Goal: Task Accomplishment & Management: Manage account settings

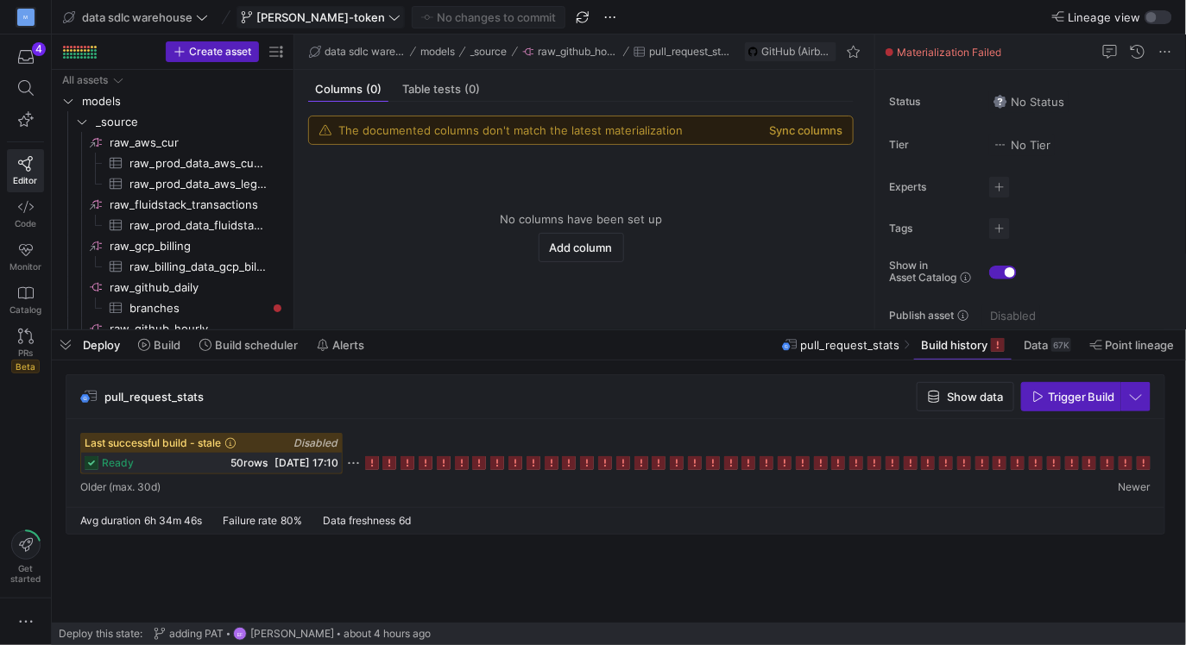
click at [388, 20] on icon at bounding box center [394, 17] width 12 height 12
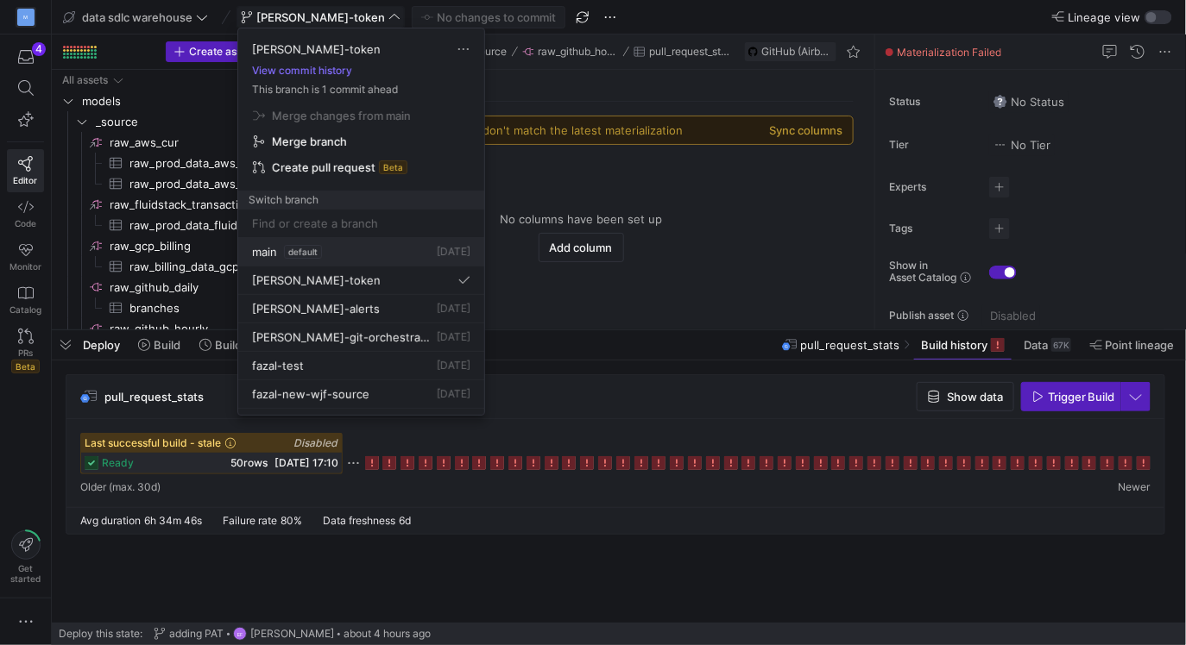
click at [266, 254] on span "main" at bounding box center [264, 252] width 25 height 14
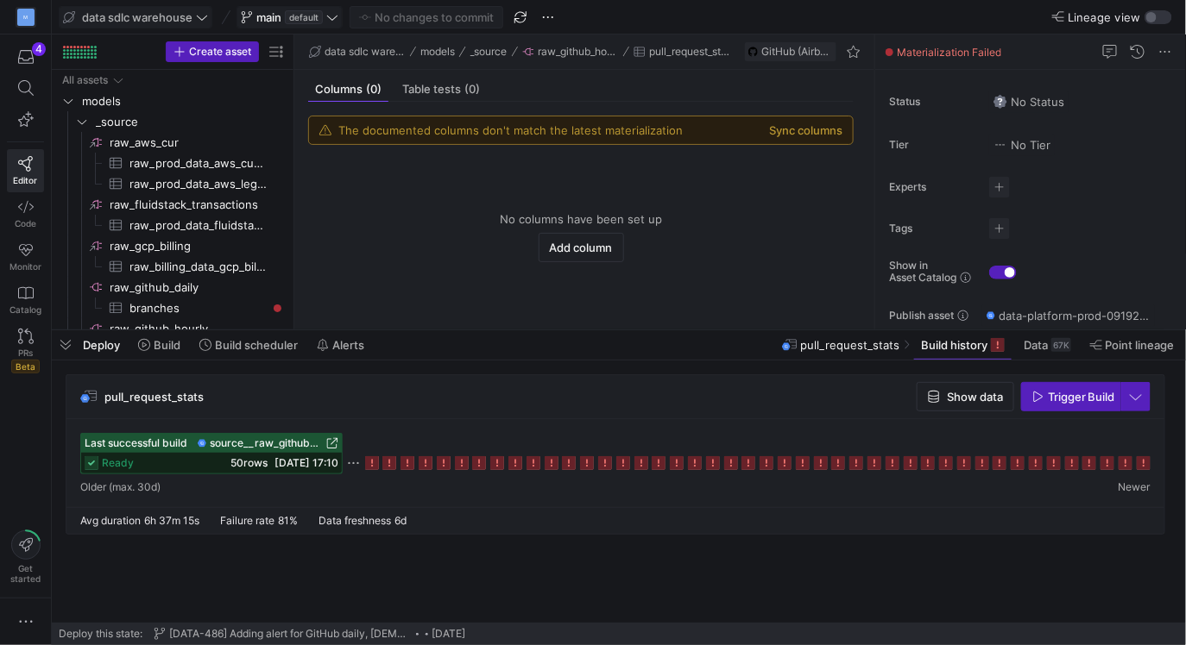
click at [188, 12] on span "data sdlc warehouse" at bounding box center [137, 17] width 110 height 14
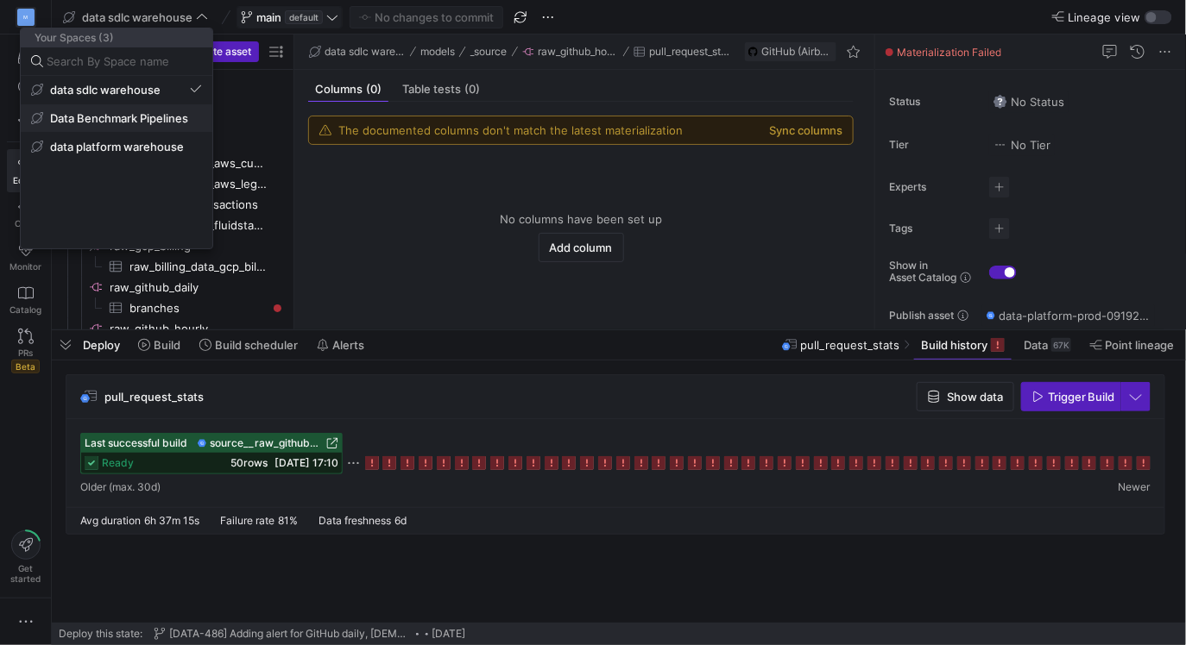
click at [122, 123] on span "Data Benchmark Pipelines" at bounding box center [119, 118] width 138 height 14
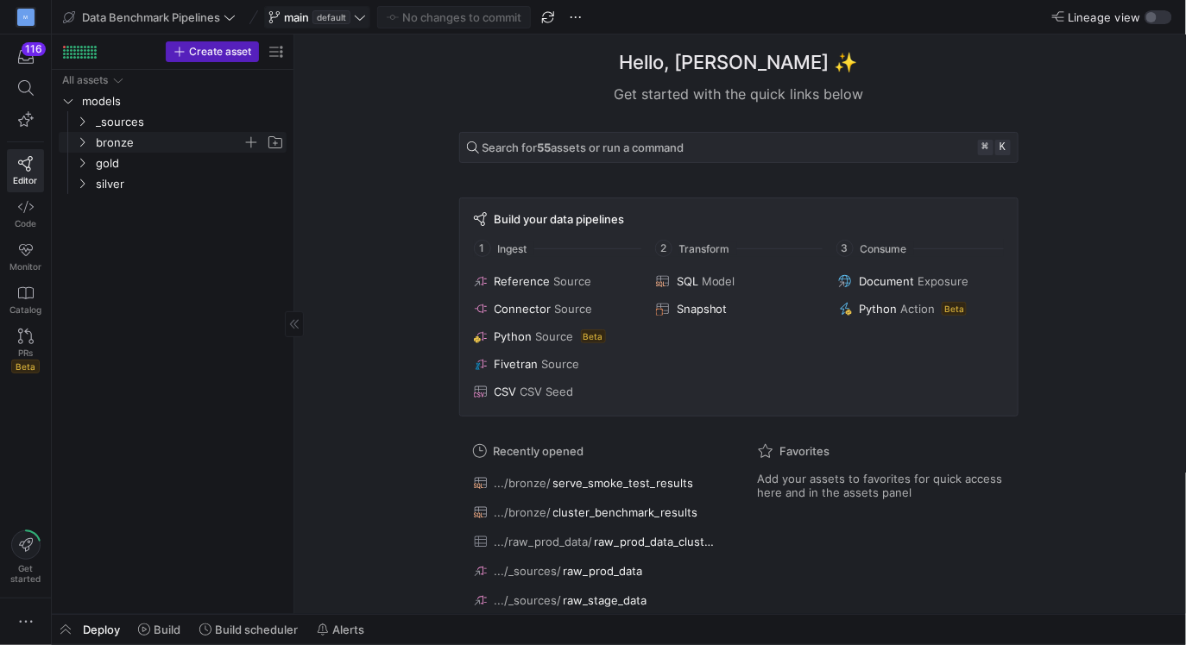
click at [80, 142] on icon "Press SPACE to select this row." at bounding box center [82, 142] width 12 height 10
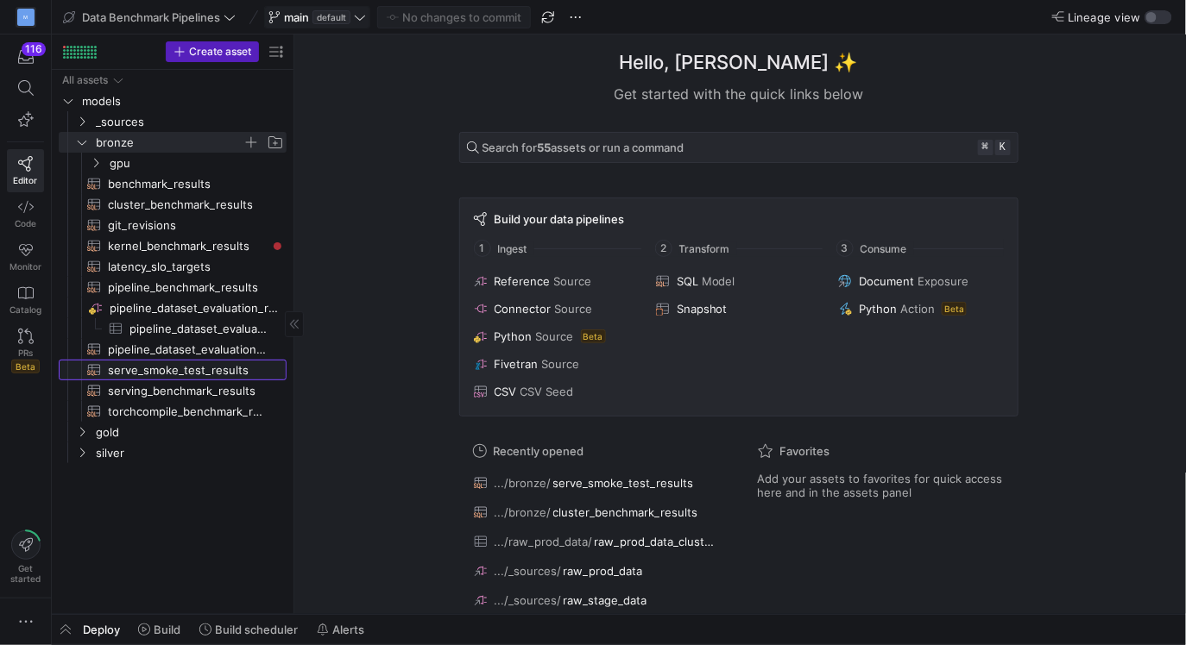
click at [162, 370] on span "serve_smoke_test_results​​​​​​​​​​" at bounding box center [187, 371] width 159 height 20
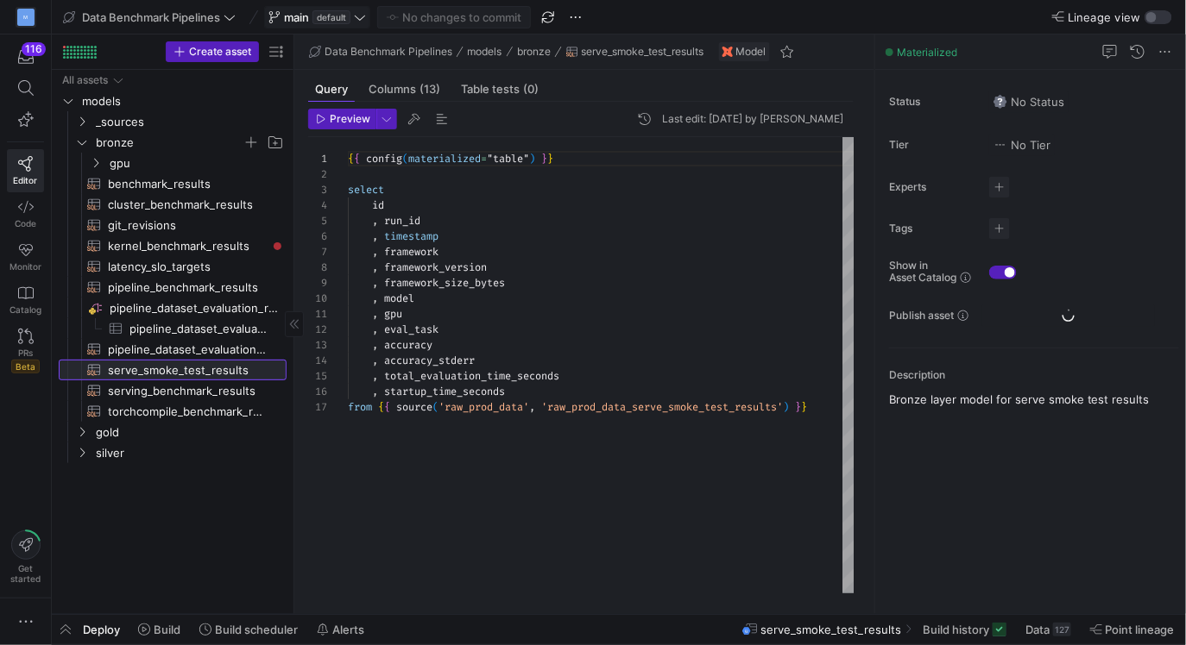
scroll to position [155, 0]
click at [222, 16] on span "Data Benchmark Pipelines" at bounding box center [149, 17] width 173 height 14
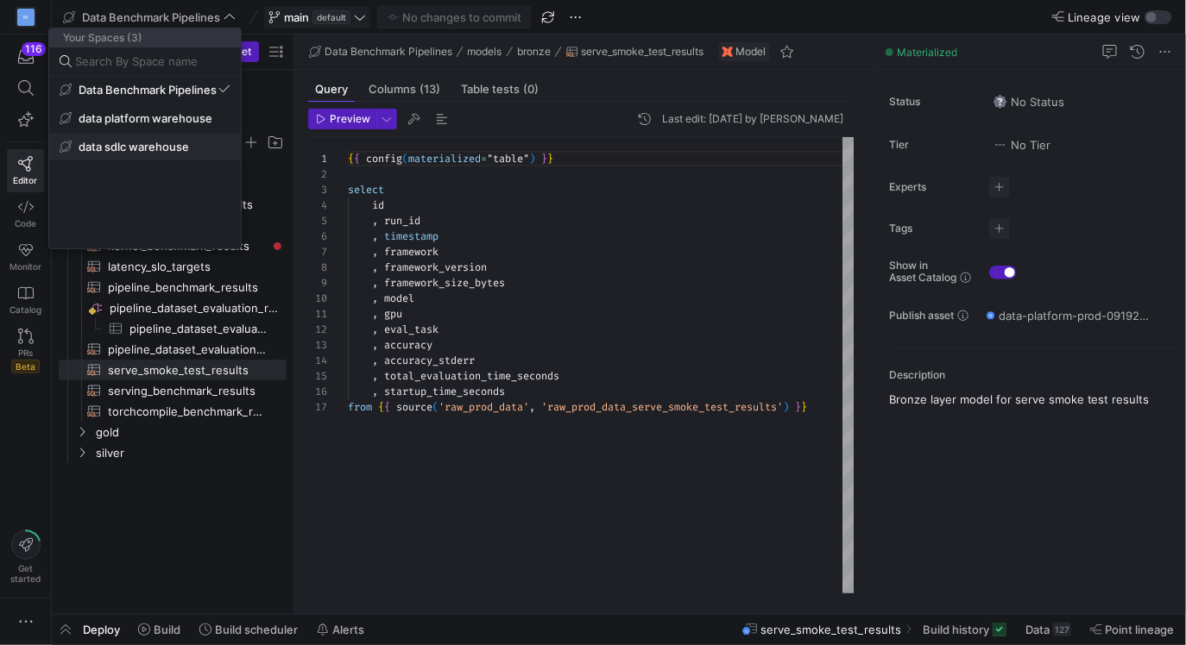
click at [161, 149] on span "data sdlc warehouse" at bounding box center [134, 147] width 110 height 14
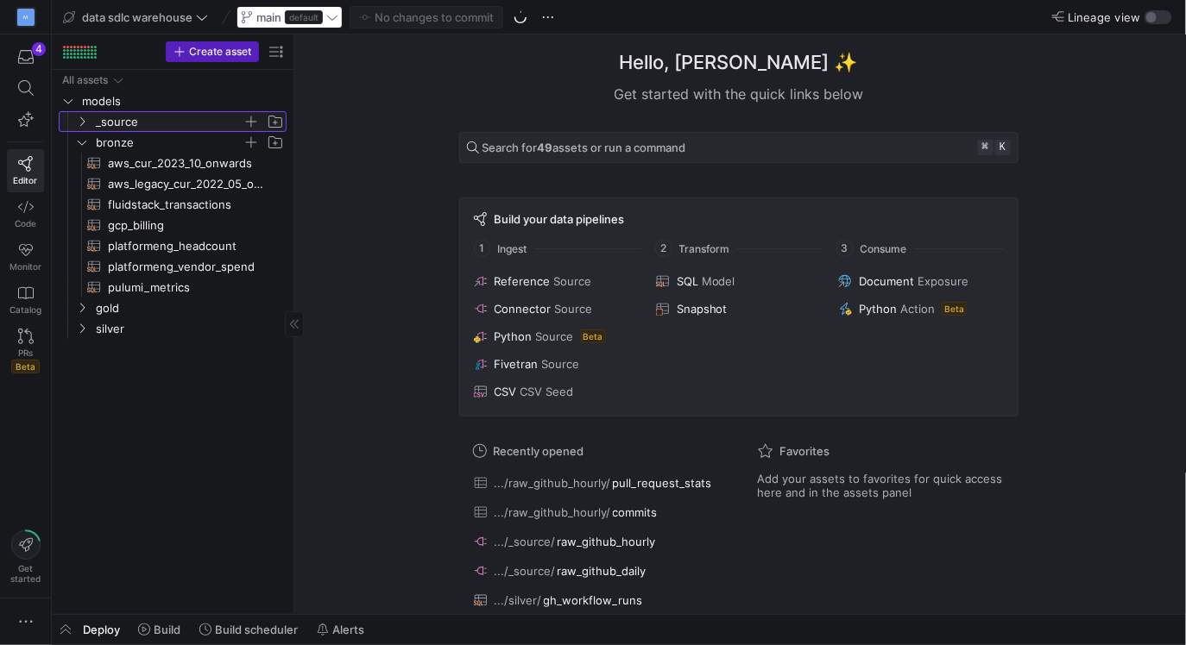
click at [83, 120] on icon "Press SPACE to select this row." at bounding box center [82, 121] width 12 height 10
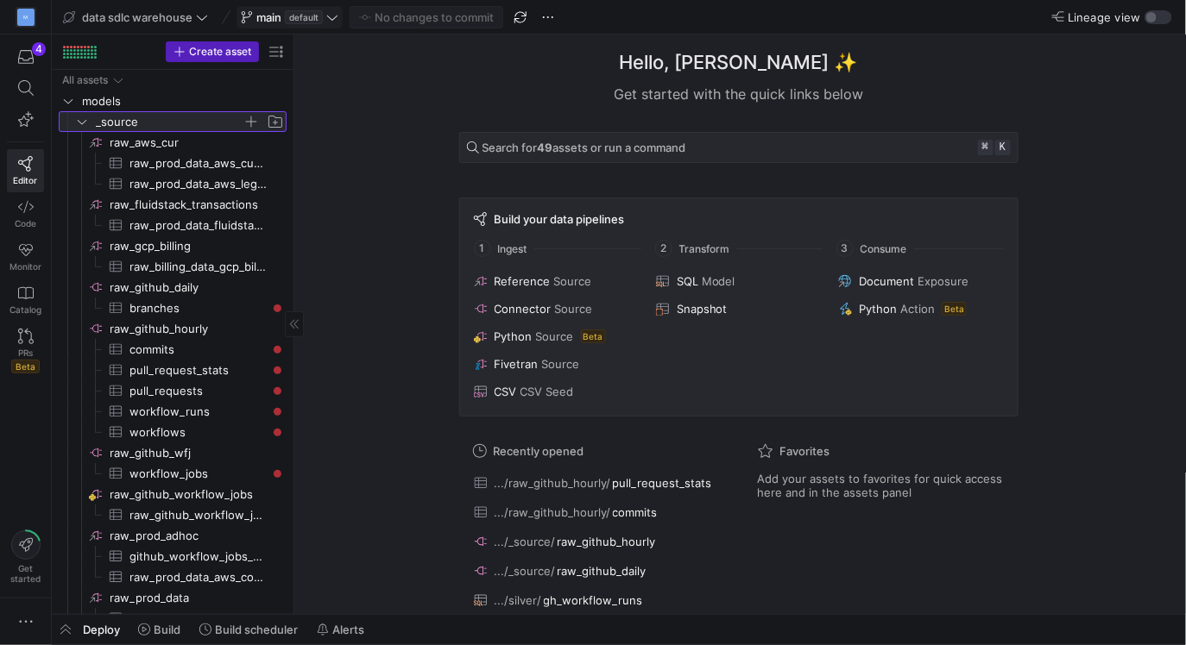
click at [83, 120] on icon at bounding box center [82, 121] width 12 height 10
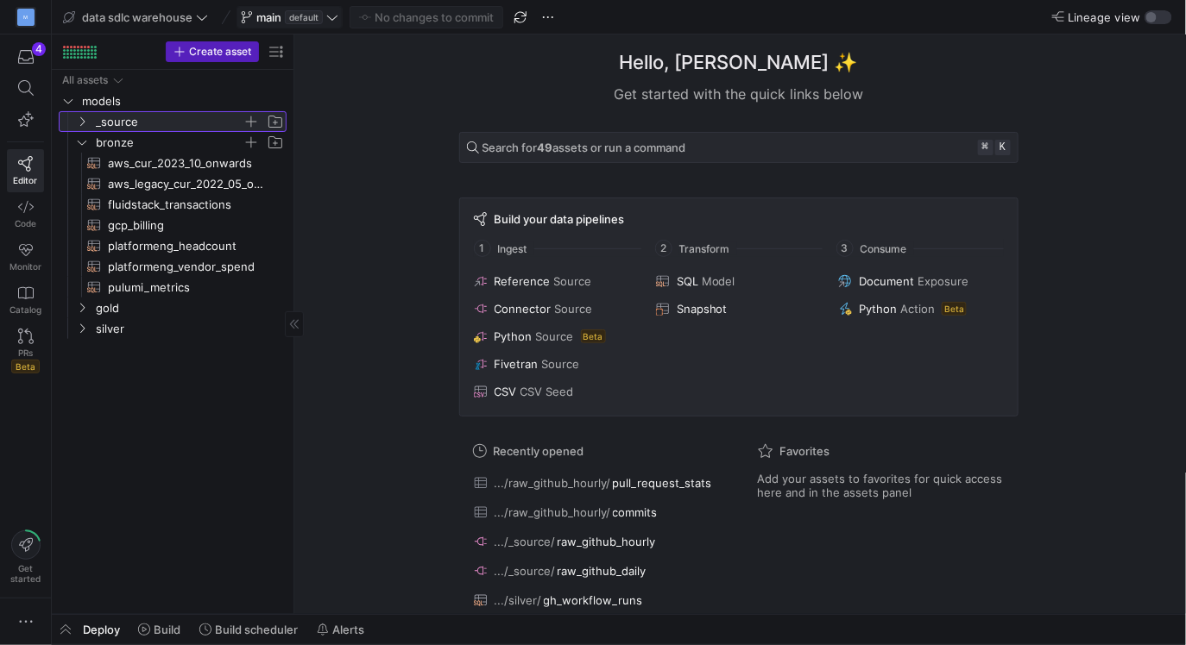
click at [81, 122] on icon at bounding box center [82, 121] width 12 height 10
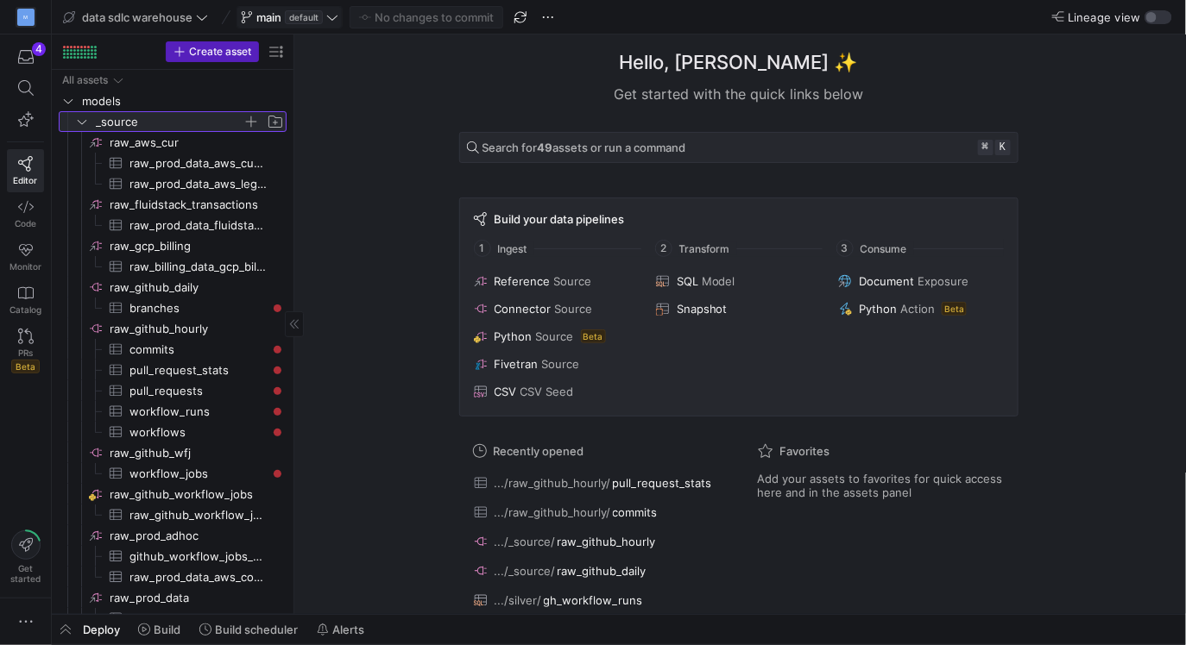
click at [81, 122] on icon at bounding box center [82, 121] width 12 height 10
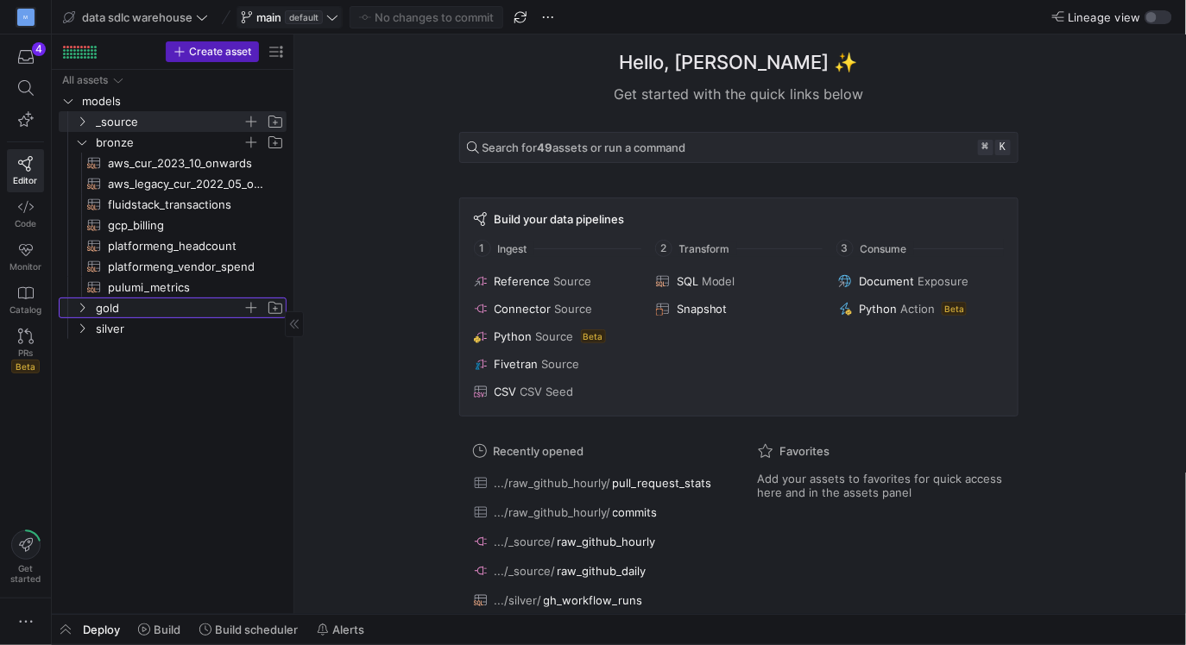
click at [82, 308] on icon "Press SPACE to select this row." at bounding box center [82, 308] width 12 height 10
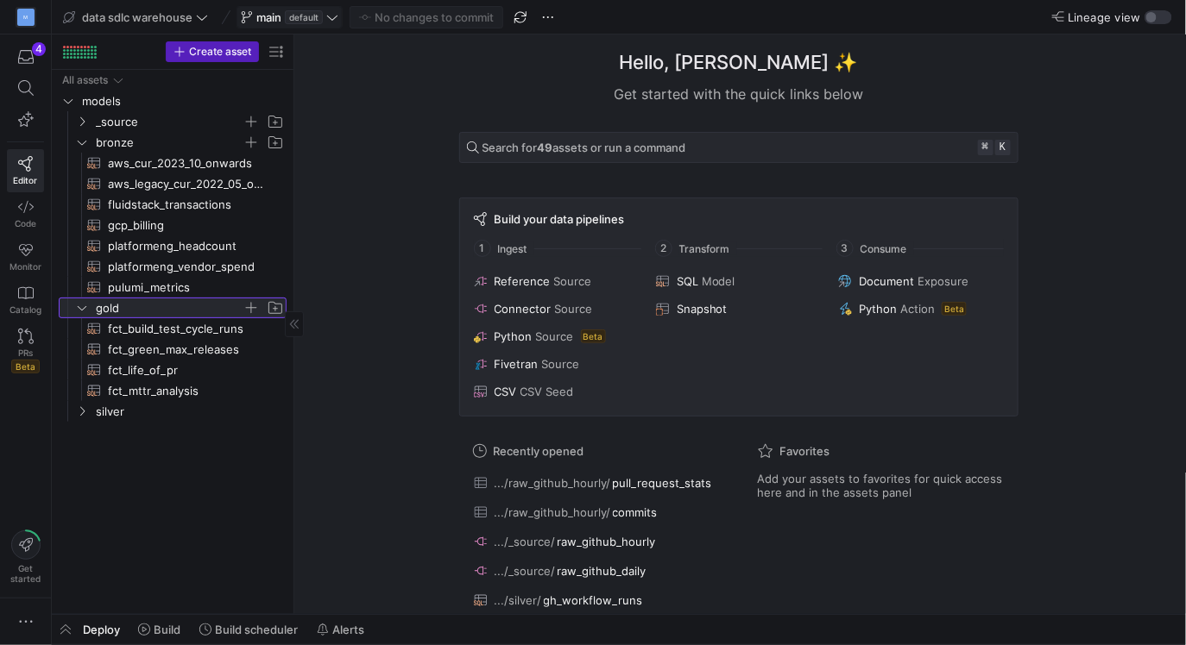
click at [82, 308] on icon at bounding box center [82, 308] width 12 height 10
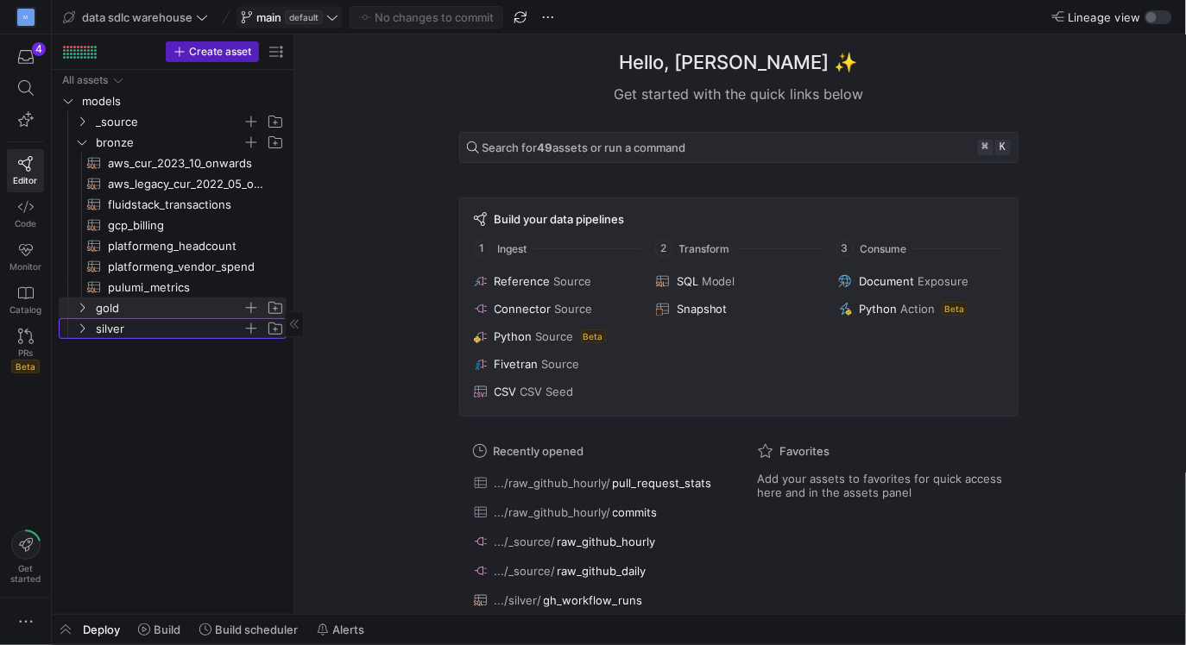
click at [79, 335] on y42-icon "Press SPACE to select this row." at bounding box center [82, 329] width 14 height 14
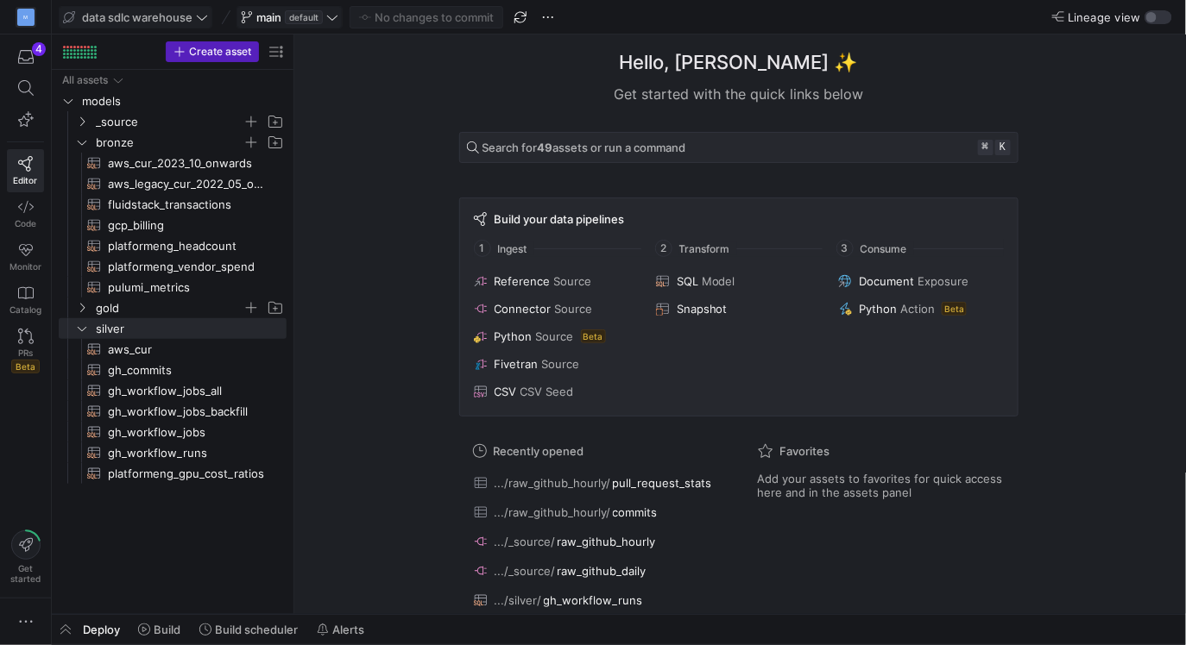
click at [211, 19] on span at bounding box center [136, 17] width 152 height 21
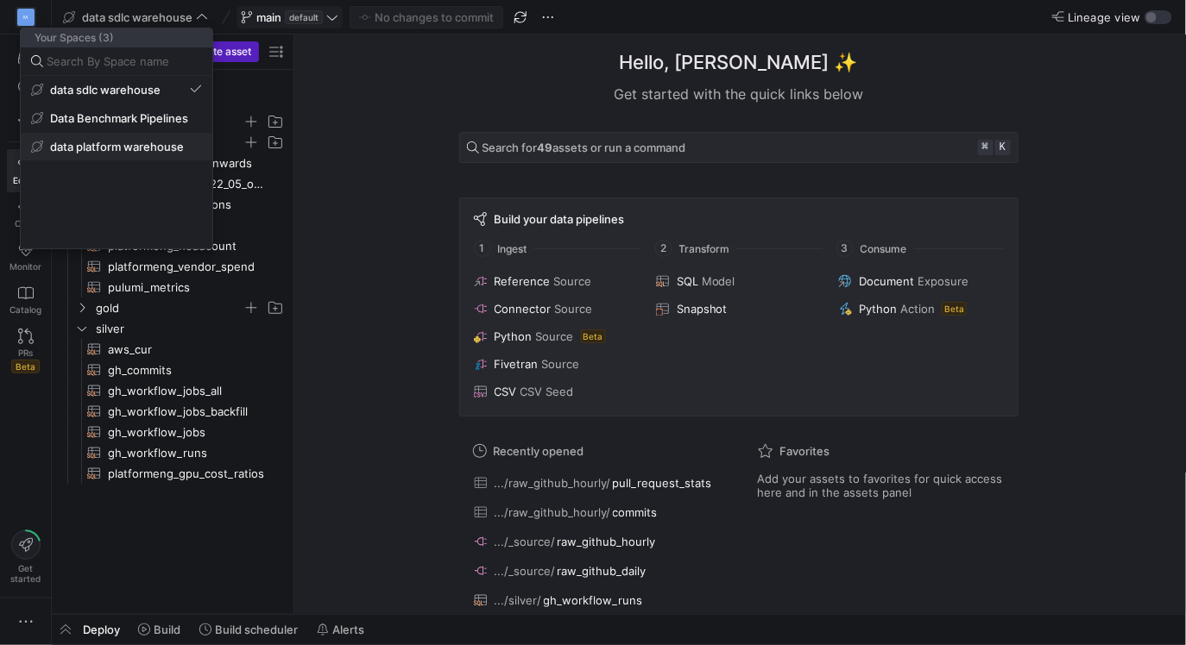
click at [148, 143] on span "data platform warehouse" at bounding box center [117, 147] width 134 height 14
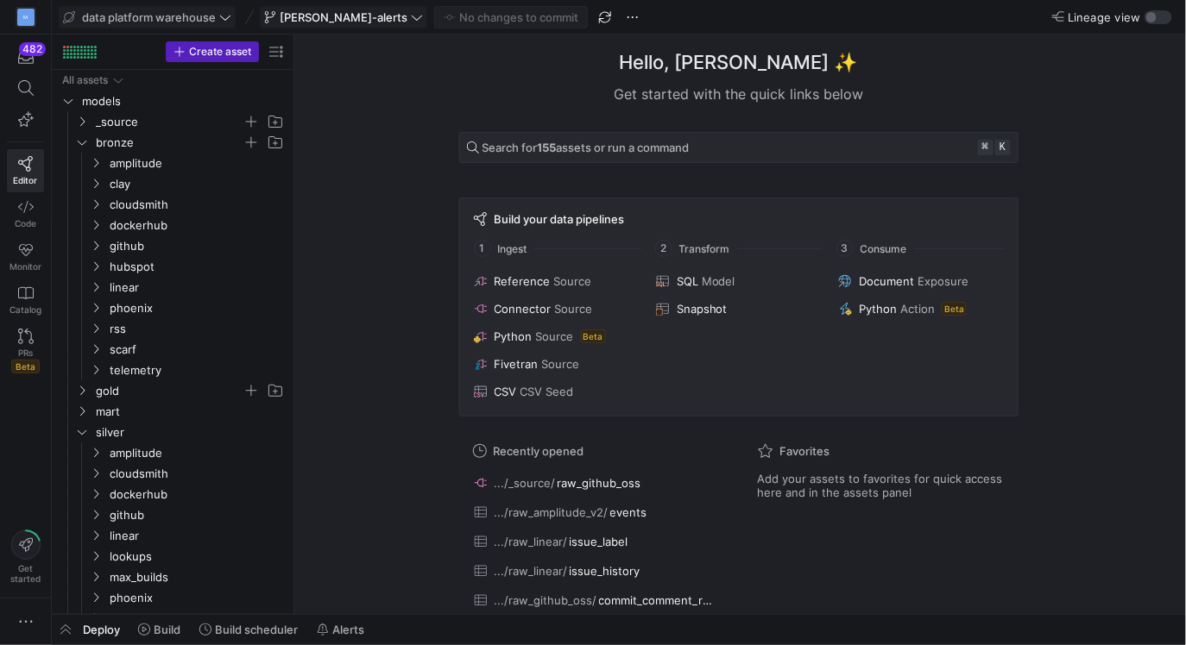
click at [223, 11] on icon at bounding box center [225, 17] width 12 height 12
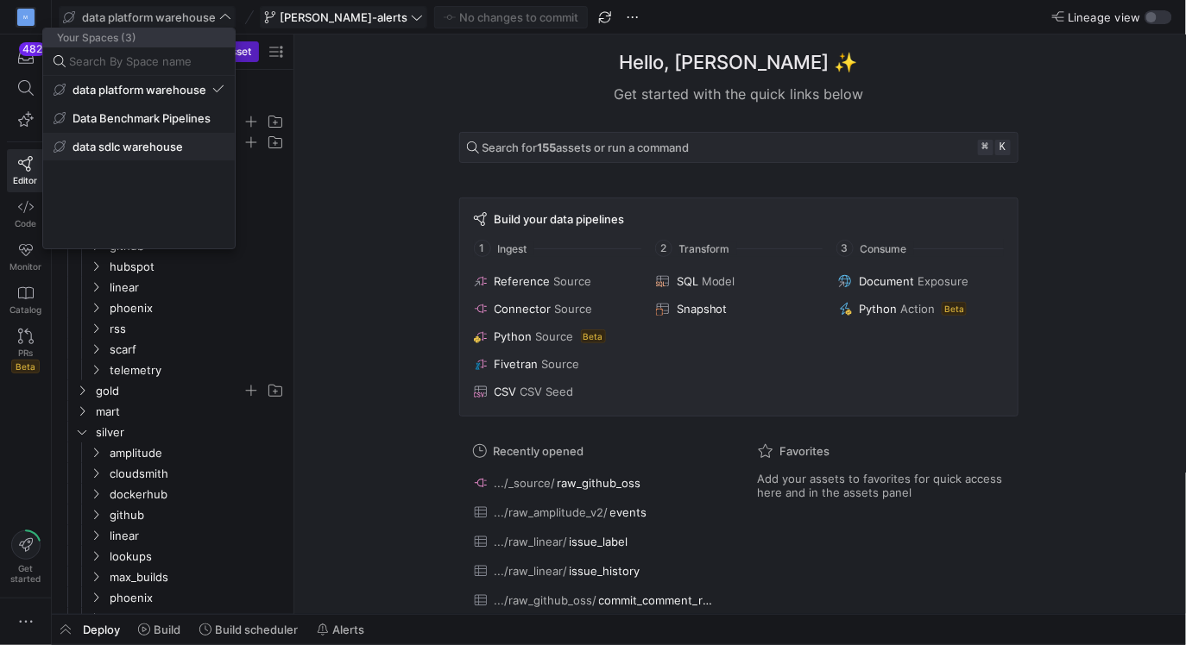
click at [169, 146] on span "data sdlc warehouse" at bounding box center [127, 147] width 110 height 14
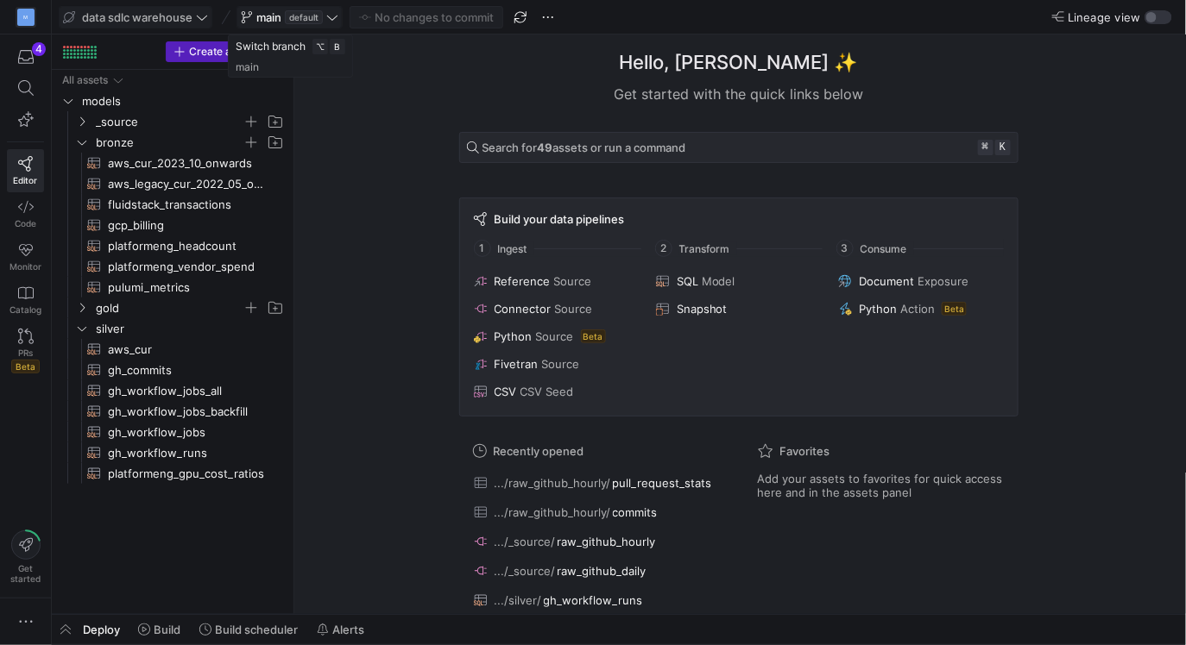
click at [207, 17] on icon at bounding box center [202, 17] width 12 height 12
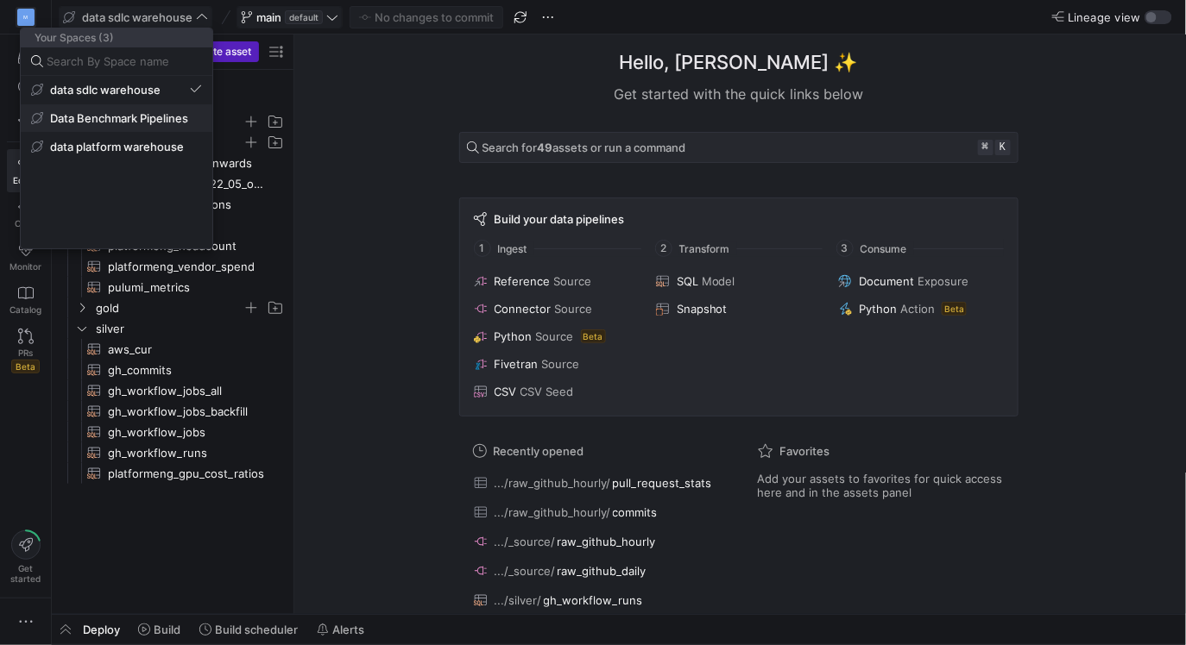
click at [167, 113] on span "Data Benchmark Pipelines" at bounding box center [119, 118] width 138 height 14
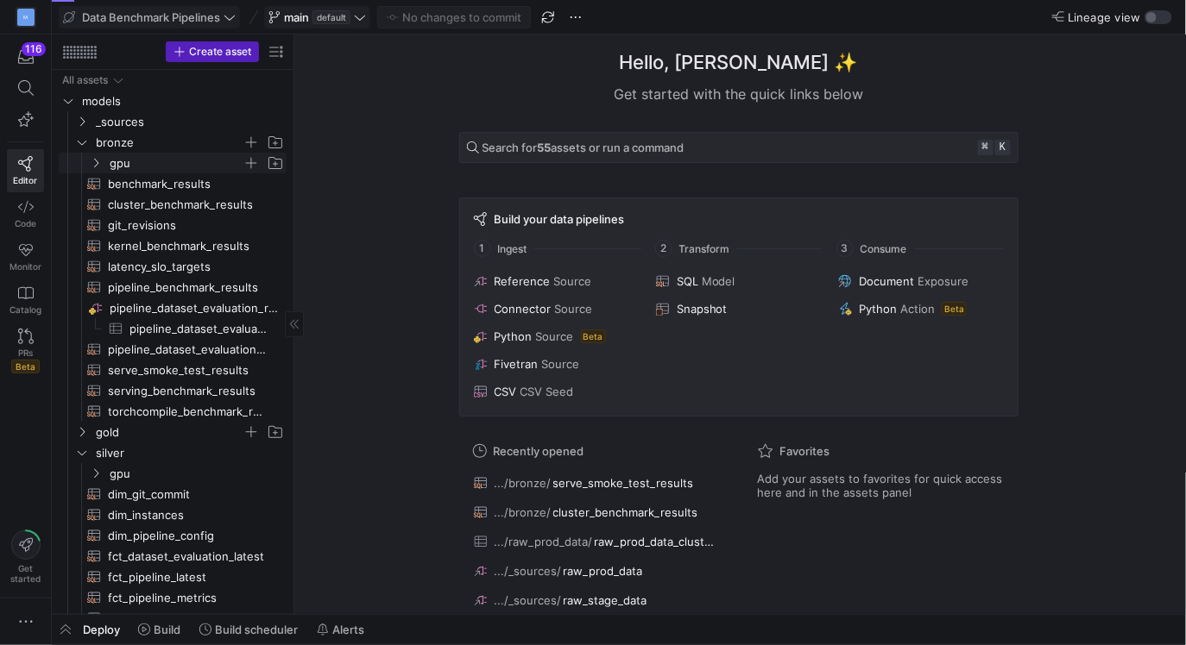
click at [98, 160] on icon "Press SPACE to select this row." at bounding box center [96, 163] width 12 height 10
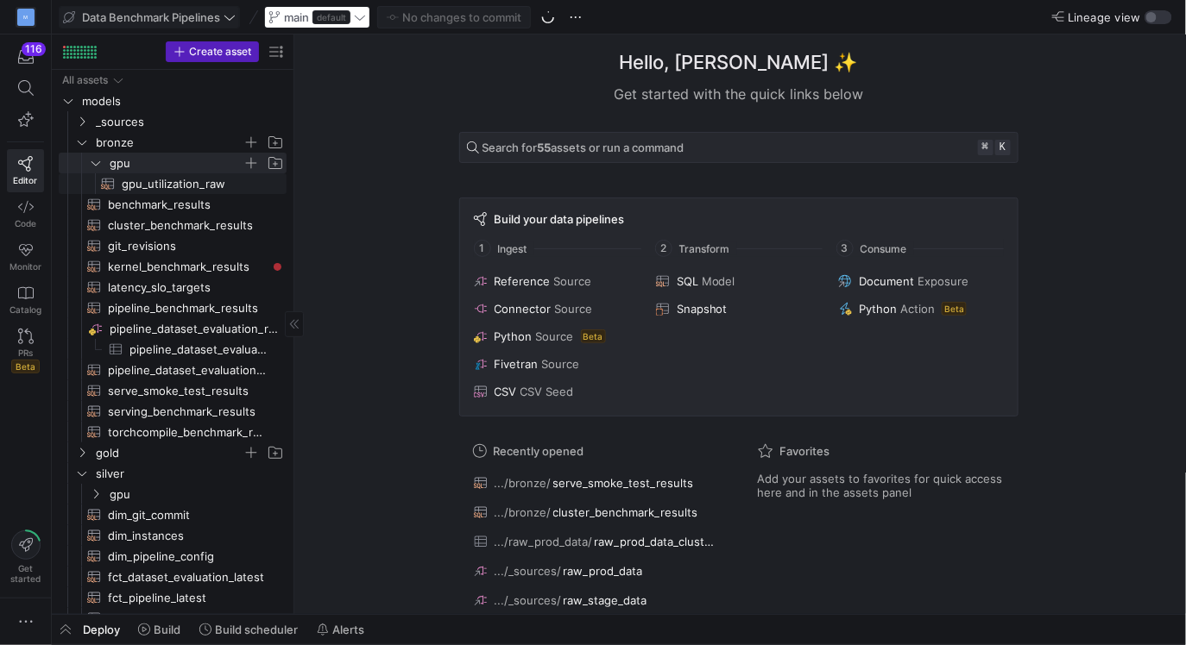
click at [171, 184] on span "gpu_utilization_raw​​​​​​​​​​" at bounding box center [194, 184] width 145 height 20
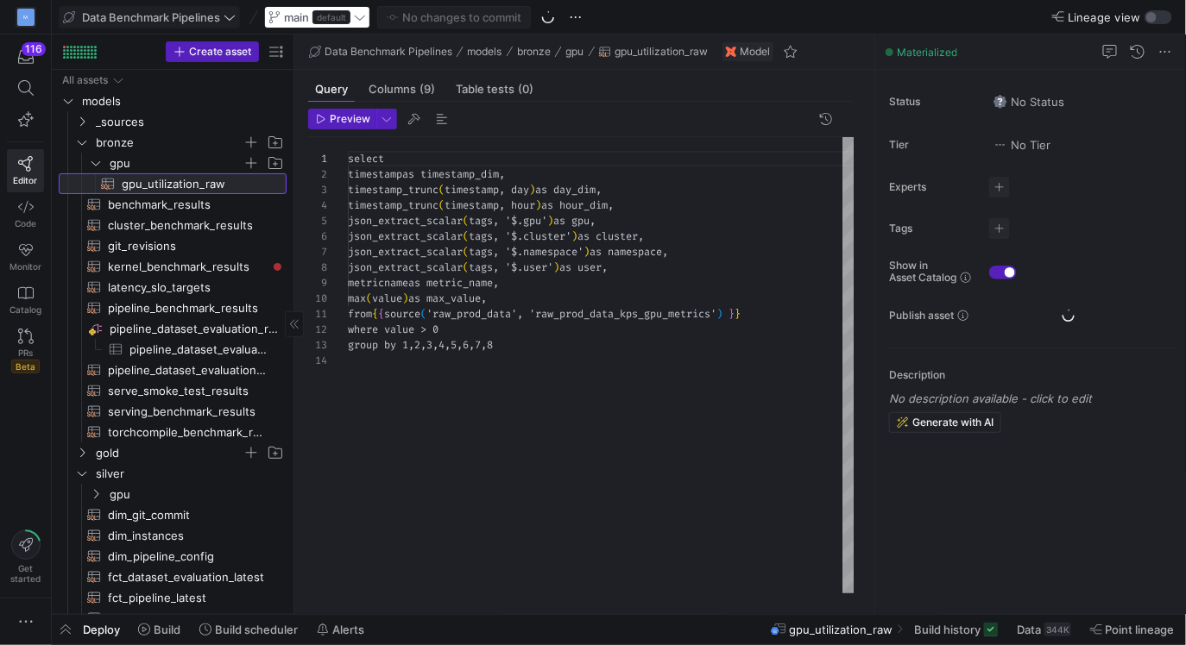
scroll to position [123, 0]
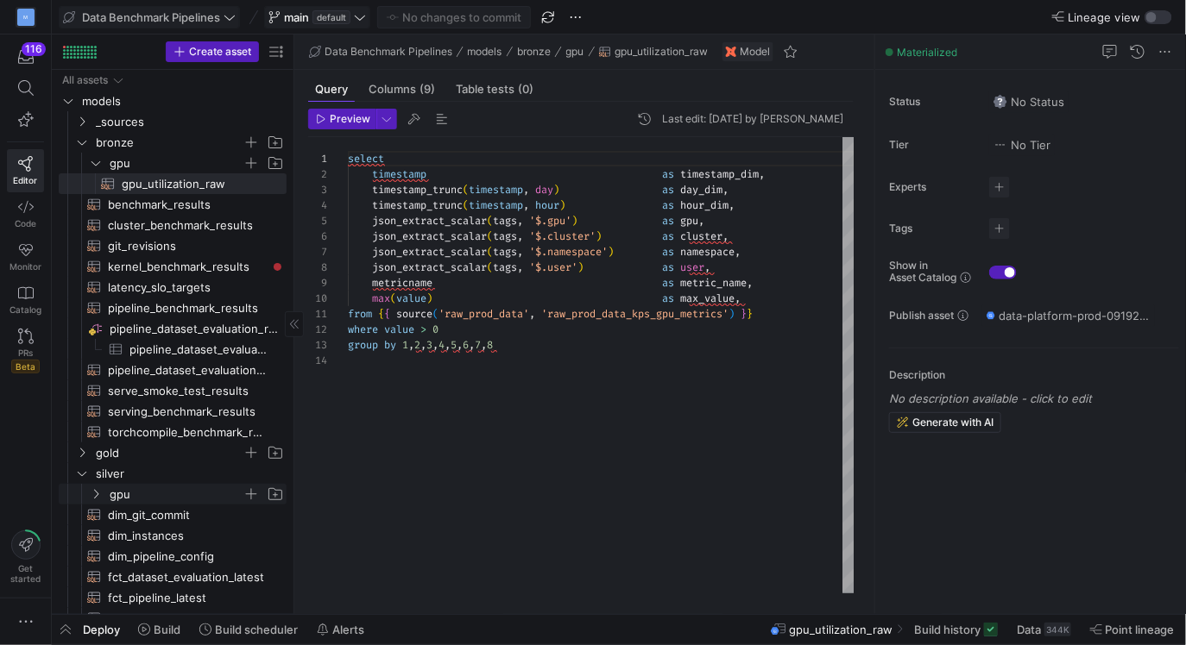
click at [98, 494] on icon "Press SPACE to select this row." at bounding box center [96, 494] width 4 height 9
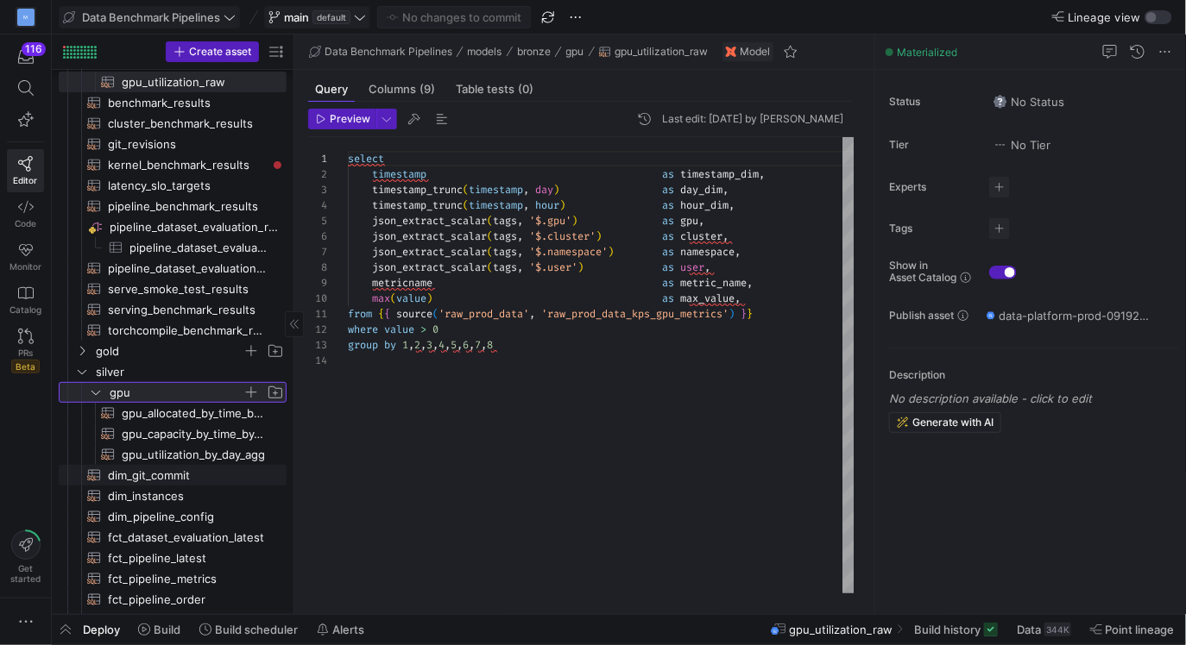
scroll to position [161, 0]
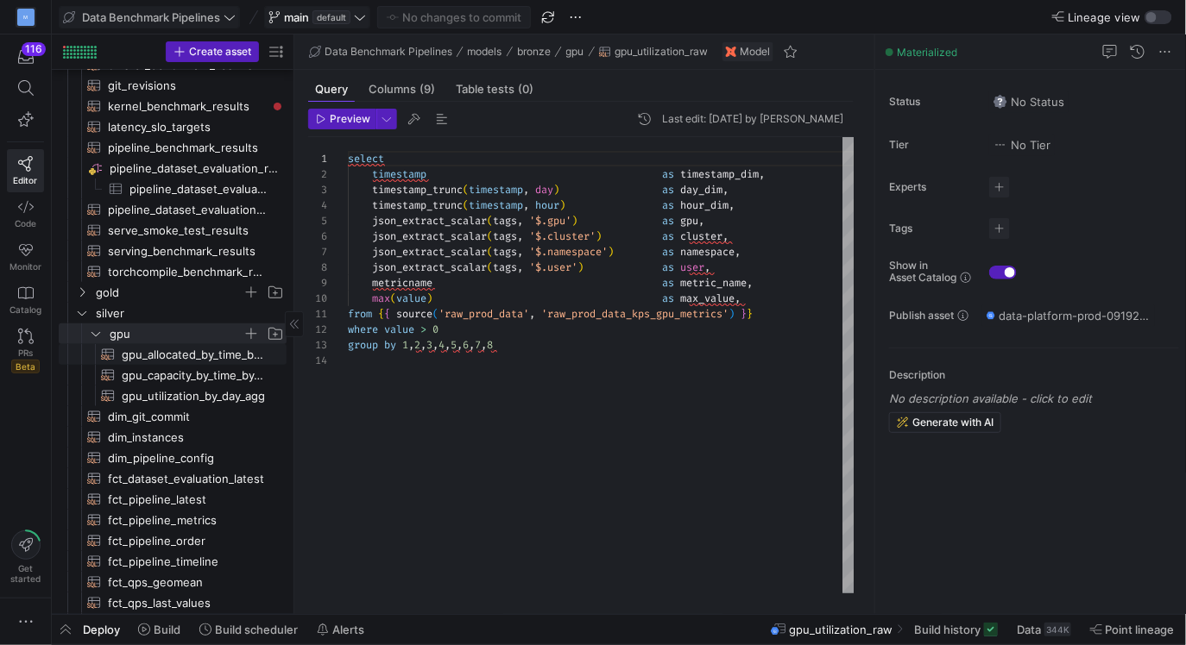
click at [188, 359] on span "gpu_allocated_by_time_by_namespace_agg​​​​​​​​​​" at bounding box center [194, 355] width 145 height 20
type textarea "with hourly_allocated AS ( select date(timestamp_dim) as day_dim , extract(hour…"
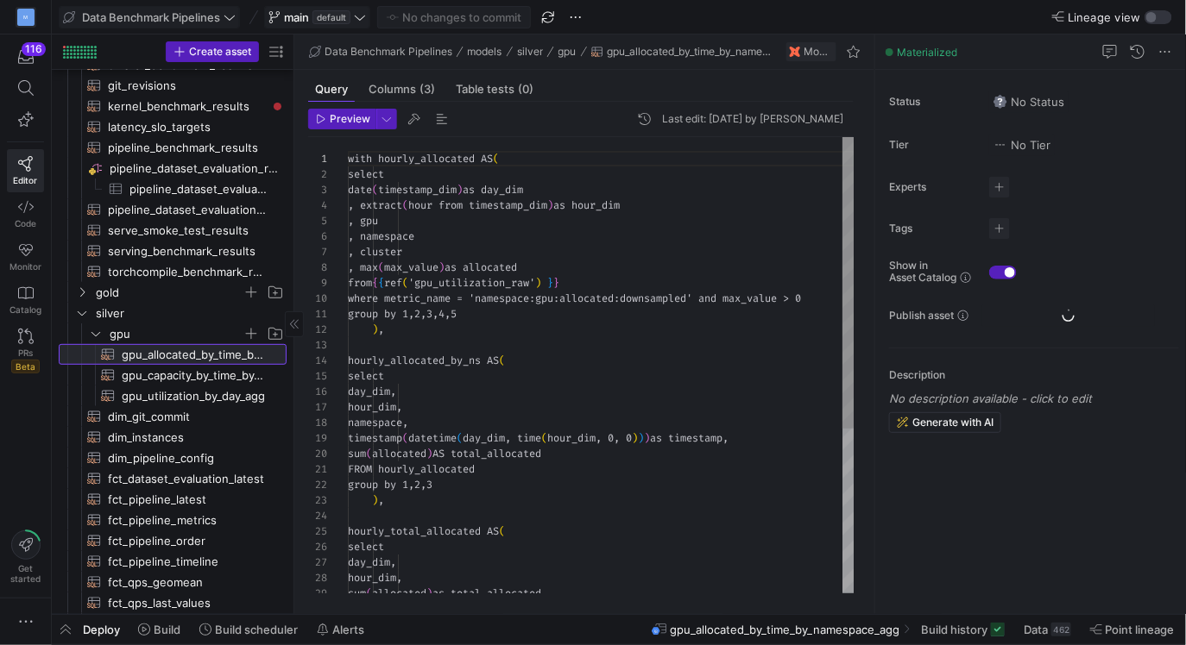
scroll to position [155, 0]
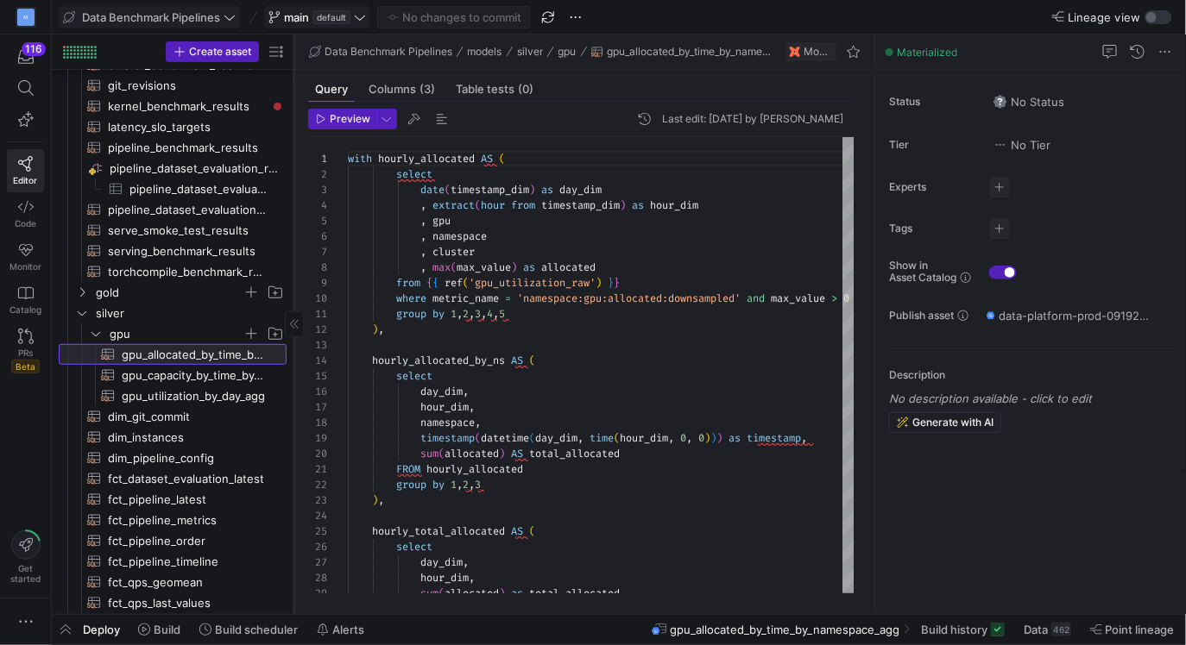
drag, startPoint x: 293, startPoint y: 268, endPoint x: 347, endPoint y: 268, distance: 53.5
click at [294, 268] on div at bounding box center [293, 325] width 1 height 580
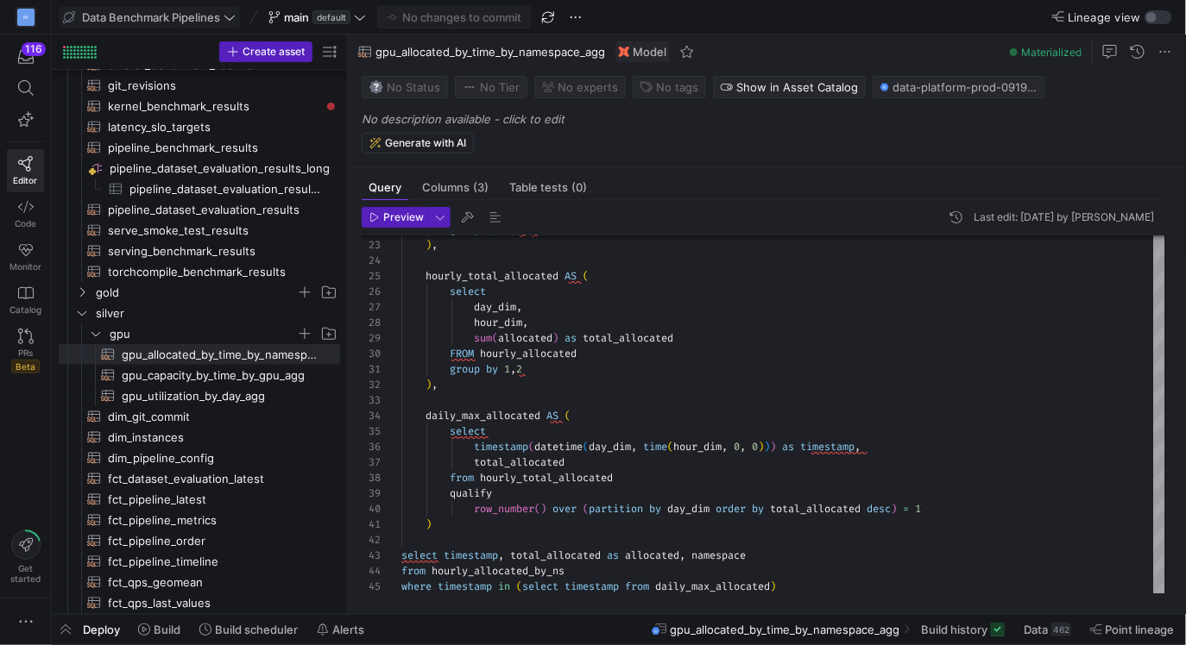
click at [517, 53] on span "gpu_allocated_by_time_by_namespace_agg" at bounding box center [490, 52] width 230 height 14
copy span "gpu_allocated_by_time_by_namespace_agg"
click at [459, 182] on span "Columns (3)" at bounding box center [455, 187] width 66 height 11
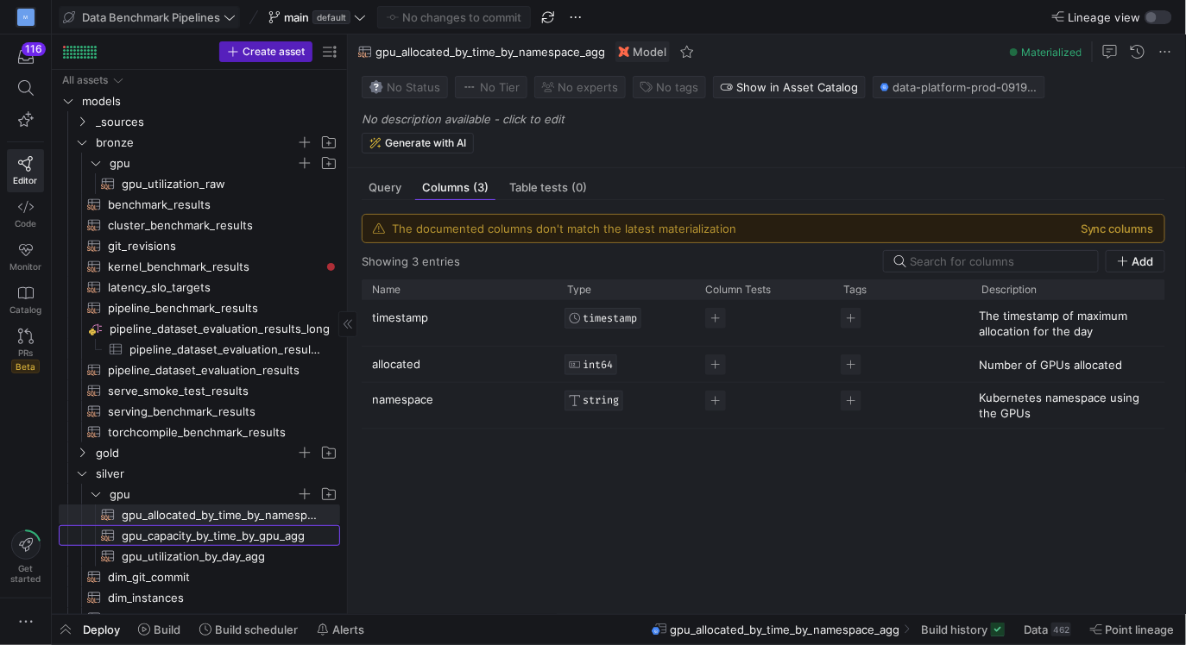
click at [231, 538] on span "gpu_capacity_by_time_by_gpu_agg​​​​​​​​​​" at bounding box center [221, 536] width 198 height 20
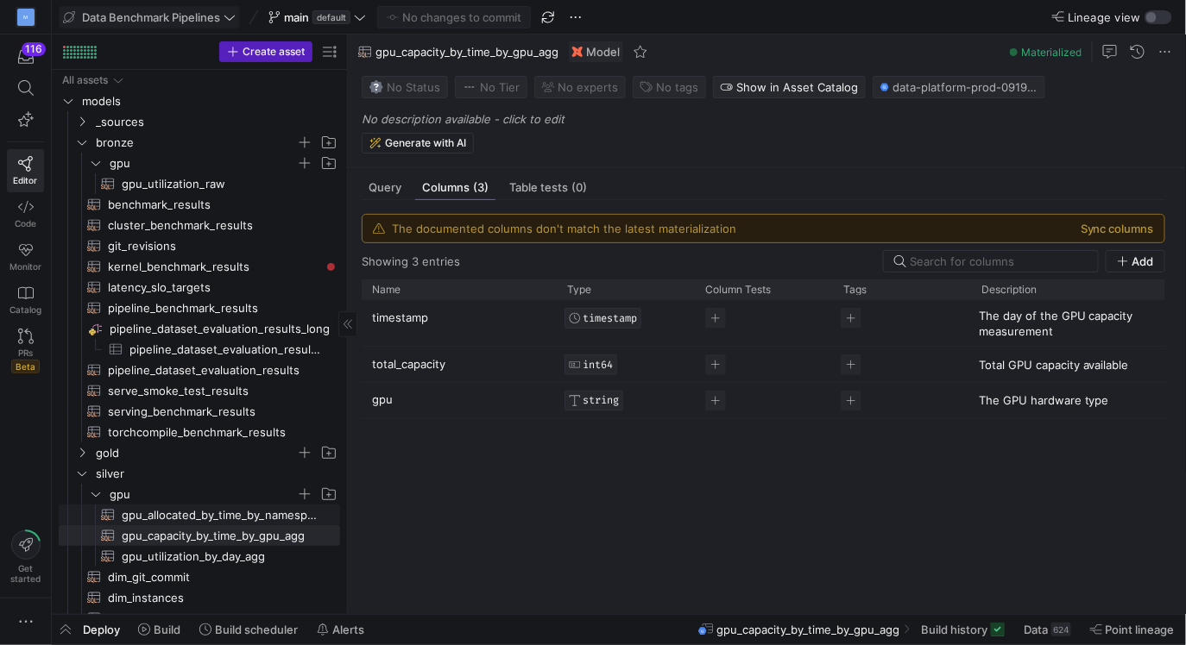
click at [224, 511] on span "gpu_allocated_by_time_by_namespace_agg​​​​​​​​​​" at bounding box center [221, 516] width 198 height 20
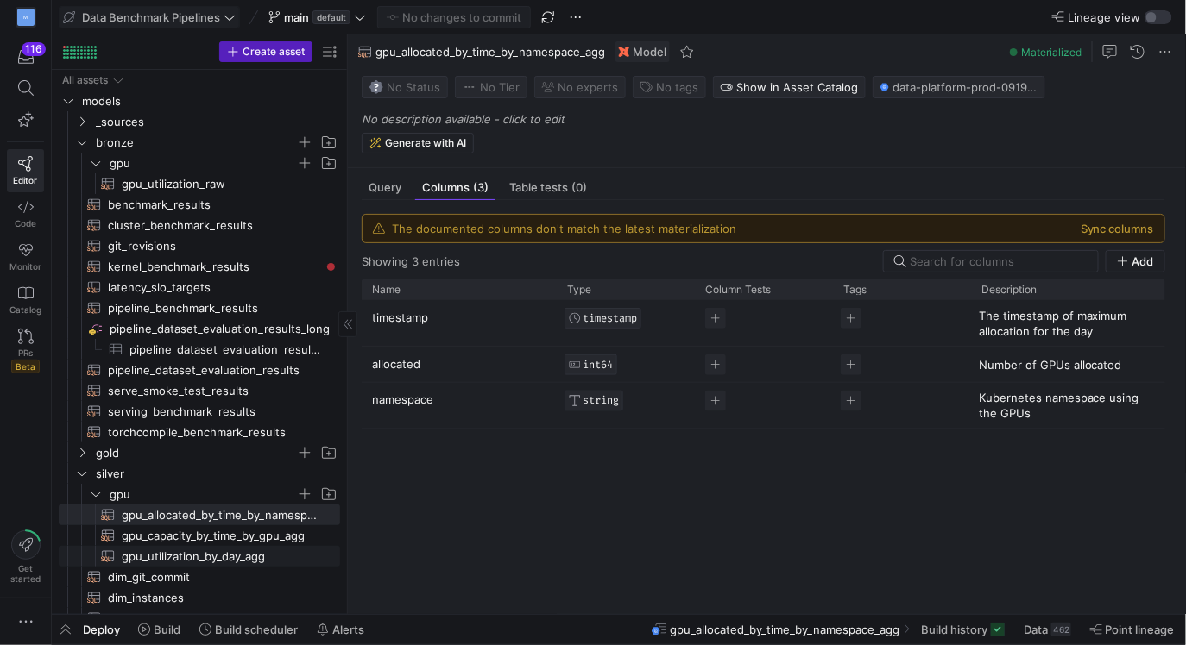
click at [165, 559] on span "gpu_utilization_by_day_agg​​​​​​​​​​" at bounding box center [221, 557] width 198 height 20
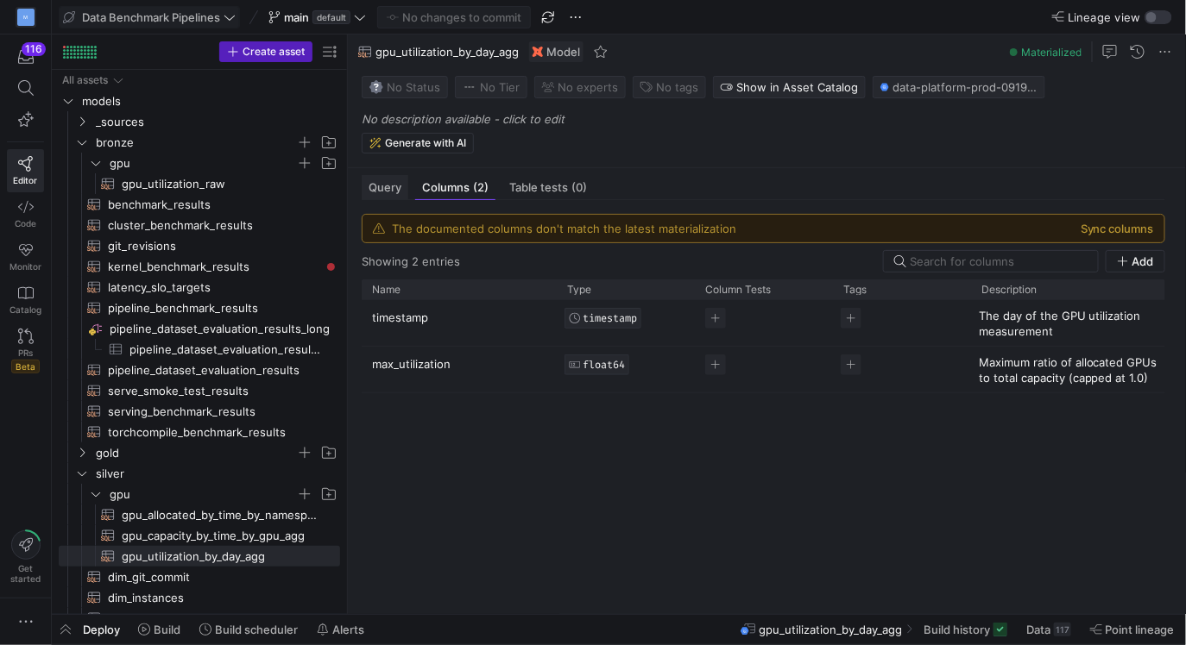
click at [387, 186] on span "Query" at bounding box center [384, 187] width 33 height 11
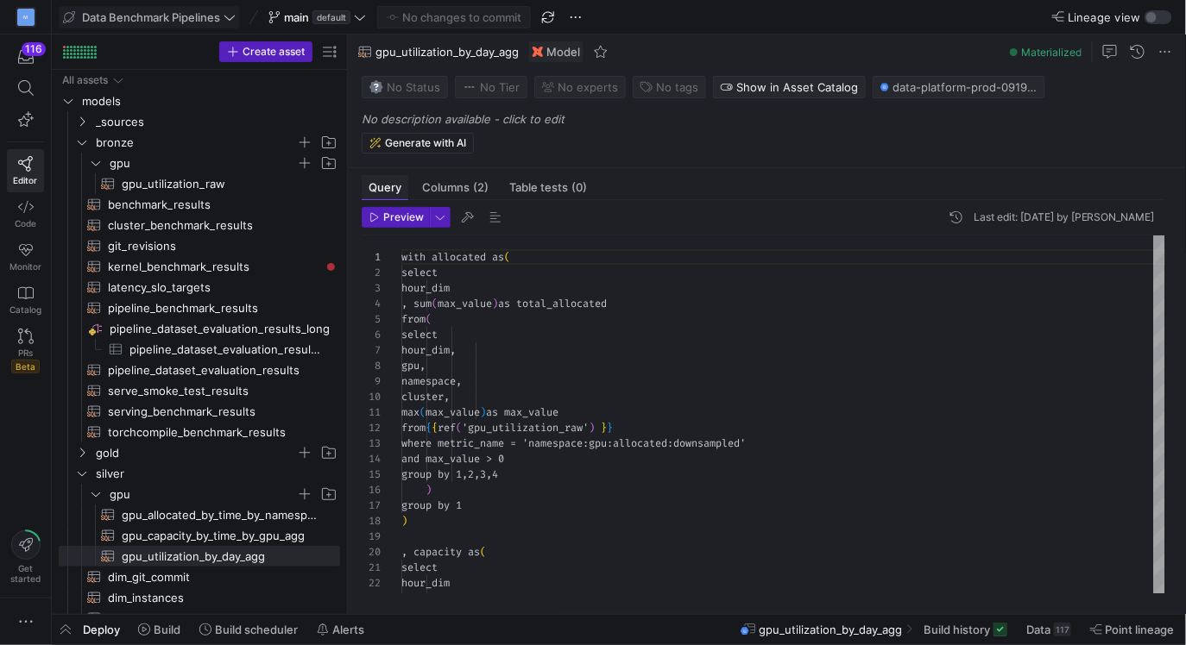
scroll to position [155, 0]
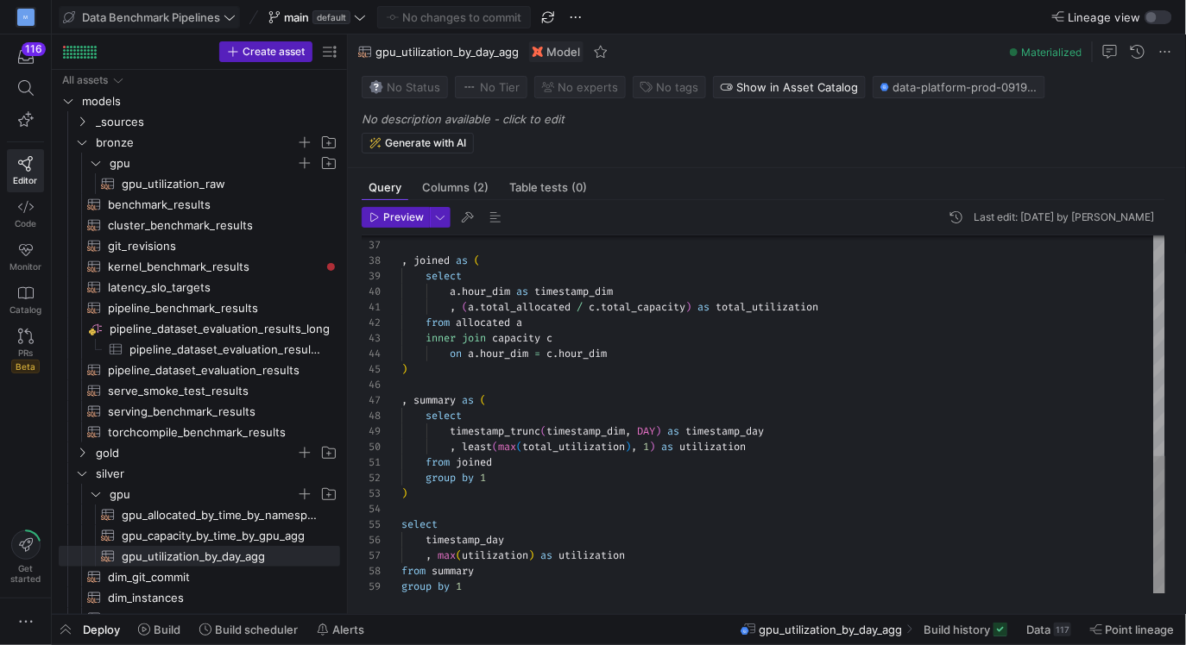
click at [471, 538] on div ") , joined as ( select a . hour_dim as timestamp_dim , ( a . total_allocated / …" at bounding box center [783, 129] width 765 height 930
click at [189, 543] on span "gpu_capacity_by_time_by_gpu_agg​​​​​​​​​​" at bounding box center [221, 536] width 198 height 20
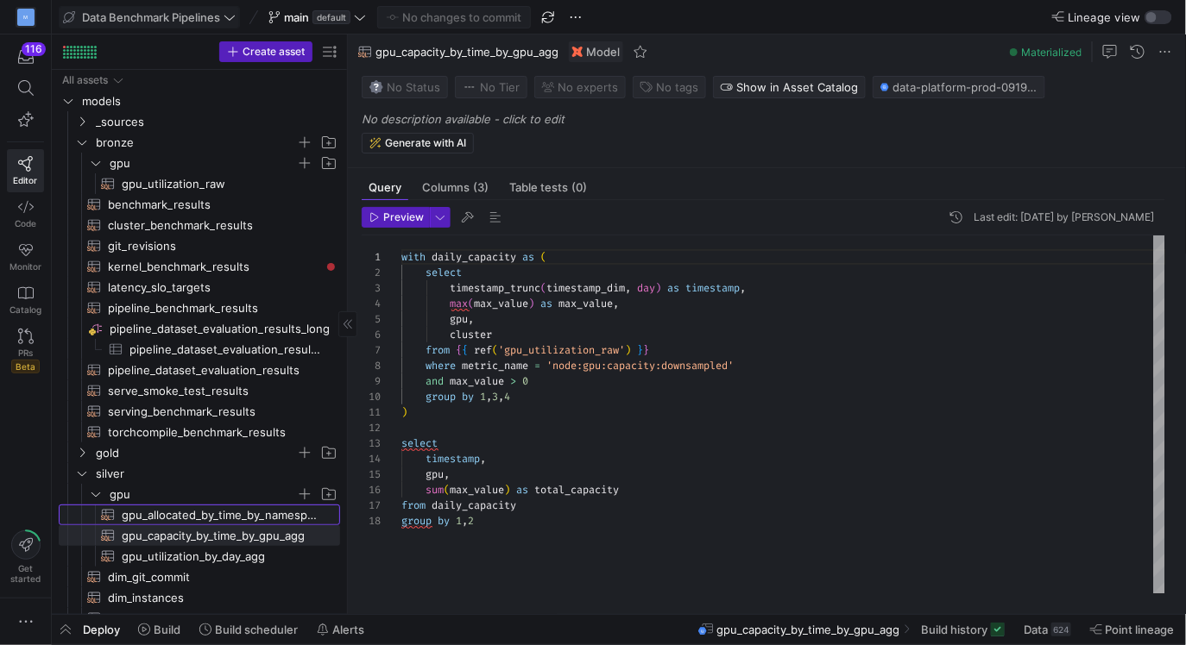
click at [195, 519] on span "gpu_allocated_by_time_by_namespace_agg​​​​​​​​​​" at bounding box center [221, 516] width 198 height 20
type textarea "with hourly_allocated AS ( select date(timestamp_dim) as day_dim , extract(hour…"
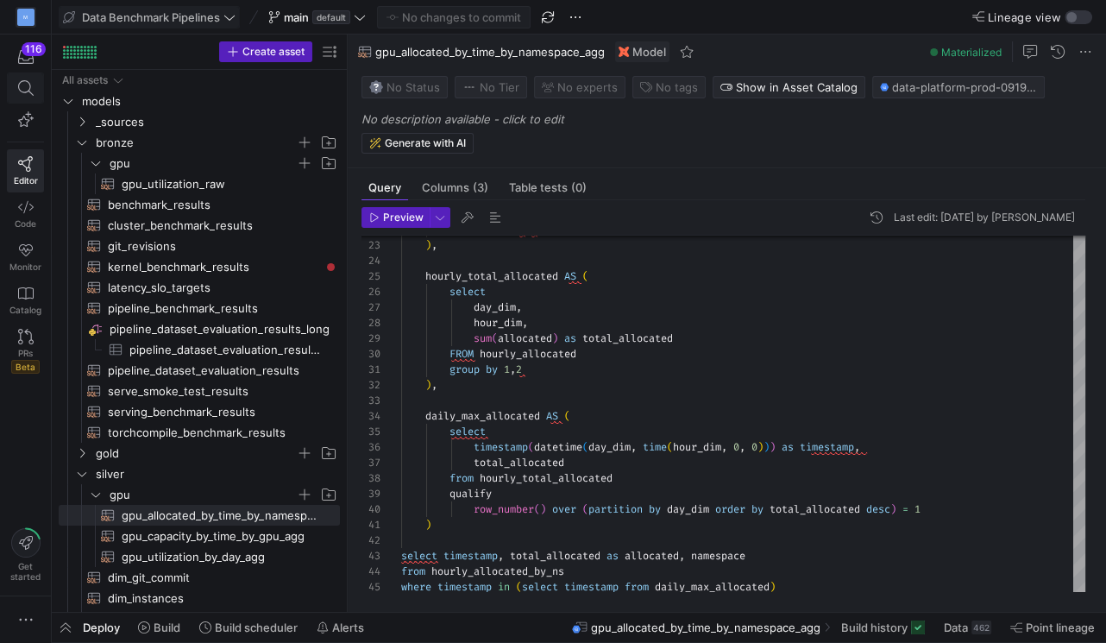
click at [15, 95] on span at bounding box center [26, 88] width 22 height 16
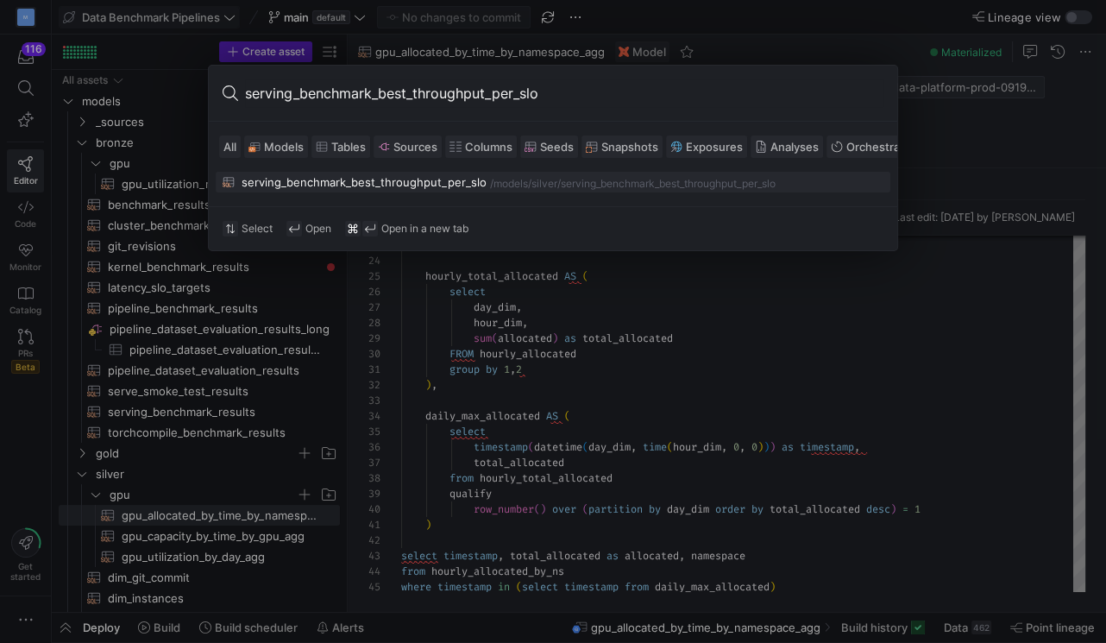
type input "serving_benchmark_best_throughput_per_slo"
click at [435, 190] on button "serving_benchmark_best_throughput_per_slo /models/ silver /serving_benchmark_be…" at bounding box center [553, 182] width 675 height 21
type textarea "{{ config(materialized='table') }} with base as ( select * from {{ ref('serving…"
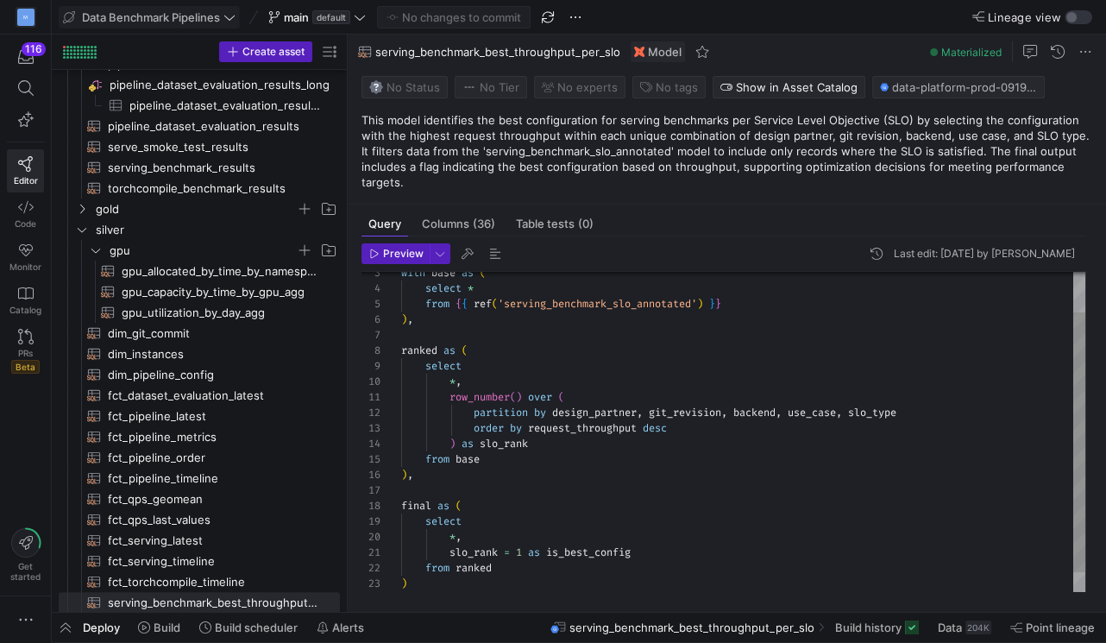
scroll to position [155, 0]
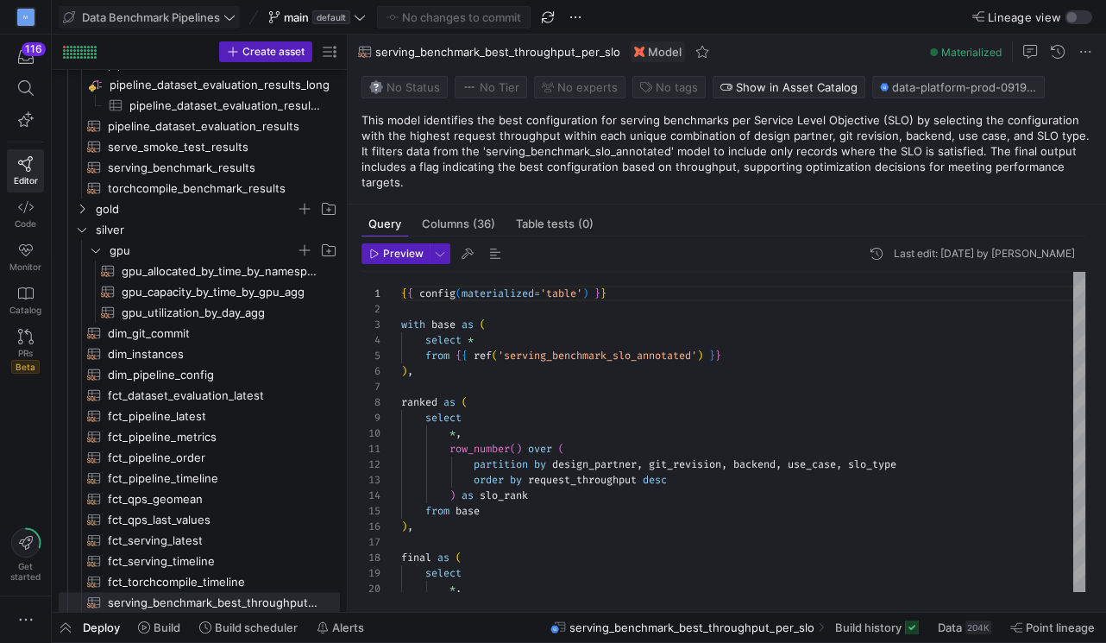
click at [343, 19] on span "default" at bounding box center [331, 17] width 38 height 14
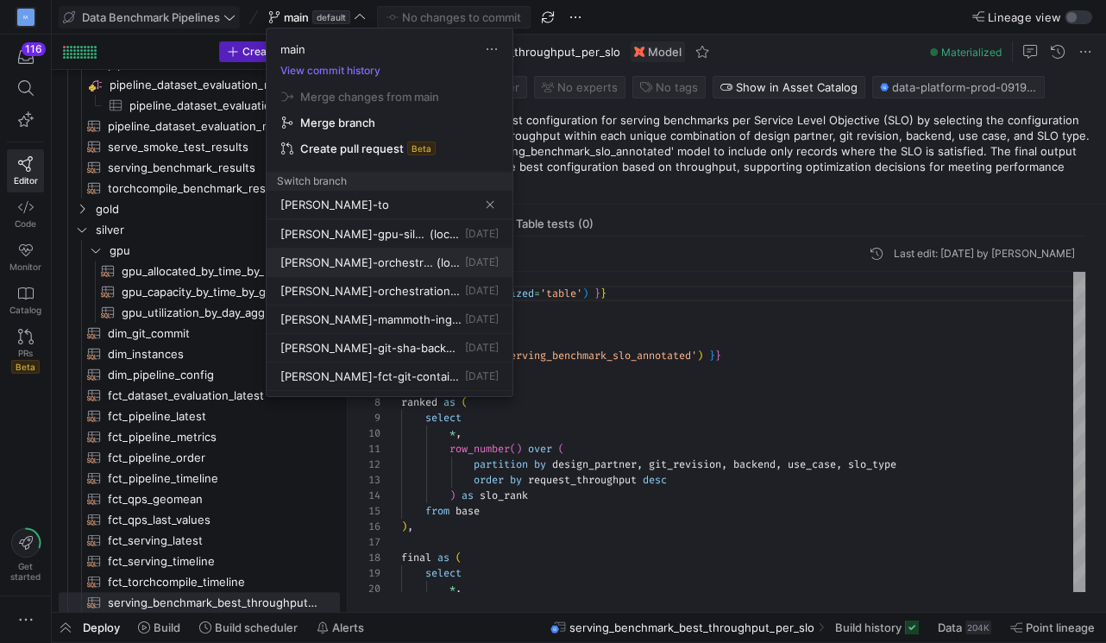
scroll to position [0, 0]
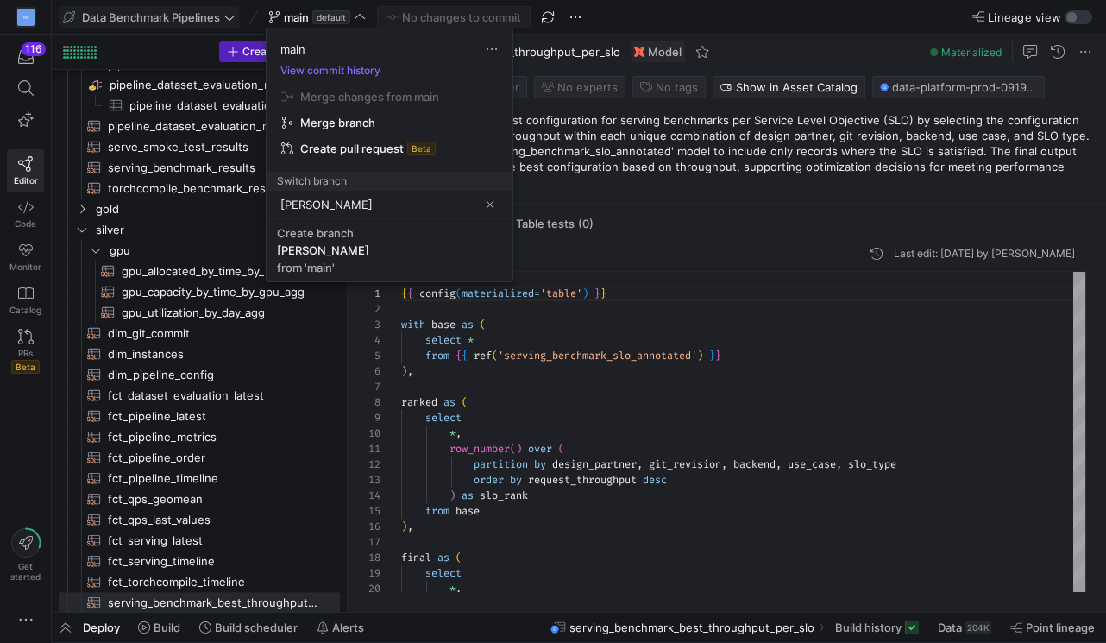
type input "[PERSON_NAME]"
click at [186, 22] on div at bounding box center [553, 321] width 1106 height 643
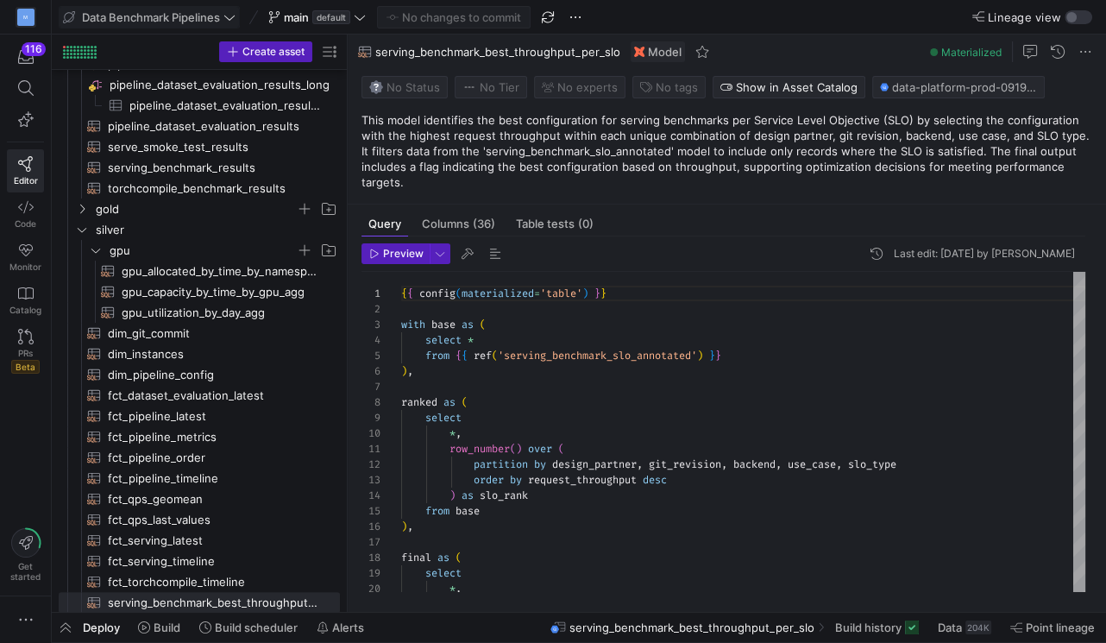
click at [218, 16] on span "Data Benchmark Pipelines" at bounding box center [151, 17] width 138 height 14
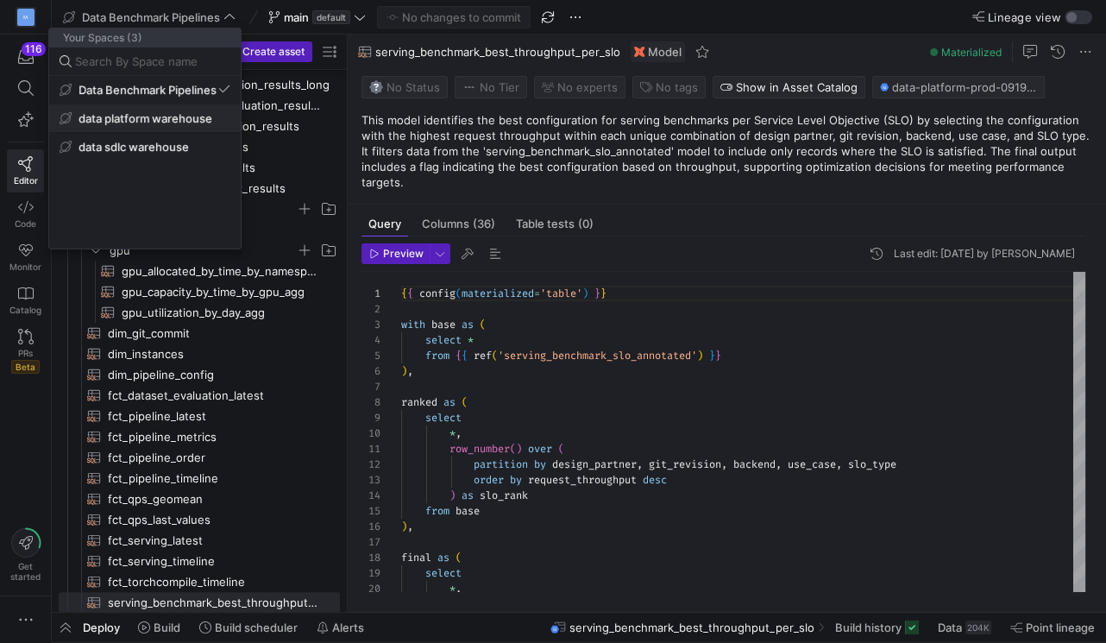
click at [197, 117] on span "data platform warehouse" at bounding box center [146, 118] width 134 height 14
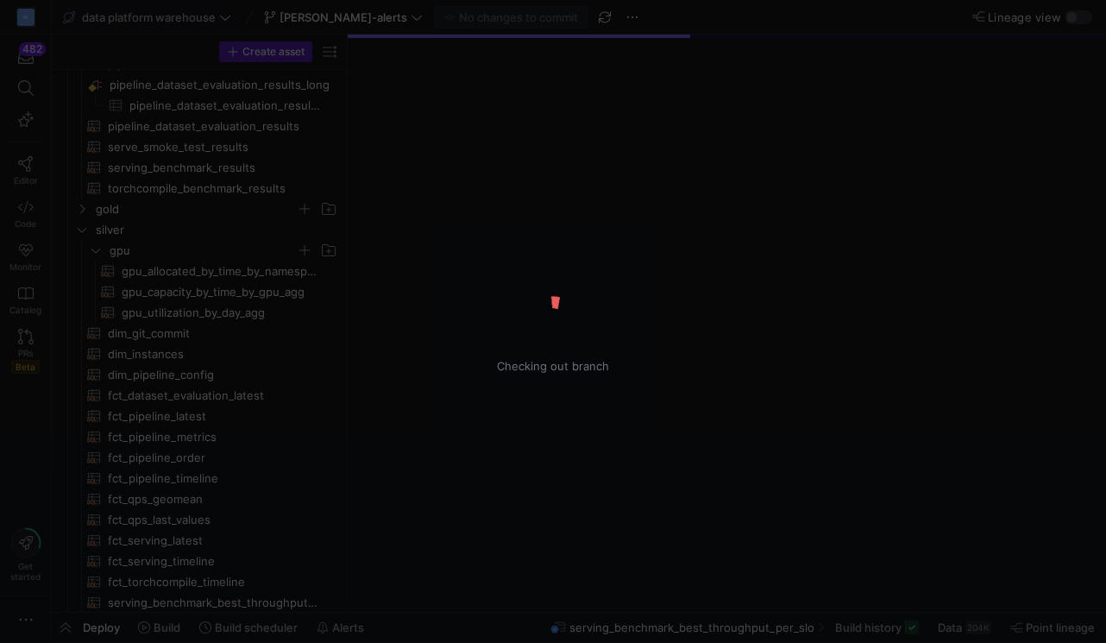
scroll to position [141, 0]
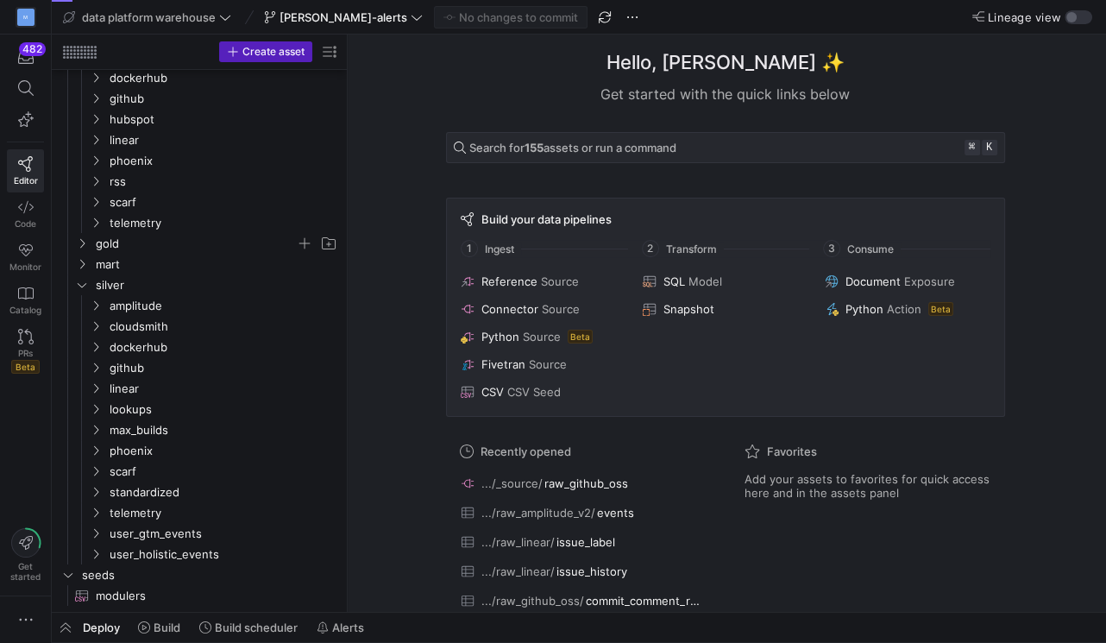
click at [411, 20] on icon at bounding box center [417, 17] width 12 height 12
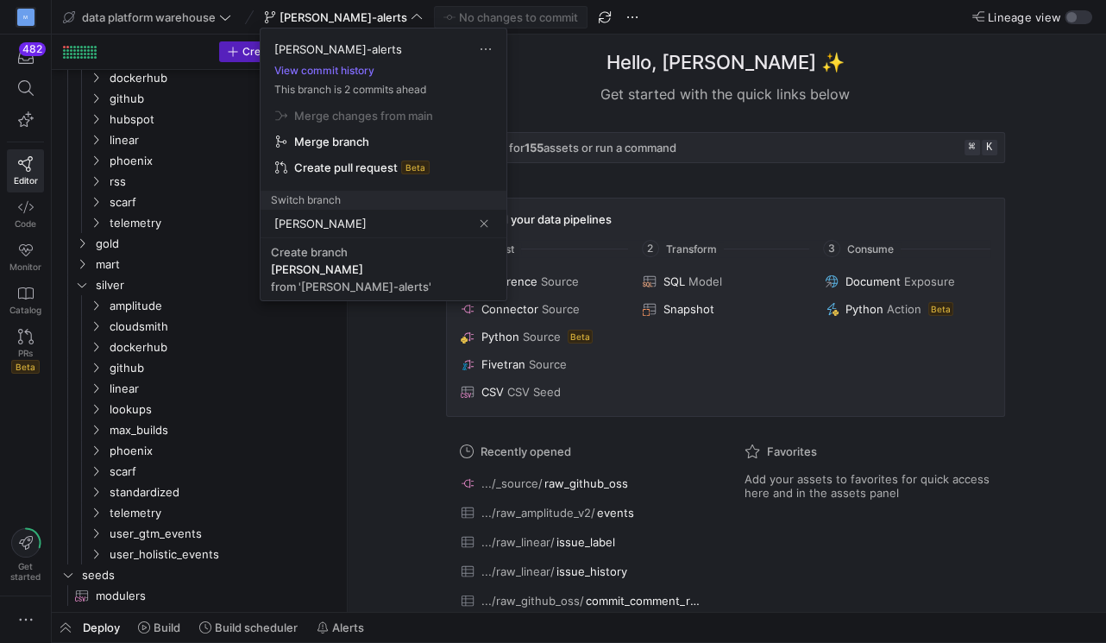
type input "[PERSON_NAME]"
click at [223, 18] on div at bounding box center [553, 321] width 1106 height 643
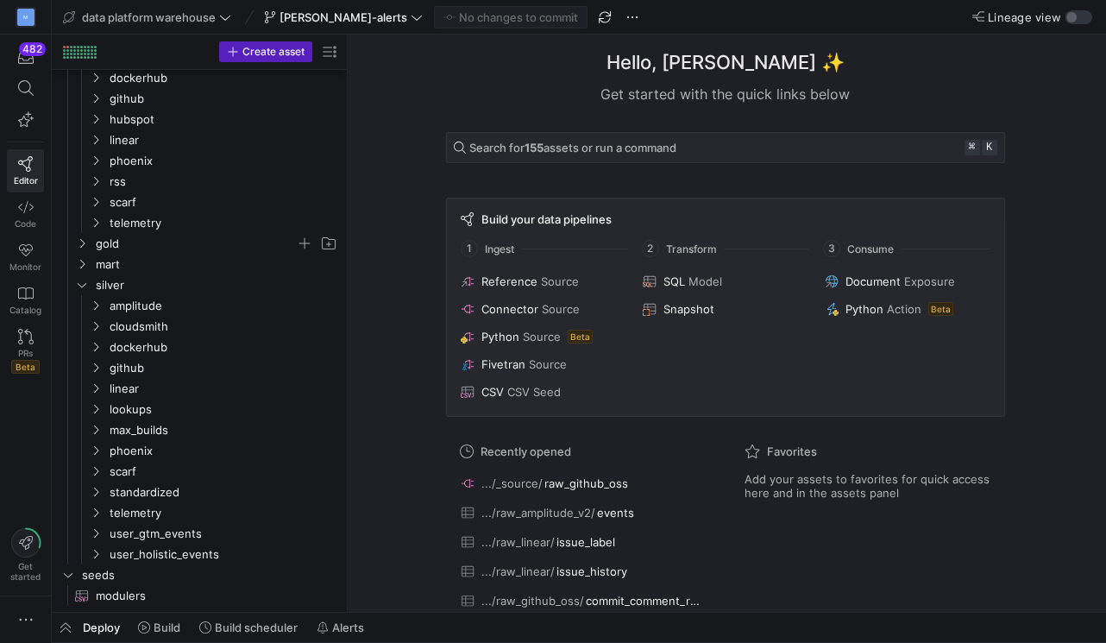
click at [229, 15] on icon at bounding box center [225, 17] width 12 height 12
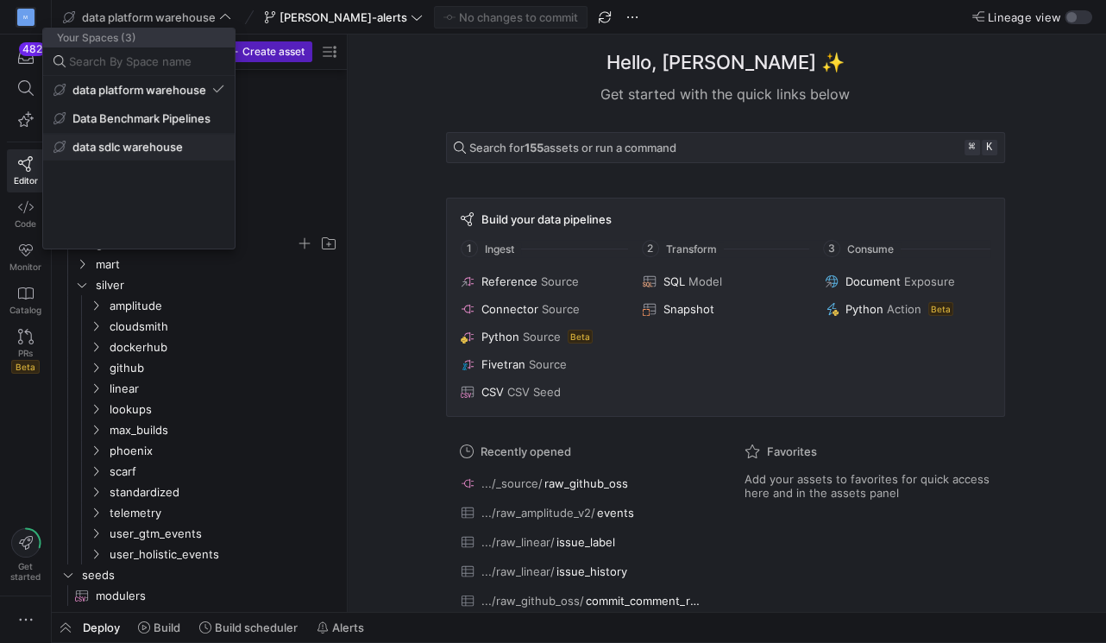
click at [185, 146] on span "data sdlc warehouse" at bounding box center [139, 147] width 171 height 14
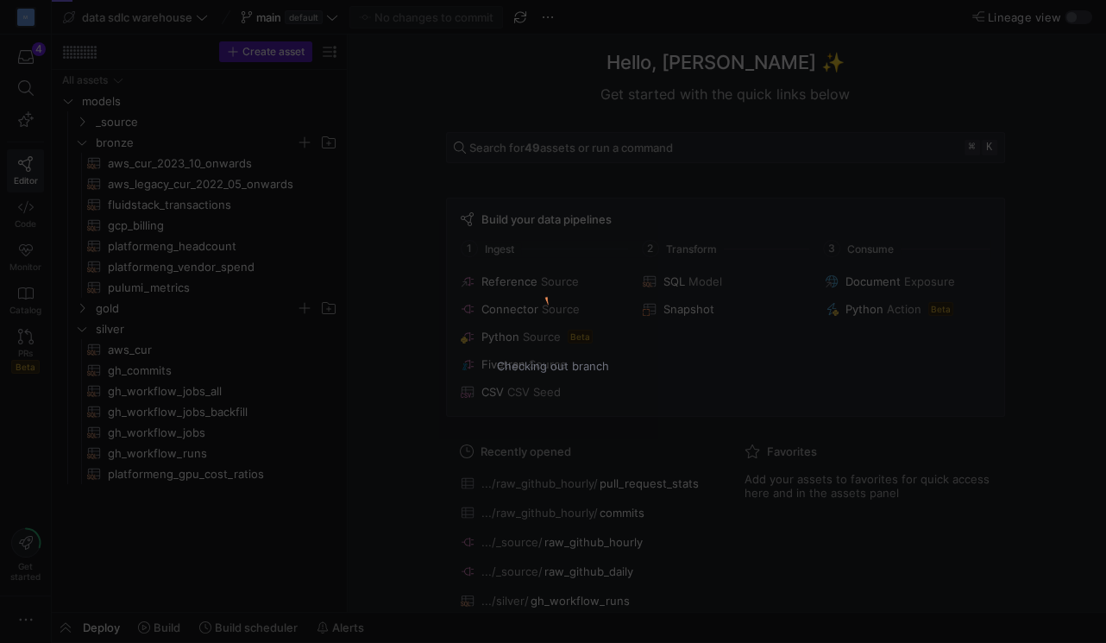
click at [340, 20] on div "Checking out branch" at bounding box center [553, 321] width 1106 height 643
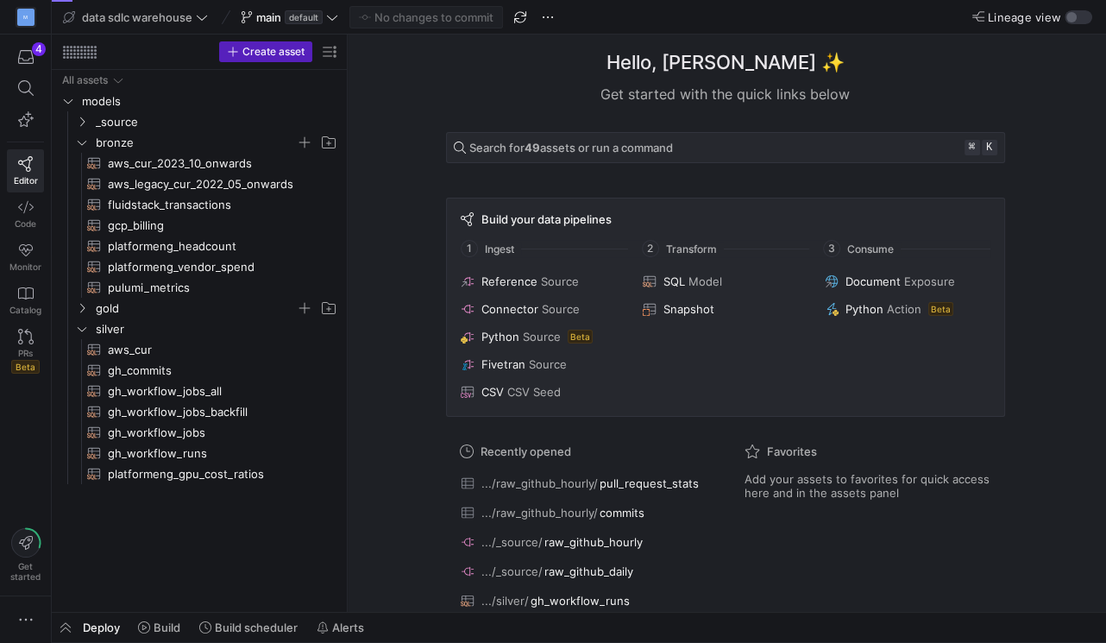
click at [335, 19] on icon at bounding box center [332, 17] width 12 height 12
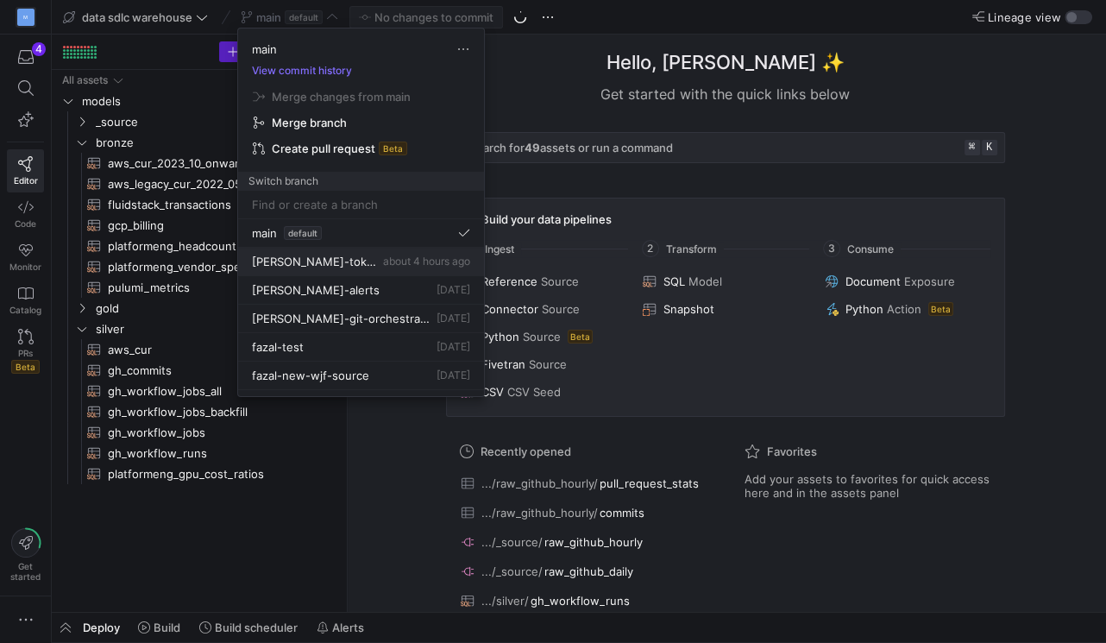
click at [325, 262] on div "[PERSON_NAME]-token about 4 hours ago" at bounding box center [361, 262] width 218 height 14
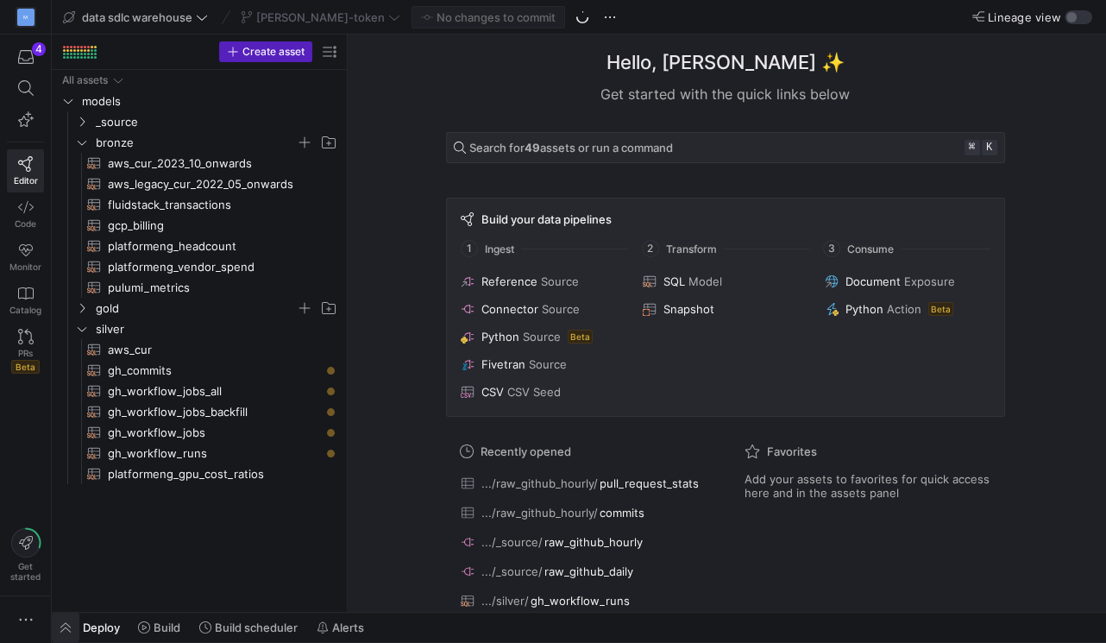
click at [68, 626] on span "button" at bounding box center [66, 627] width 28 height 29
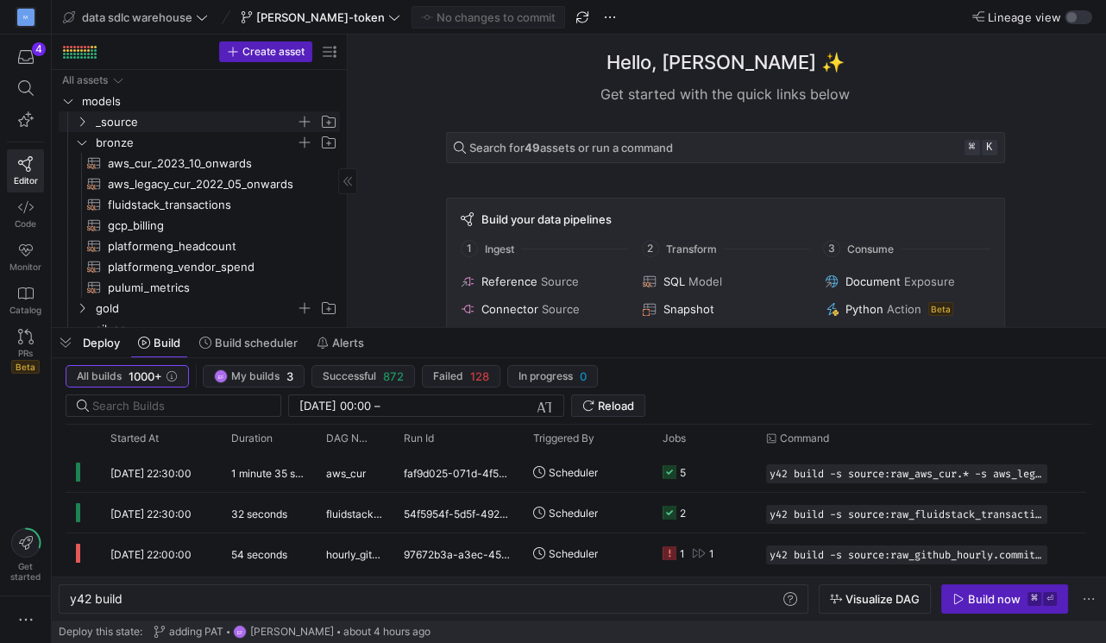
click at [86, 121] on icon "Press SPACE to select this row." at bounding box center [82, 121] width 12 height 10
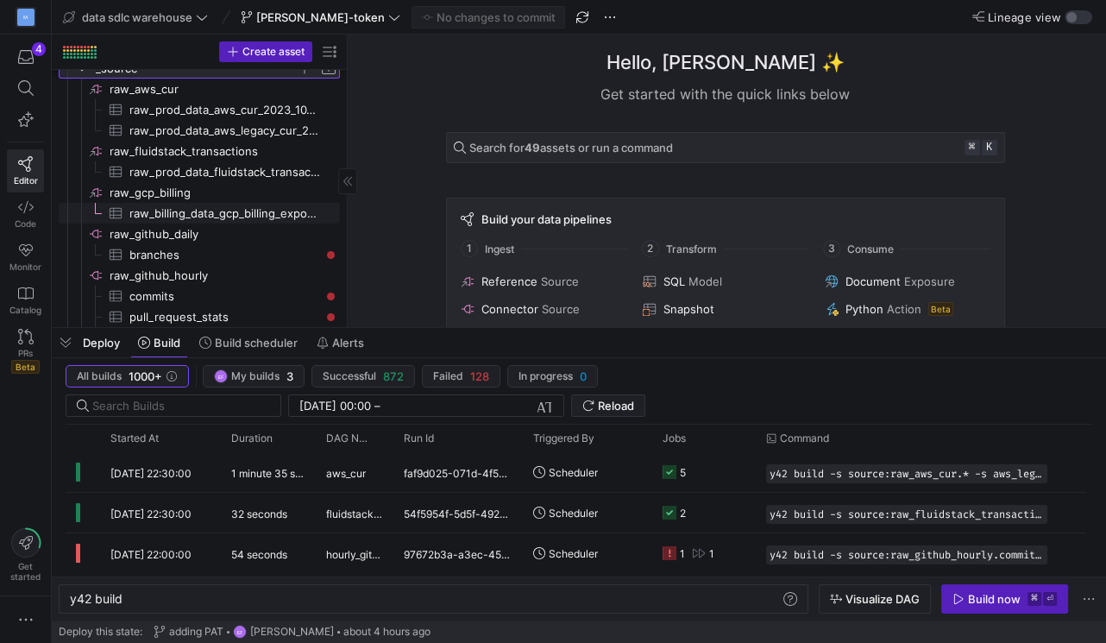
scroll to position [81, 0]
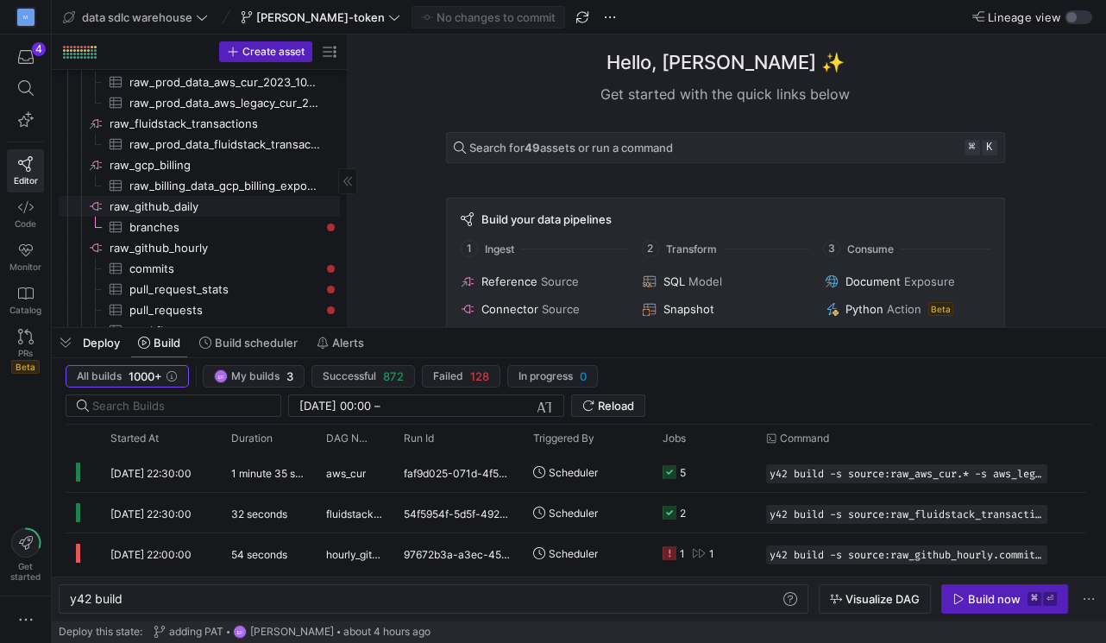
click at [189, 210] on span "raw_github_daily​​​​​​​​" at bounding box center [224, 207] width 228 height 20
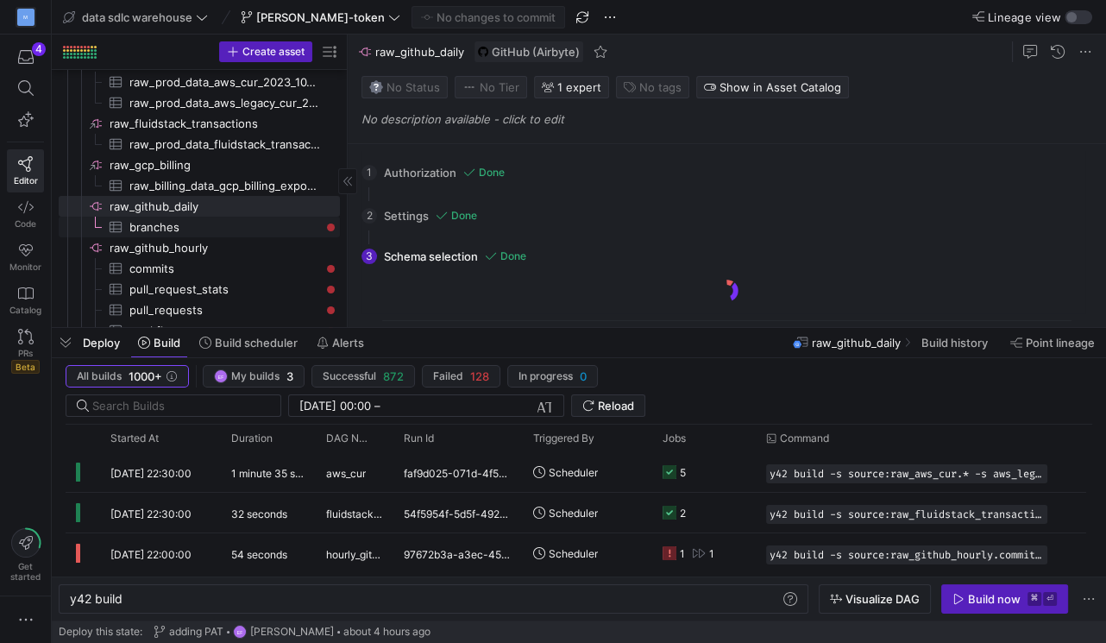
click at [182, 227] on span "branches​​​​​​​​​" at bounding box center [224, 227] width 191 height 20
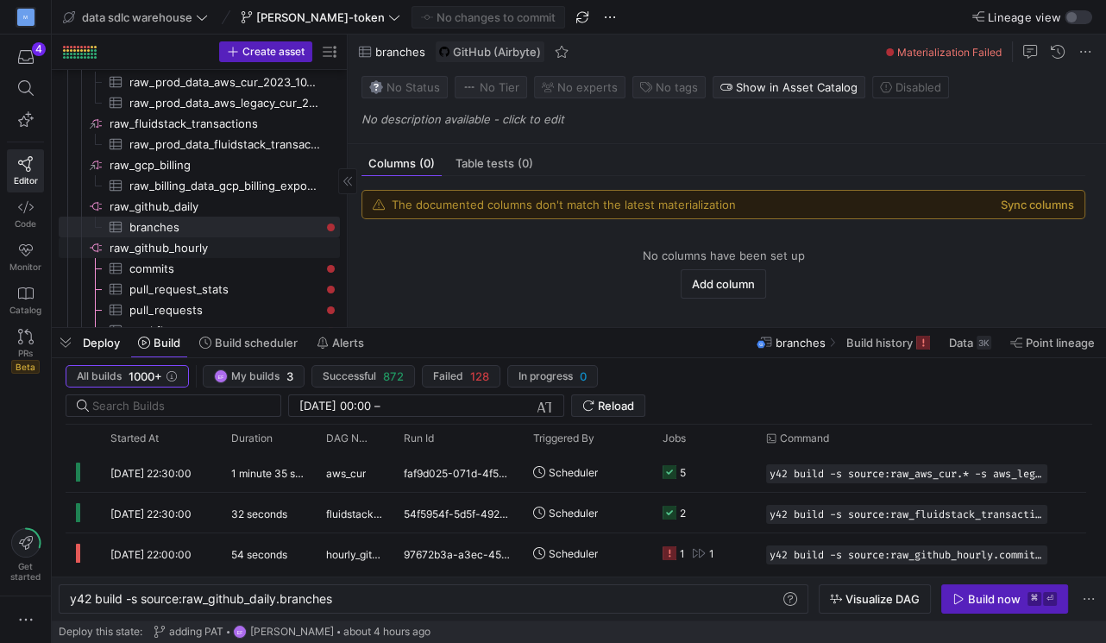
click at [191, 253] on span "raw_github_hourly​​​​​​​​" at bounding box center [224, 248] width 228 height 20
type textarea "y42 build"
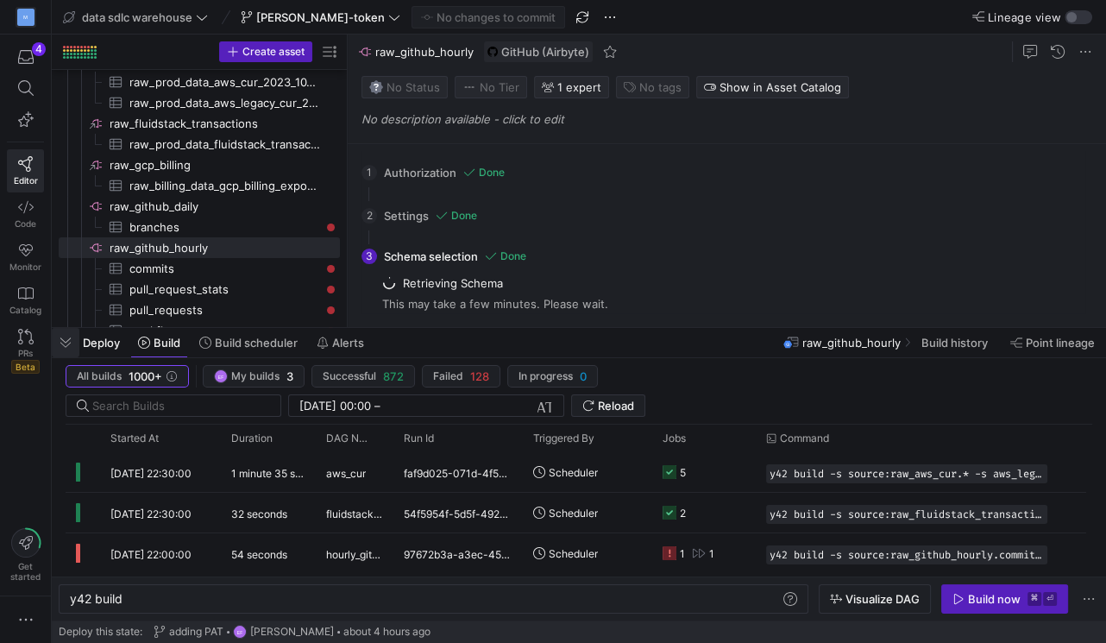
click at [66, 343] on span "button" at bounding box center [66, 342] width 28 height 29
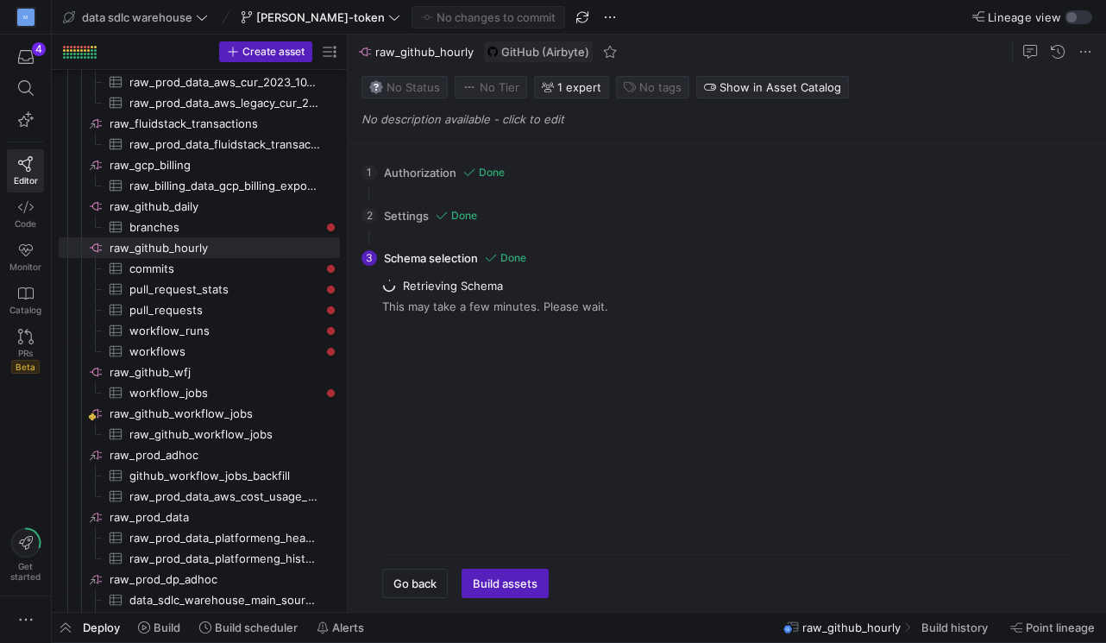
click at [507, 600] on div "1 Authorization Done Choose which secret you'd like to use to authorize [PERSON…" at bounding box center [724, 378] width 752 height 468
click at [507, 595] on span "button" at bounding box center [505, 584] width 85 height 28
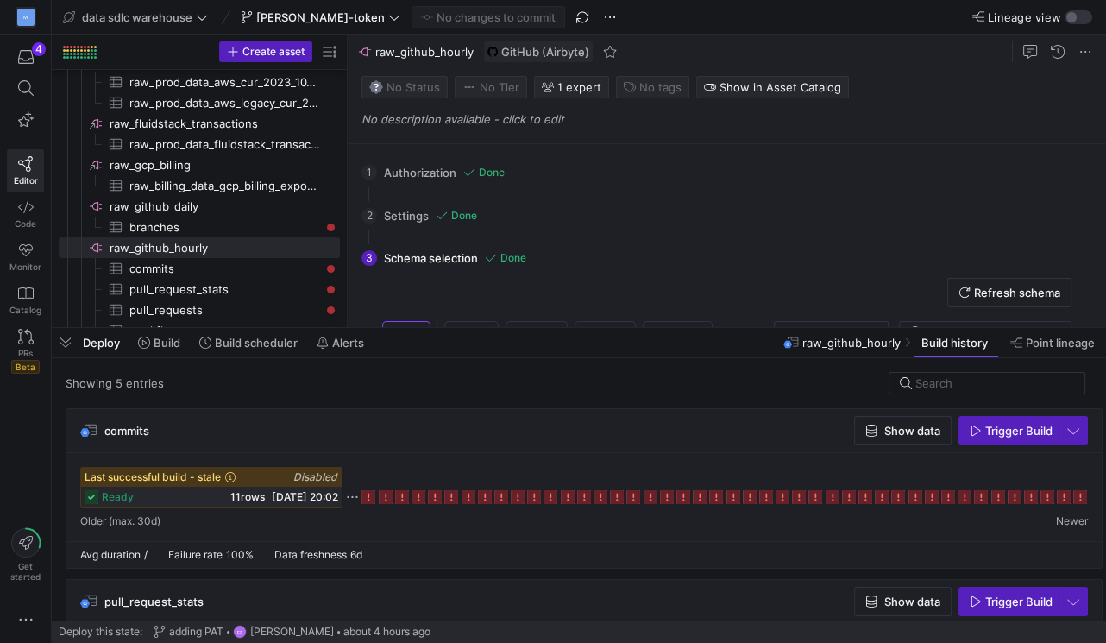
scroll to position [0, 16]
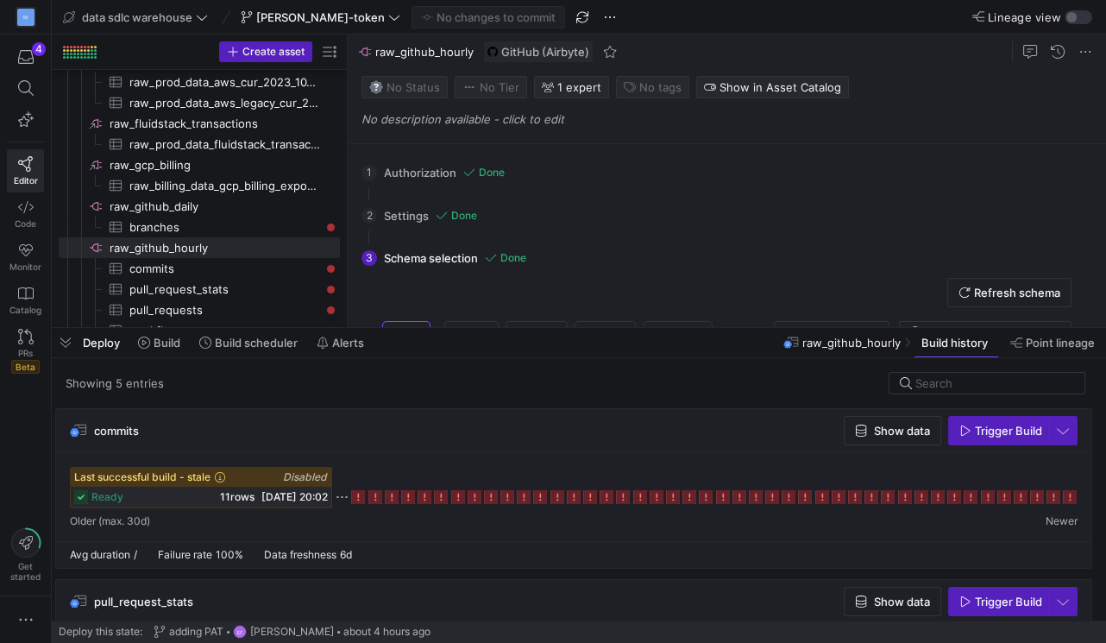
click at [1063, 498] on icon at bounding box center [1070, 497] width 14 height 14
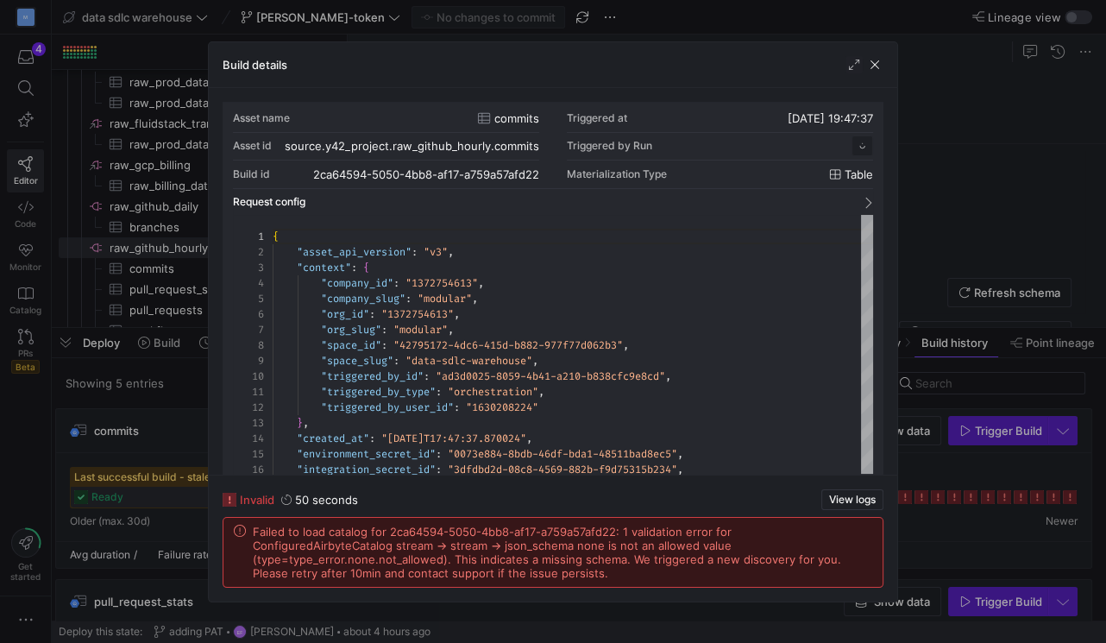
scroll to position [155, 0]
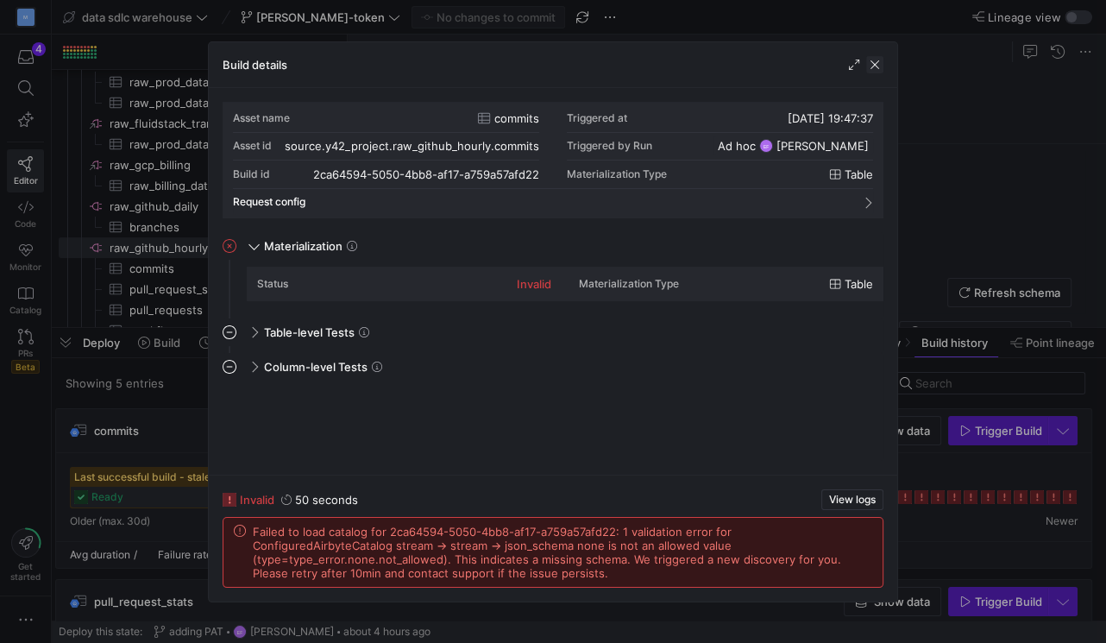
click at [876, 66] on span "button" at bounding box center [874, 64] width 17 height 17
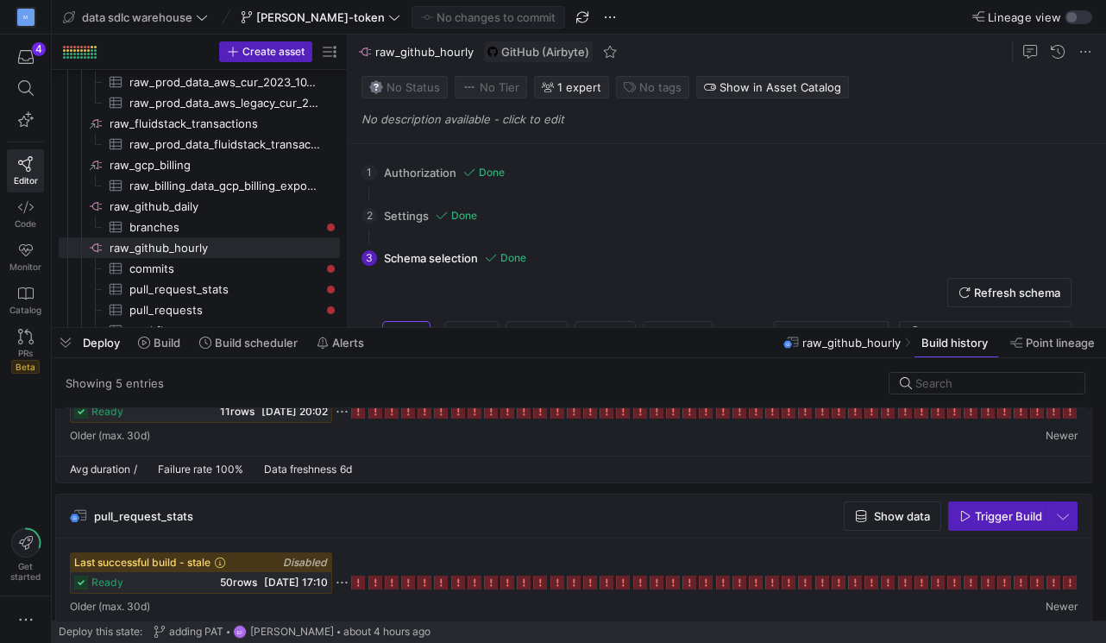
scroll to position [0, 16]
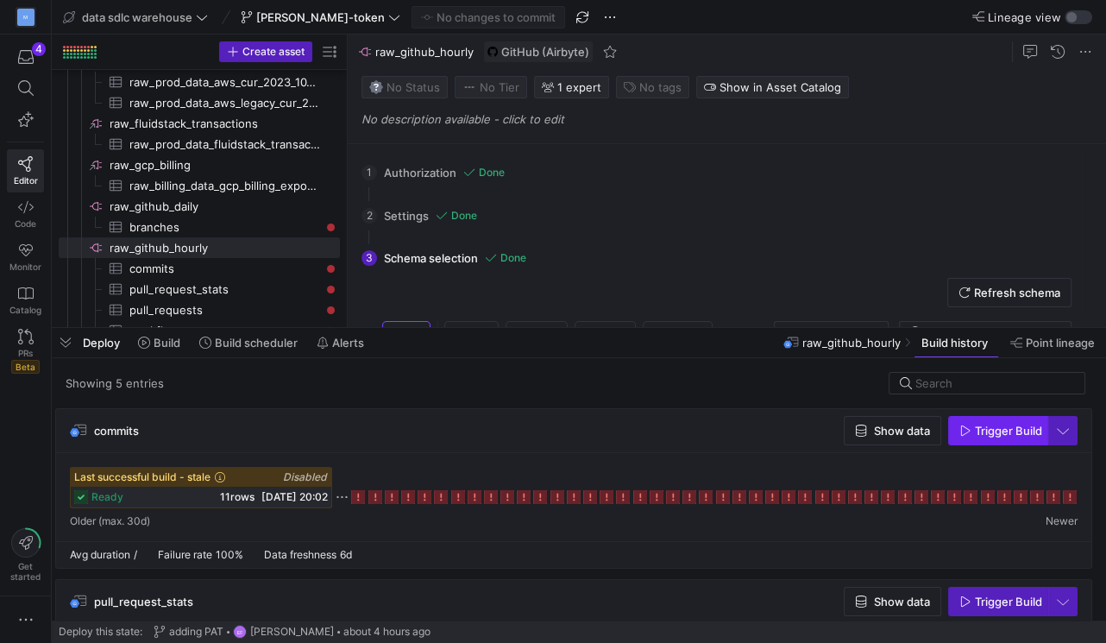
click at [1000, 428] on span "Trigger Build" at bounding box center [1008, 431] width 67 height 14
click at [982, 601] on span "Trigger Build" at bounding box center [1008, 602] width 67 height 14
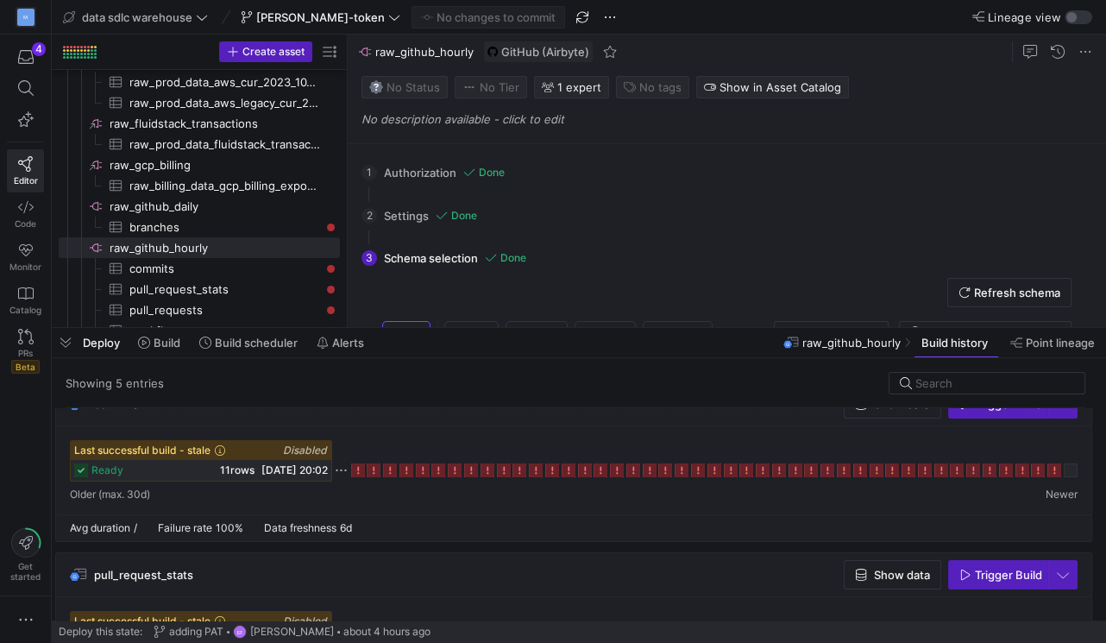
scroll to position [0, 10]
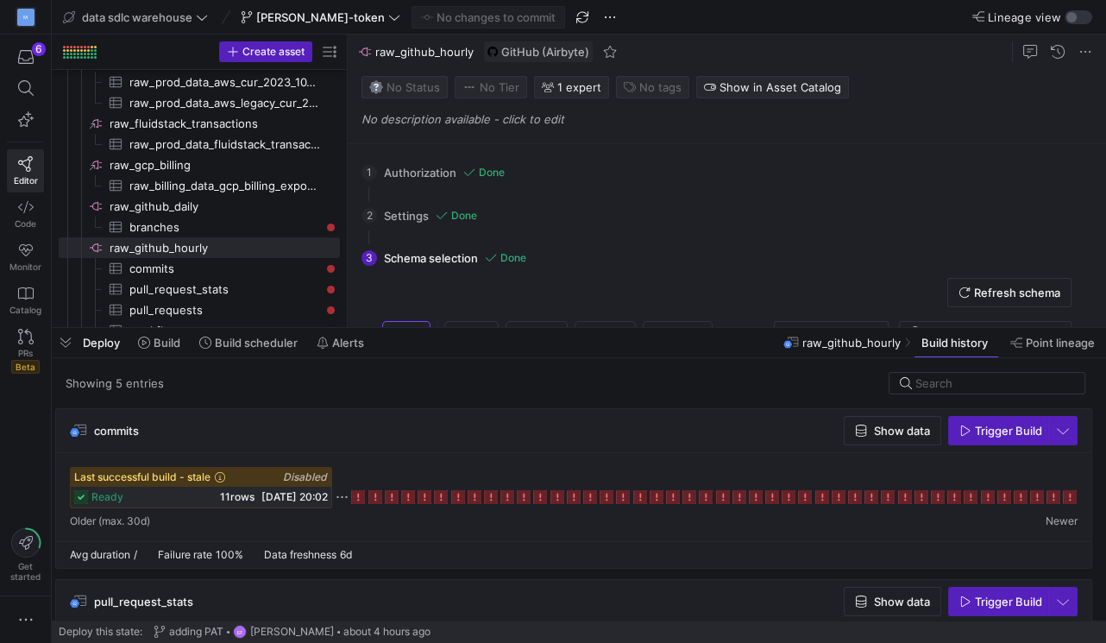
click at [1072, 496] on icon at bounding box center [1070, 497] width 14 height 14
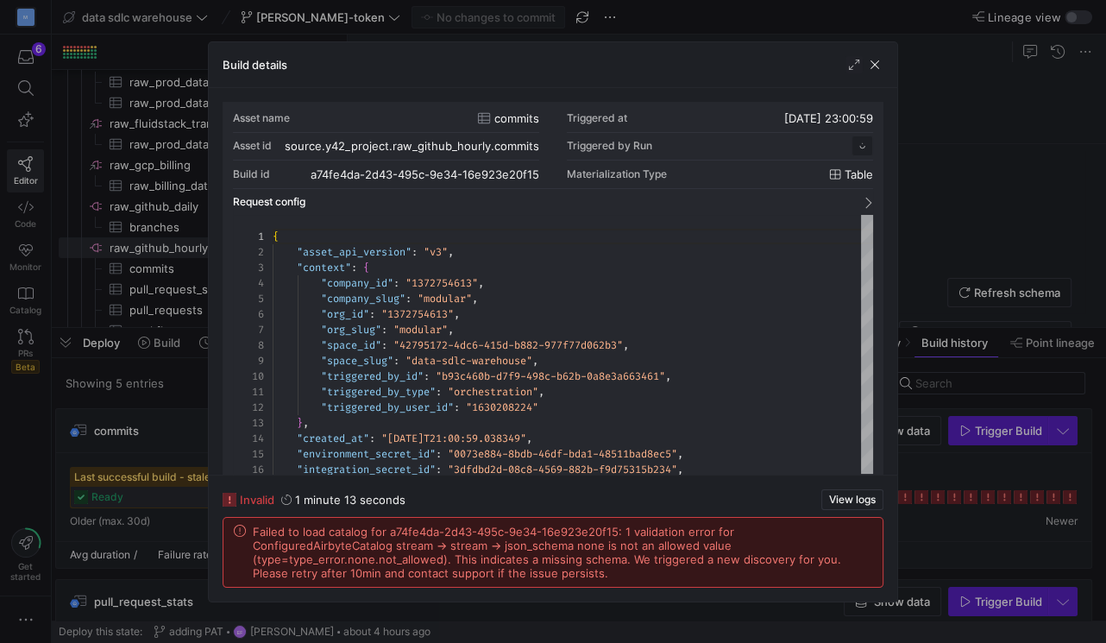
scroll to position [155, 0]
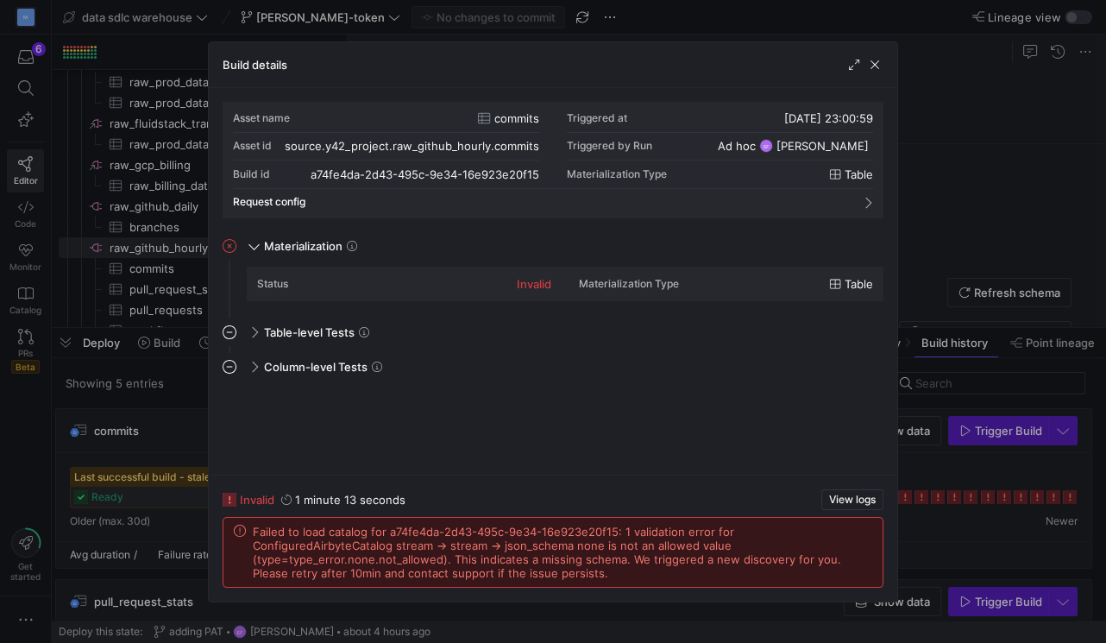
drag, startPoint x: 305, startPoint y: 574, endPoint x: 251, endPoint y: 535, distance: 66.8
click at [251, 535] on div "Failed to load catalog for a74fe4da-2d43-495c-9e34-16e923e20f15: 1 validation e…" at bounding box center [553, 552] width 639 height 55
copy span "Failed to load catalog for a74fe4da-2d43-495c-9e34-16e923e20f15: 1 validation e…"
click at [720, 458] on mat-expansion-panel "Column-level Tests This job has no column tests" at bounding box center [553, 407] width 661 height 108
click at [855, 500] on span "View logs" at bounding box center [852, 500] width 47 height 12
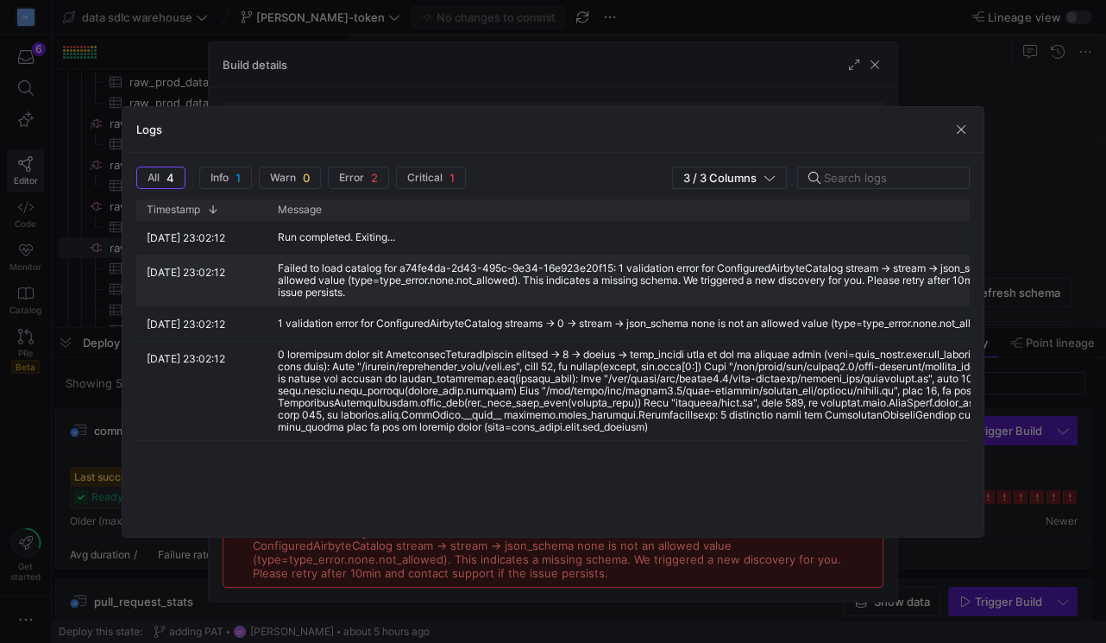
scroll to position [0, 91]
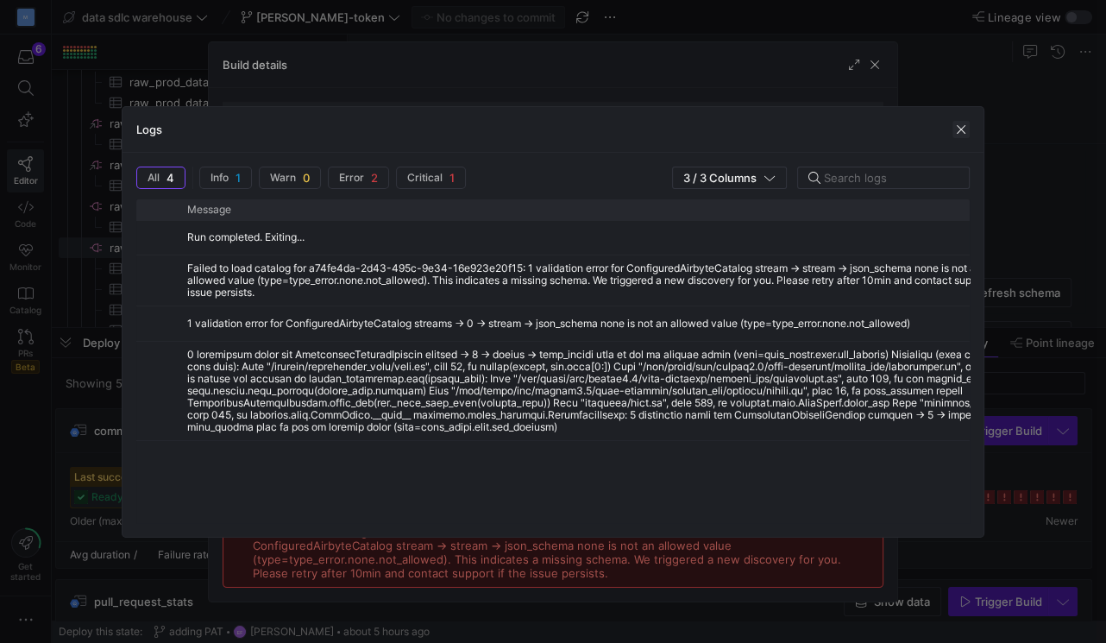
click at [961, 129] on span "button" at bounding box center [961, 129] width 17 height 17
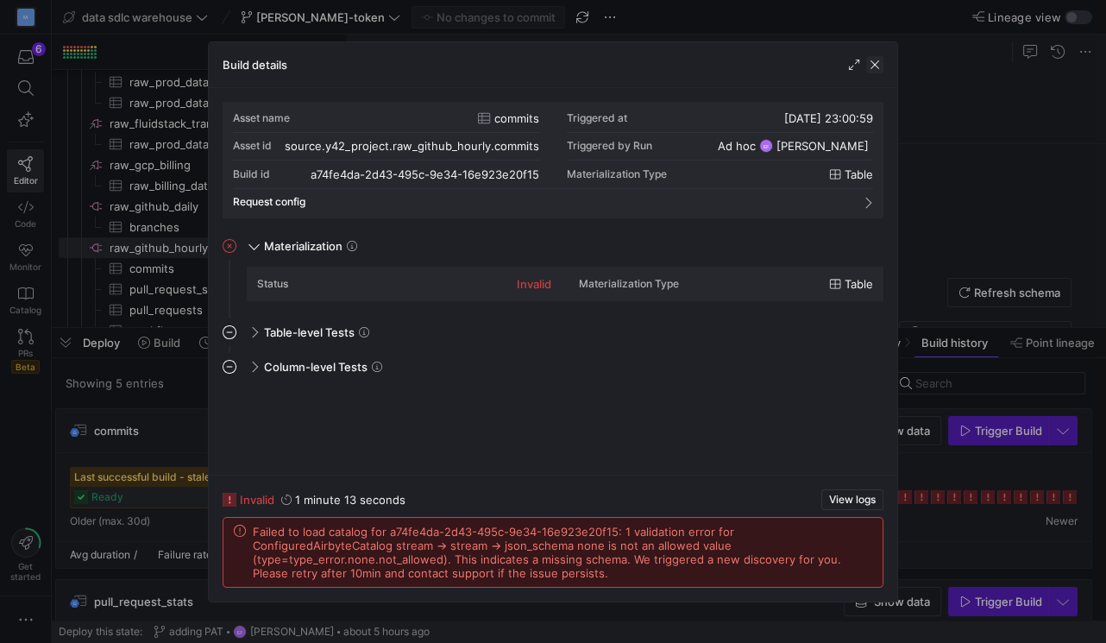
click at [874, 65] on span "button" at bounding box center [874, 64] width 17 height 17
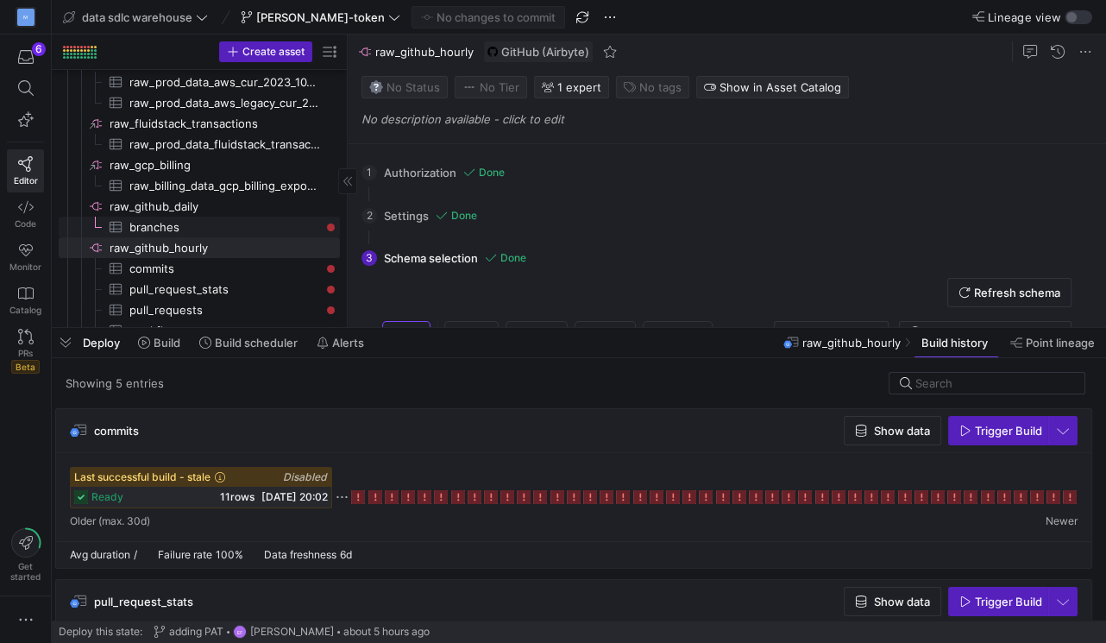
click at [209, 229] on span "branches​​​​​​​​​" at bounding box center [224, 227] width 191 height 20
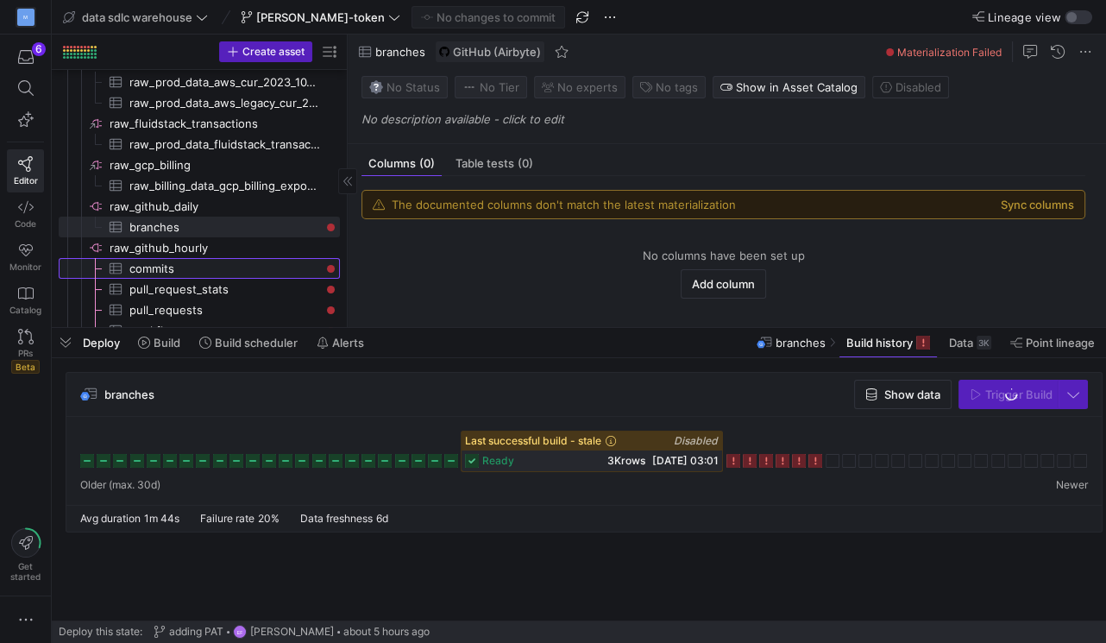
click at [199, 265] on span "commits​​​​​​​​​" at bounding box center [224, 269] width 191 height 20
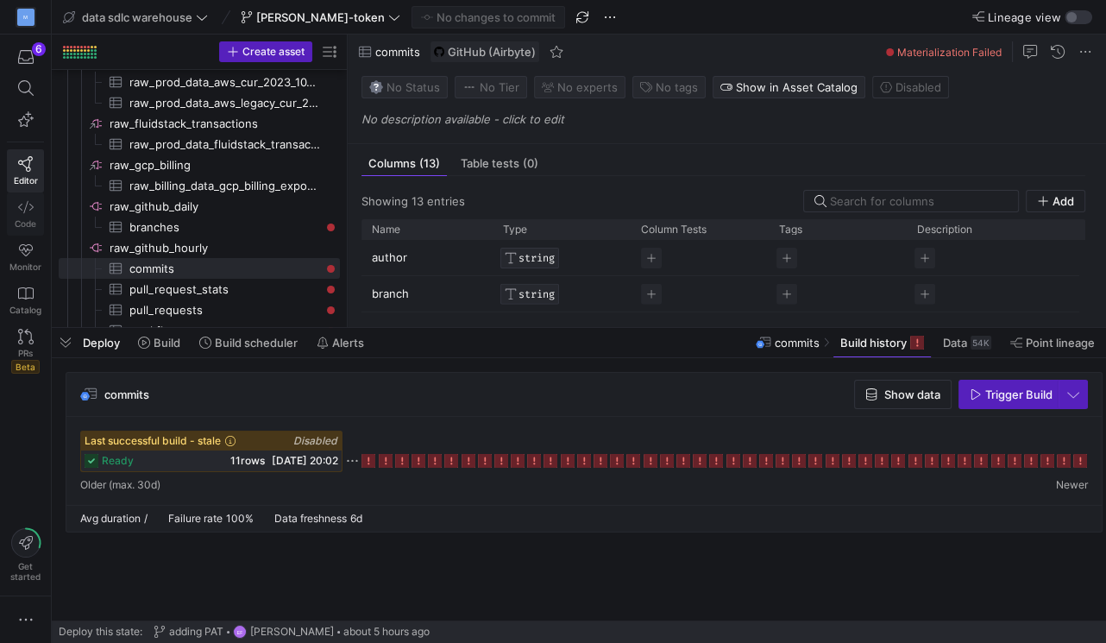
click at [28, 204] on icon at bounding box center [26, 207] width 16 height 16
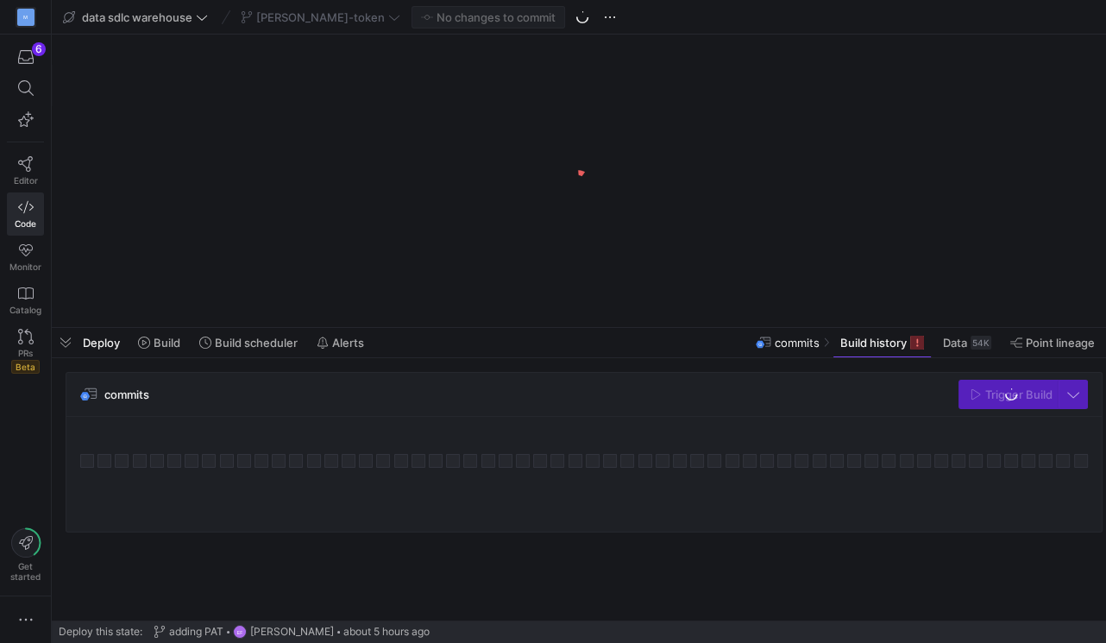
click at [83, 342] on span "Deploy" at bounding box center [101, 343] width 37 height 14
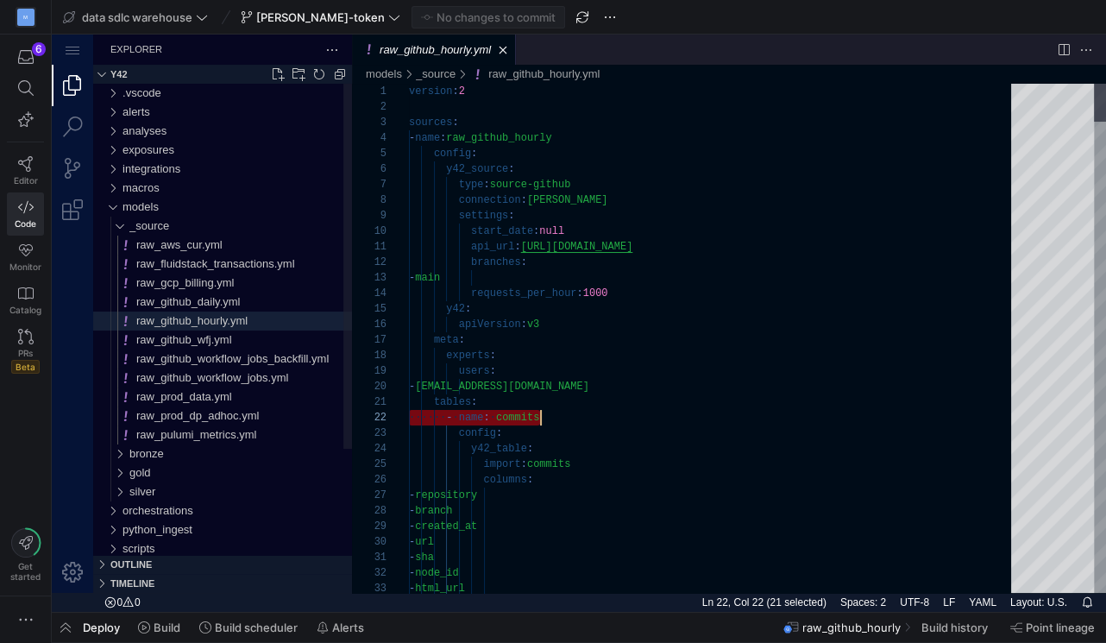
scroll to position [16, 130]
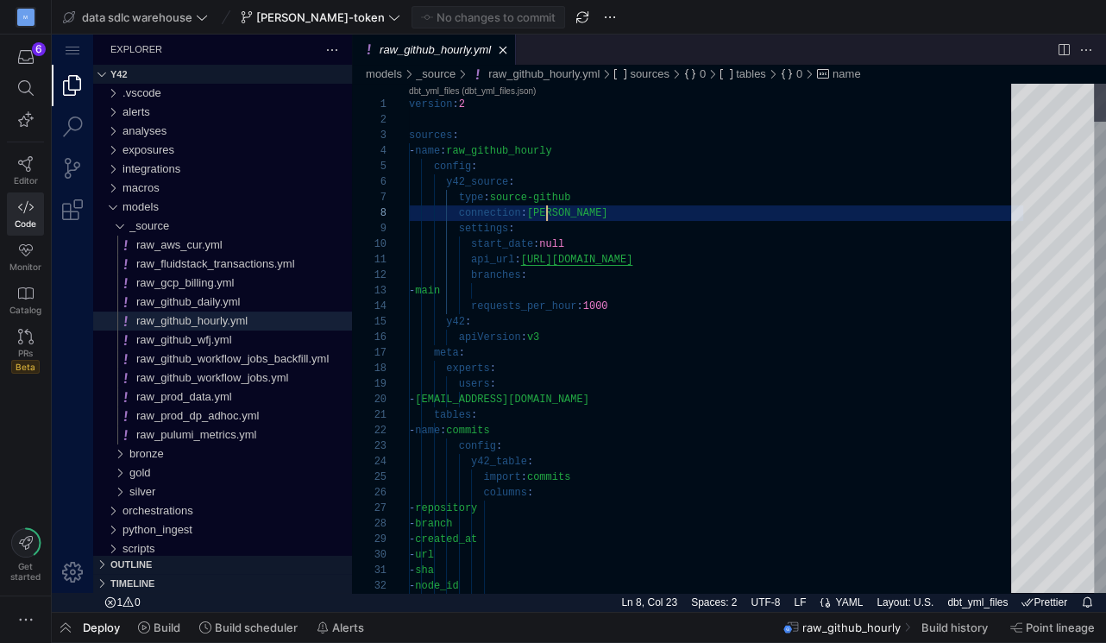
scroll to position [108, 155]
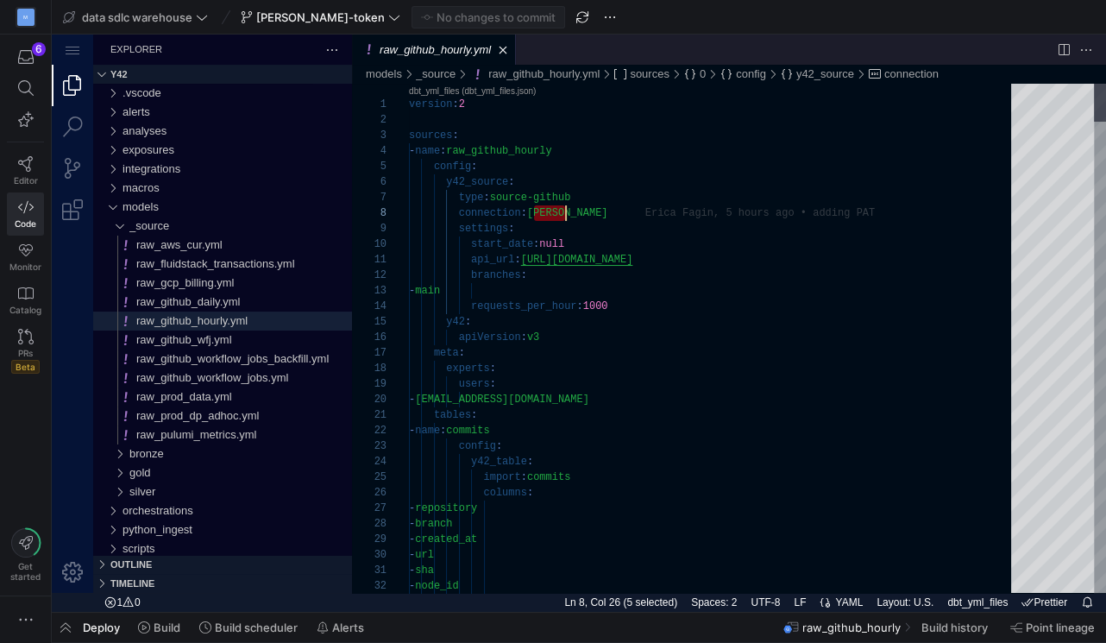
drag, startPoint x: 534, startPoint y: 214, endPoint x: 596, endPoint y: 213, distance: 62.1
paste textarea "github-oss-pat"
type textarea "version: 2 sources: - name: raw_github_hourly config: y42_source: type: source-…"
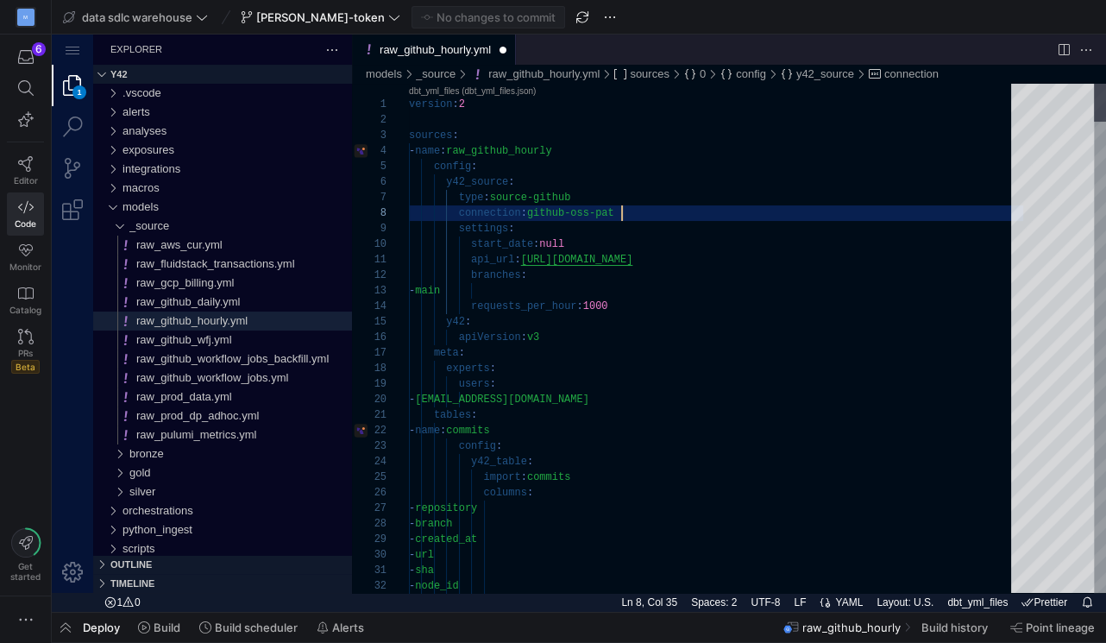
scroll to position [108, 211]
click at [412, 6] on button "Commit & push (1)" at bounding box center [489, 17] width 154 height 22
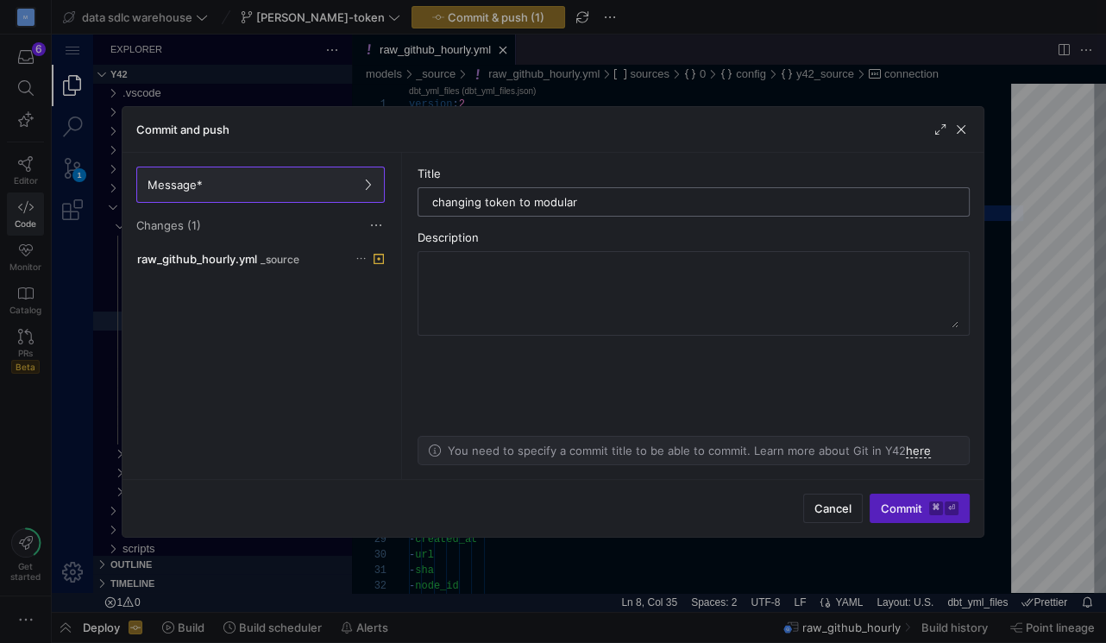
click at [545, 203] on input "changing token to modular" at bounding box center [693, 202] width 523 height 14
click at [545, 203] on input "changing token to d" at bounding box center [693, 202] width 523 height 14
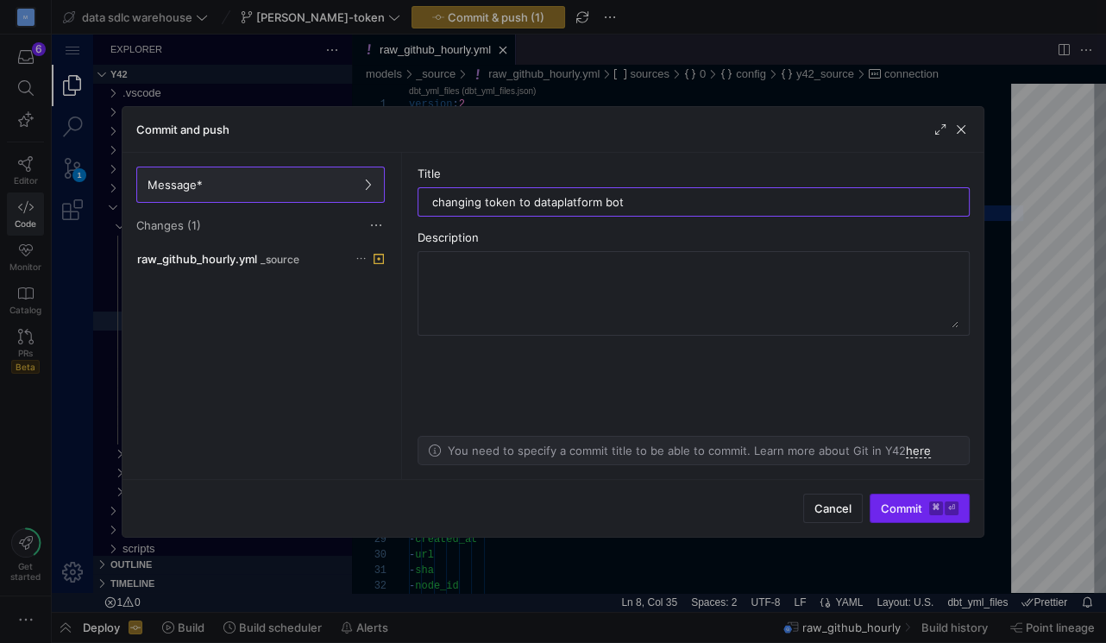
type input "changing token to dataplatform bot"
click at [904, 508] on span "Commit ⌘ ⏎" at bounding box center [920, 508] width 78 height 14
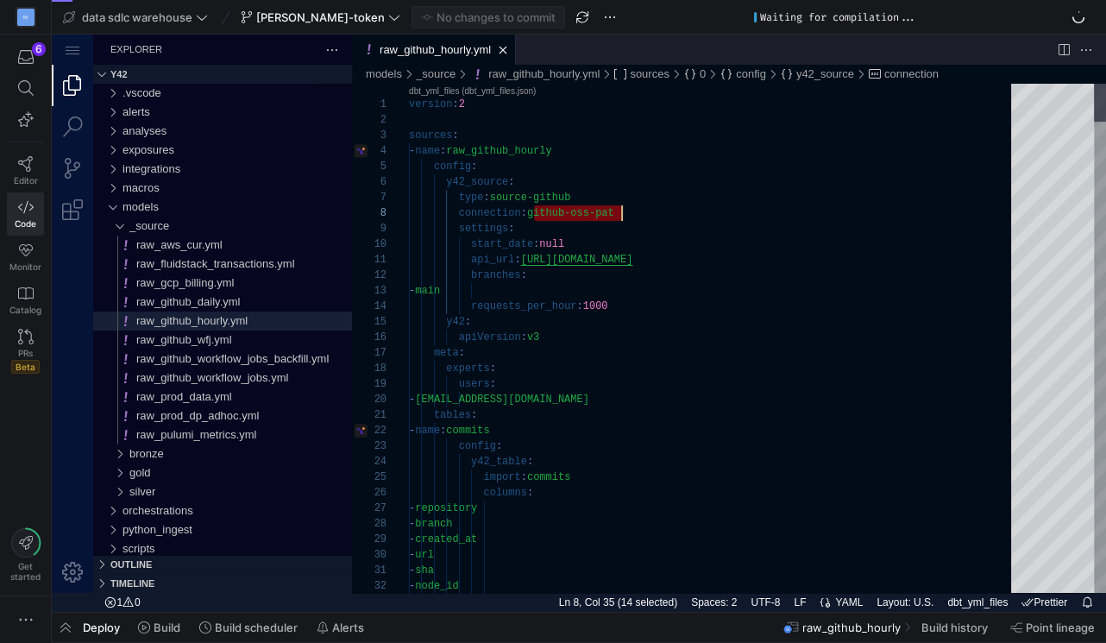
drag, startPoint x: 532, startPoint y: 217, endPoint x: 628, endPoint y: 215, distance: 95.8
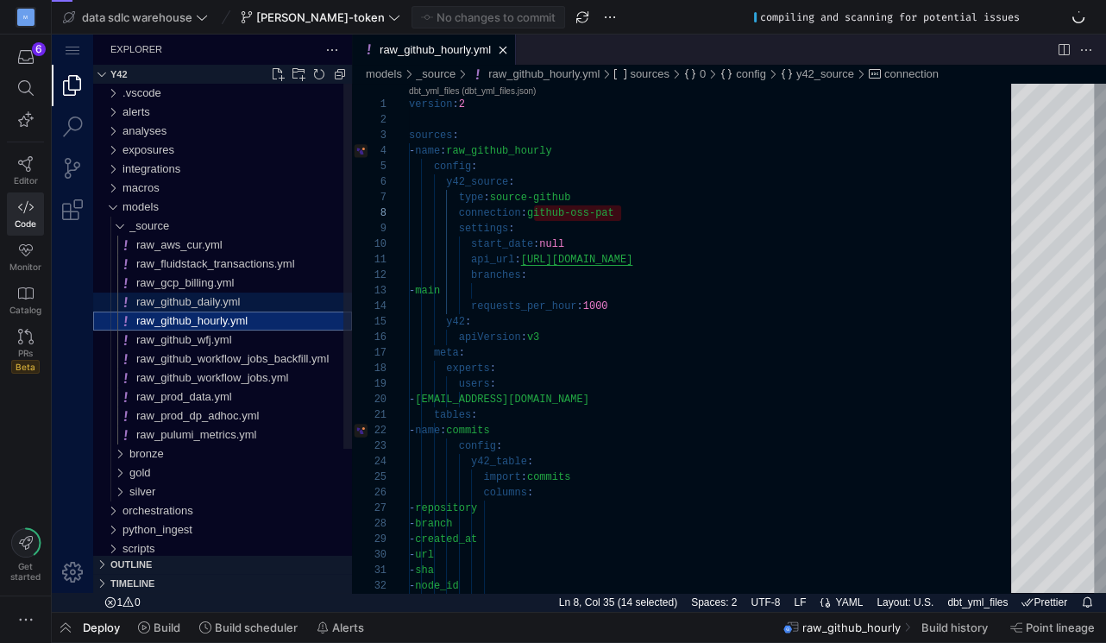
click at [188, 302] on span "raw_github_daily.yml" at bounding box center [188, 301] width 104 height 13
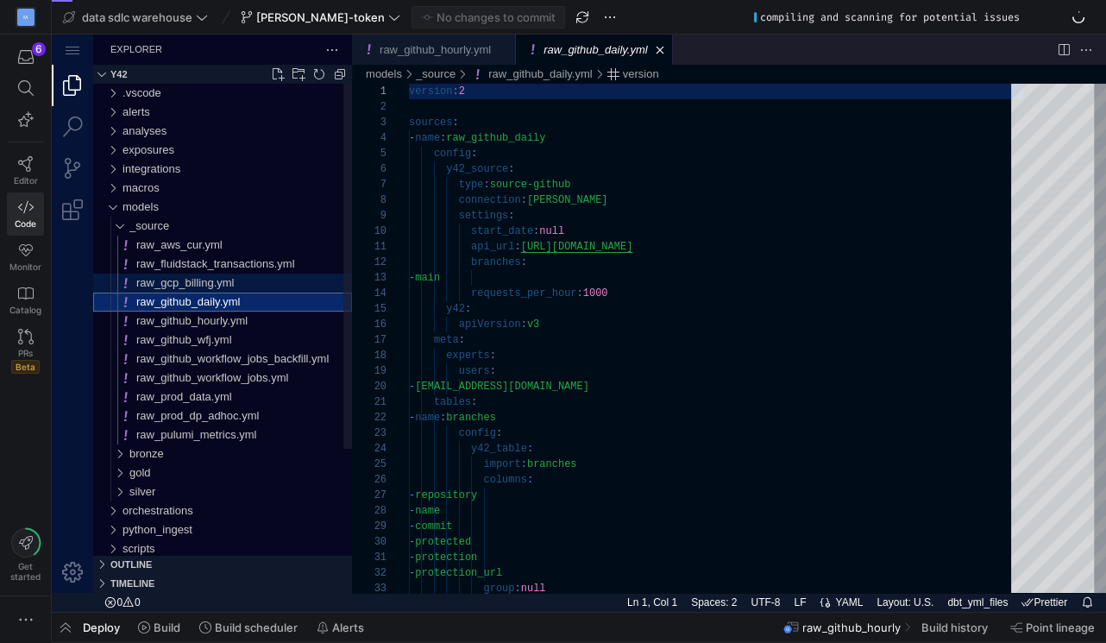
scroll to position [155, 0]
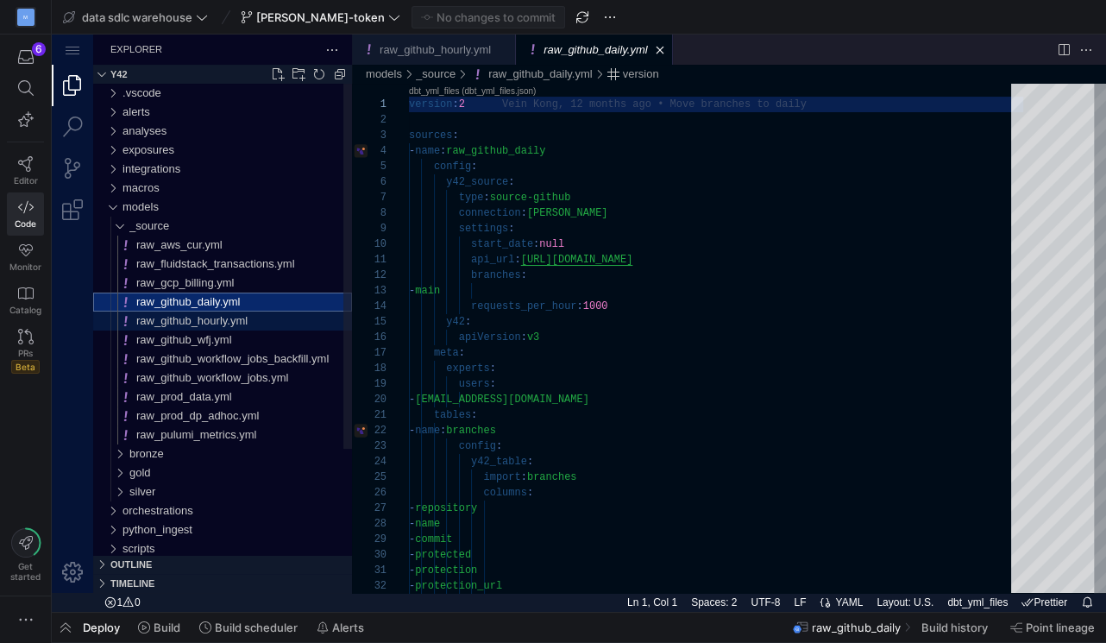
click at [240, 318] on span "raw_github_hourly.yml" at bounding box center [191, 320] width 111 height 13
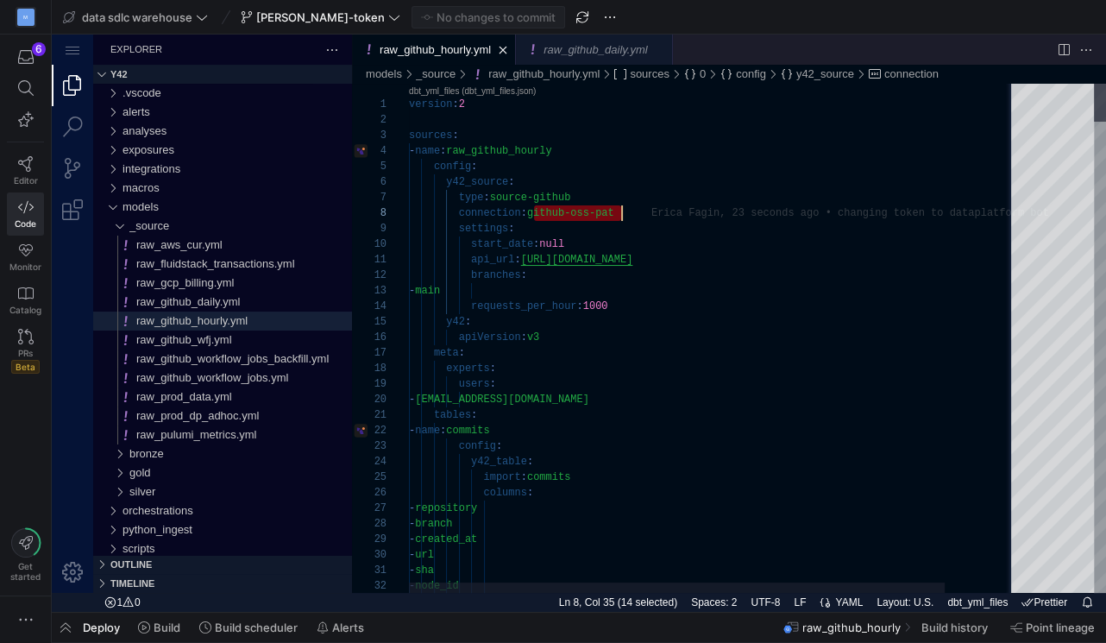
scroll to position [108, 211]
drag, startPoint x: 533, startPoint y: 214, endPoint x: 633, endPoint y: 214, distance: 99.2
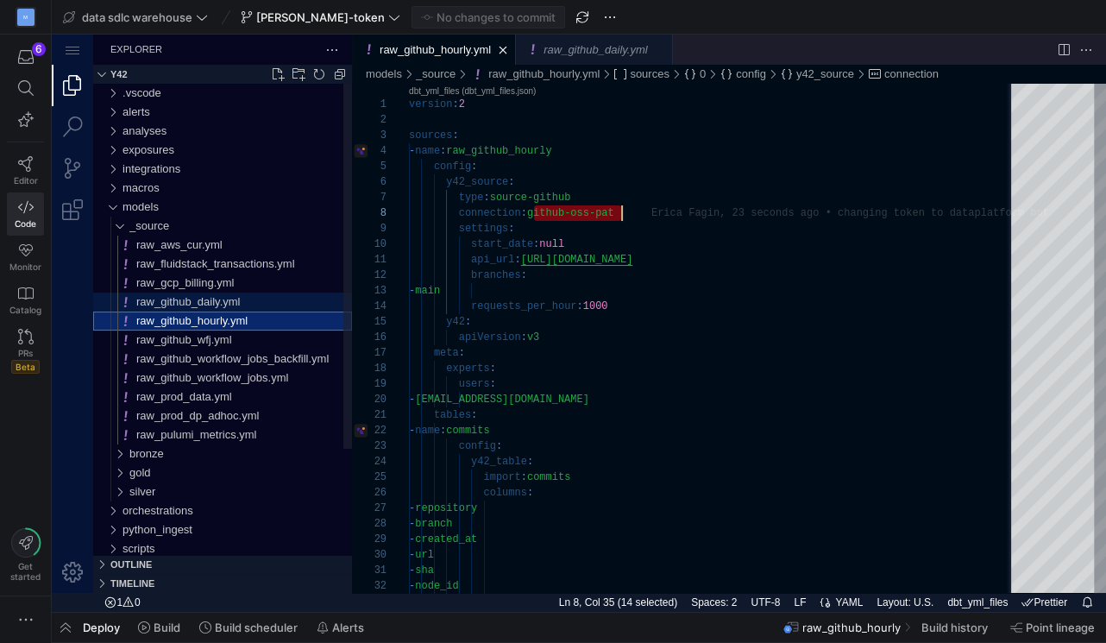
click at [236, 300] on span "raw_github_daily.yml" at bounding box center [188, 301] width 104 height 13
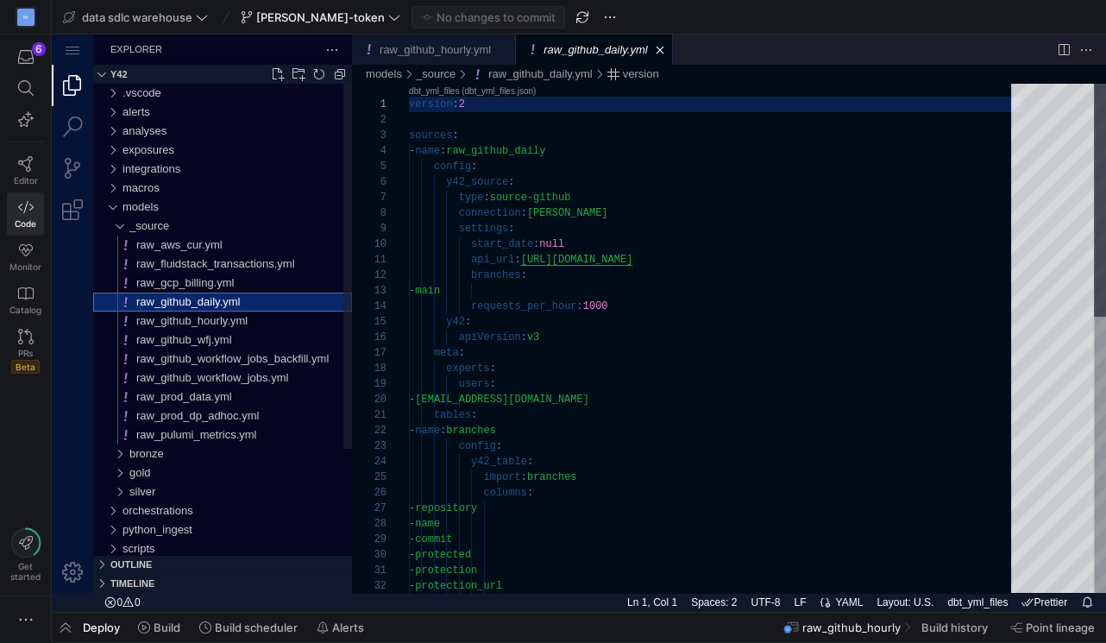
scroll to position [155, 0]
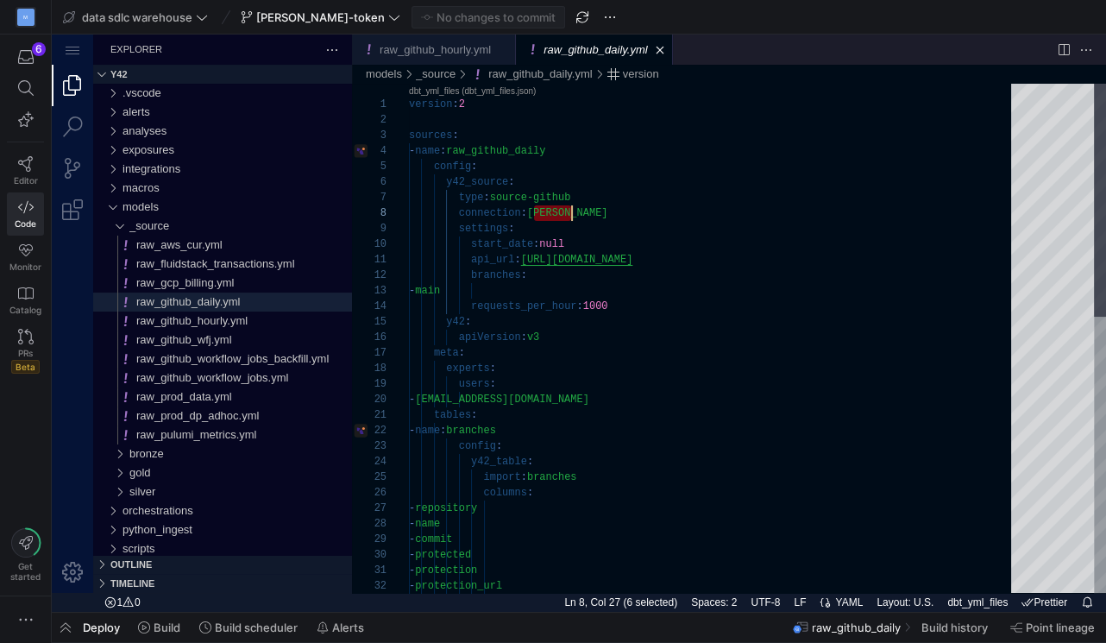
drag, startPoint x: 537, startPoint y: 213, endPoint x: 602, endPoint y: 213, distance: 65.6
paste textarea "github-oss-pat"
type textarea "version: 2 sources: - name: raw_github_daily config: y42_source: type: source-g…"
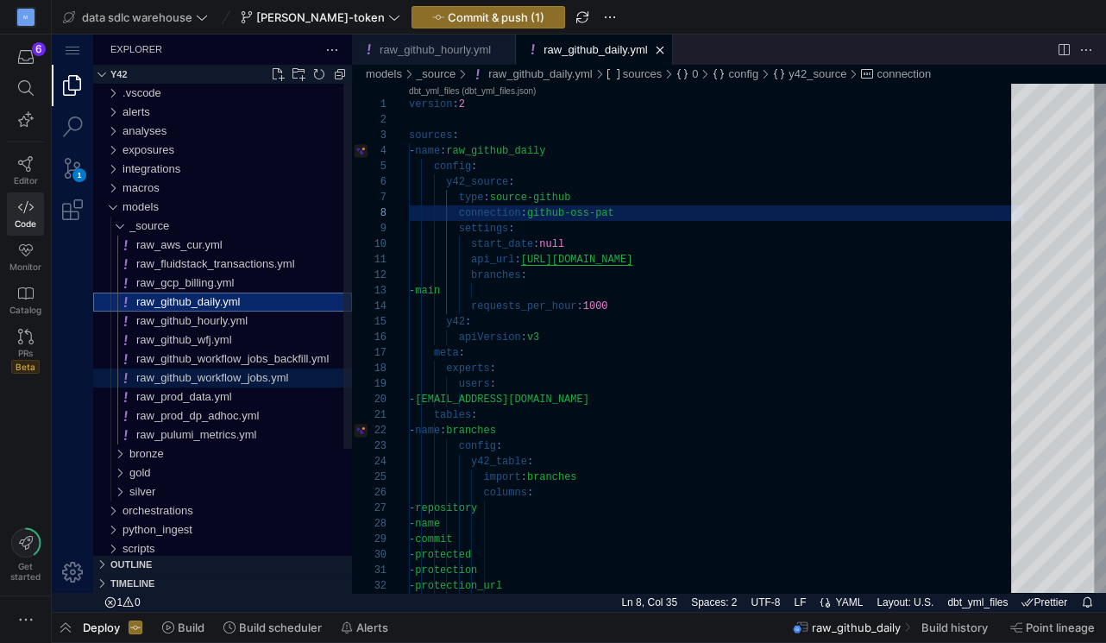
click at [264, 376] on span "raw_github_workflow_jobs.yml" at bounding box center [212, 377] width 152 height 13
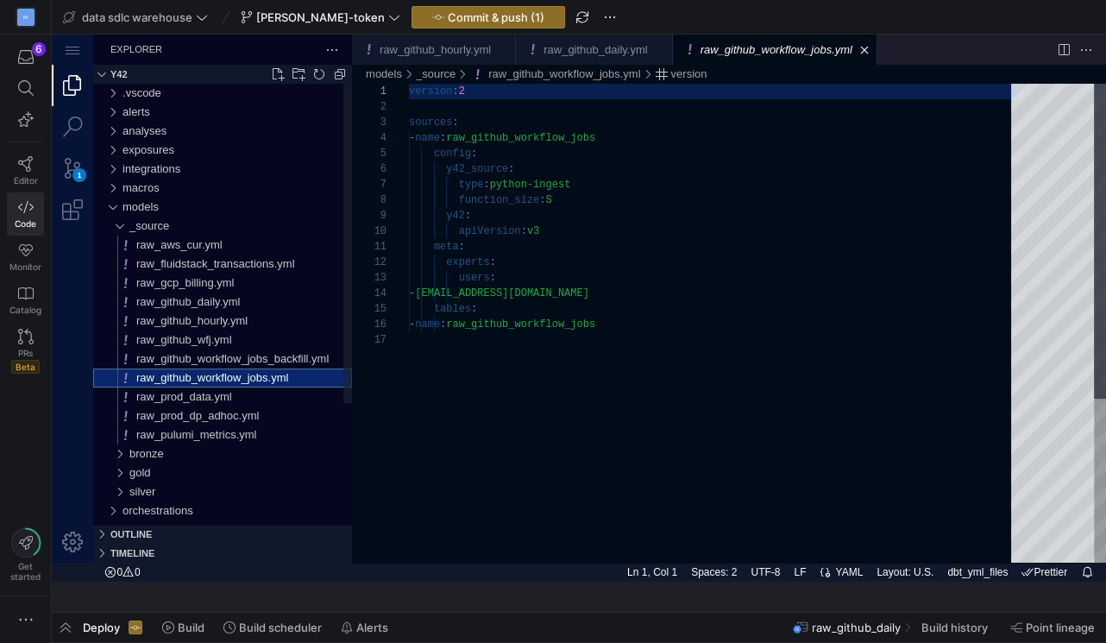
scroll to position [155, 0]
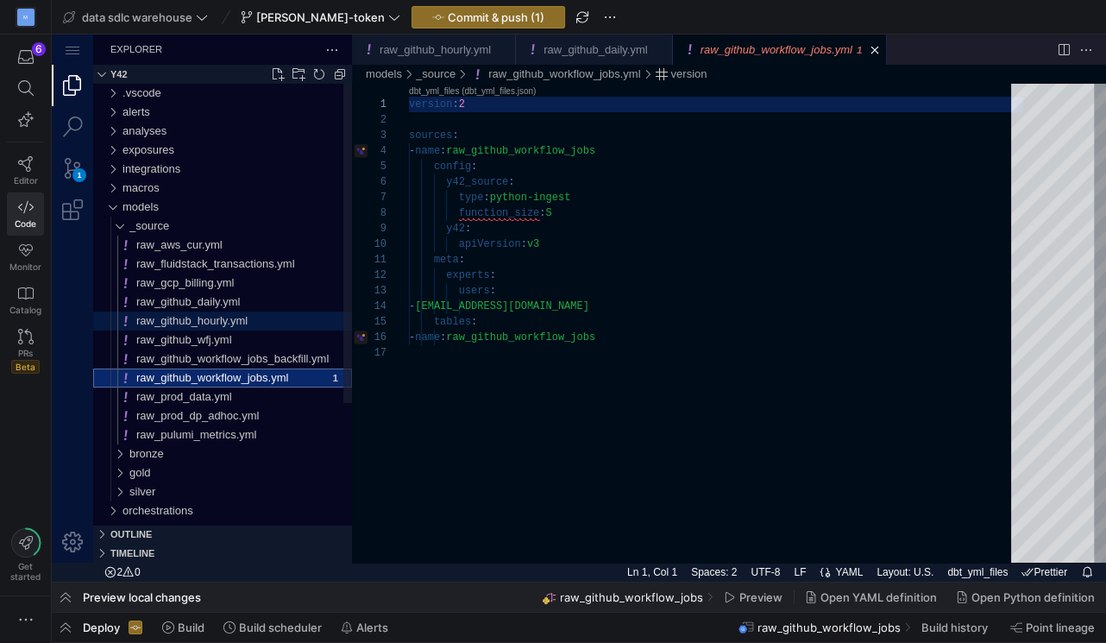
click at [241, 316] on span "raw_github_hourly.yml" at bounding box center [191, 320] width 111 height 13
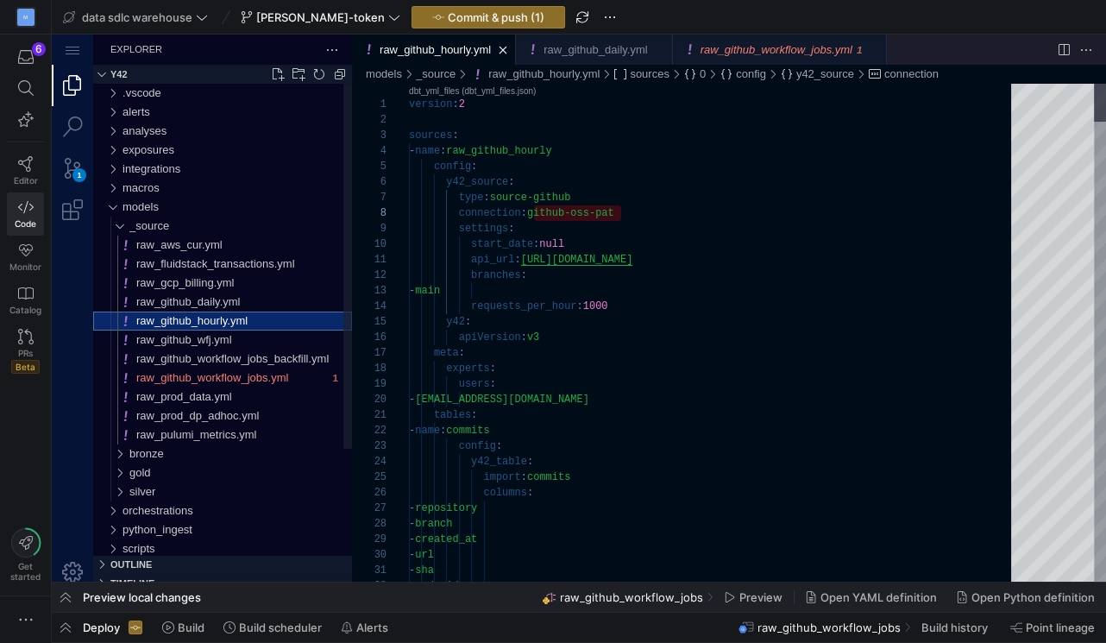
scroll to position [155, 211]
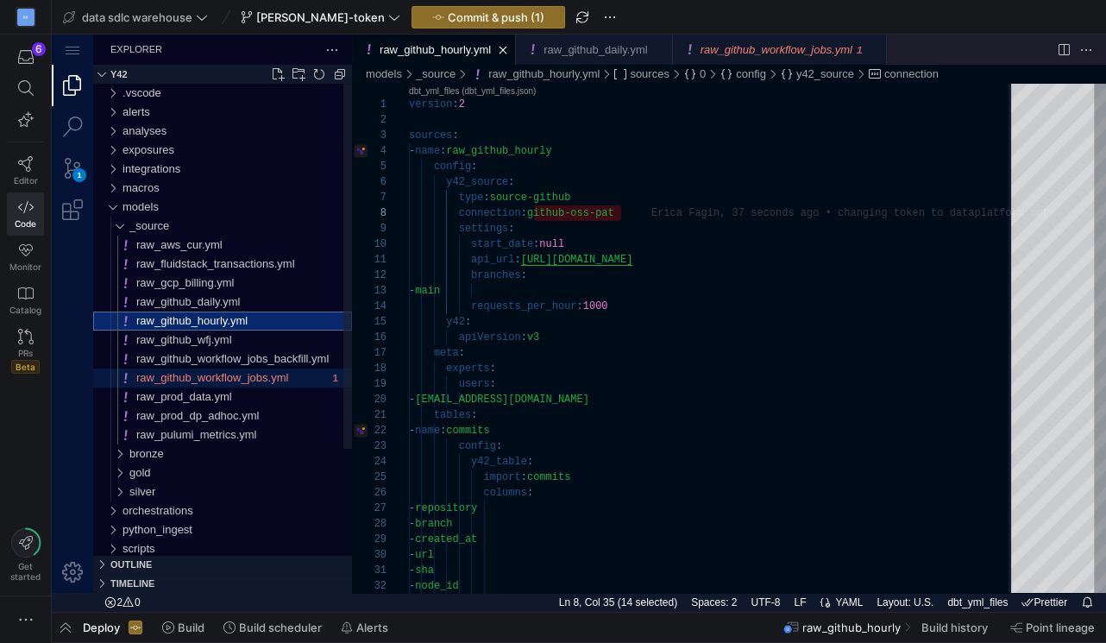
click at [254, 378] on span "raw_github_workflow_jobs.yml" at bounding box center [212, 377] width 152 height 13
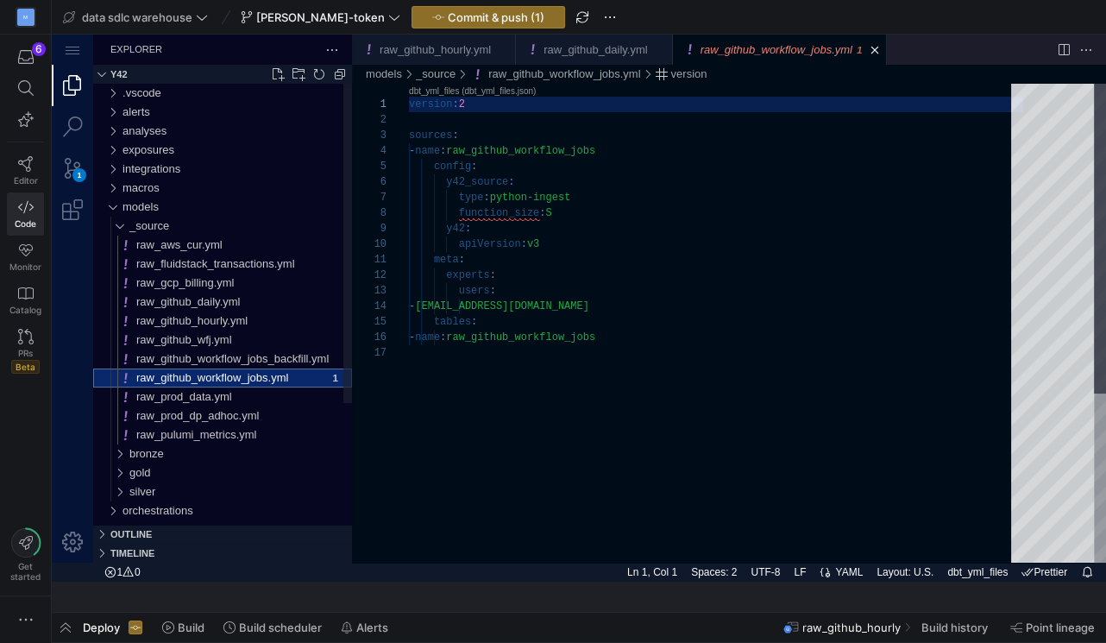
scroll to position [155, 0]
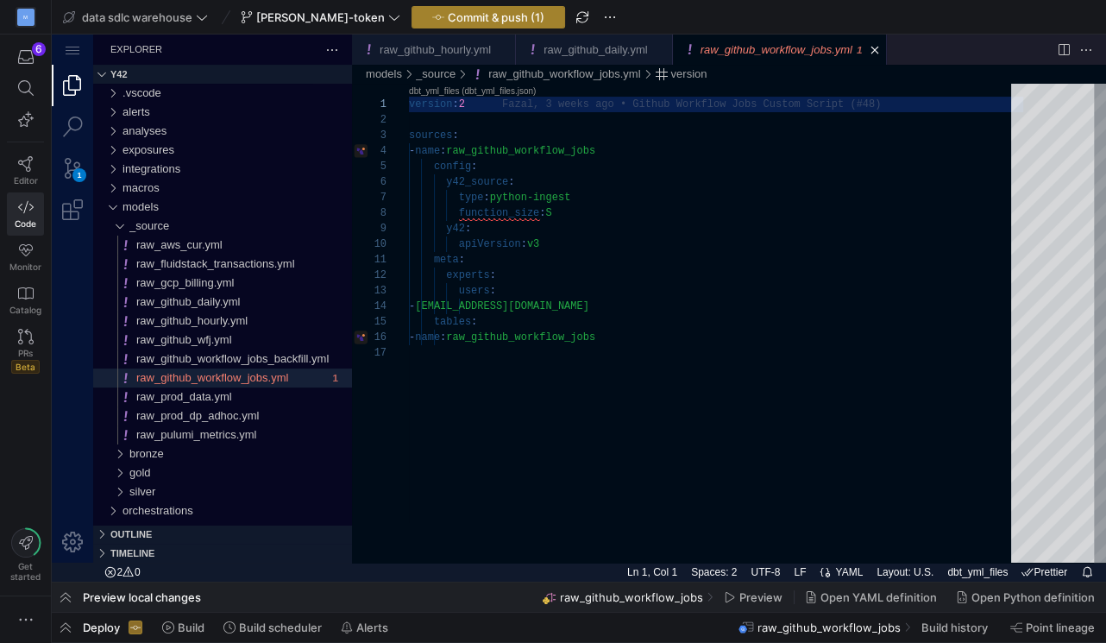
click at [448, 16] on span "Commit & push (1)" at bounding box center [496, 17] width 97 height 14
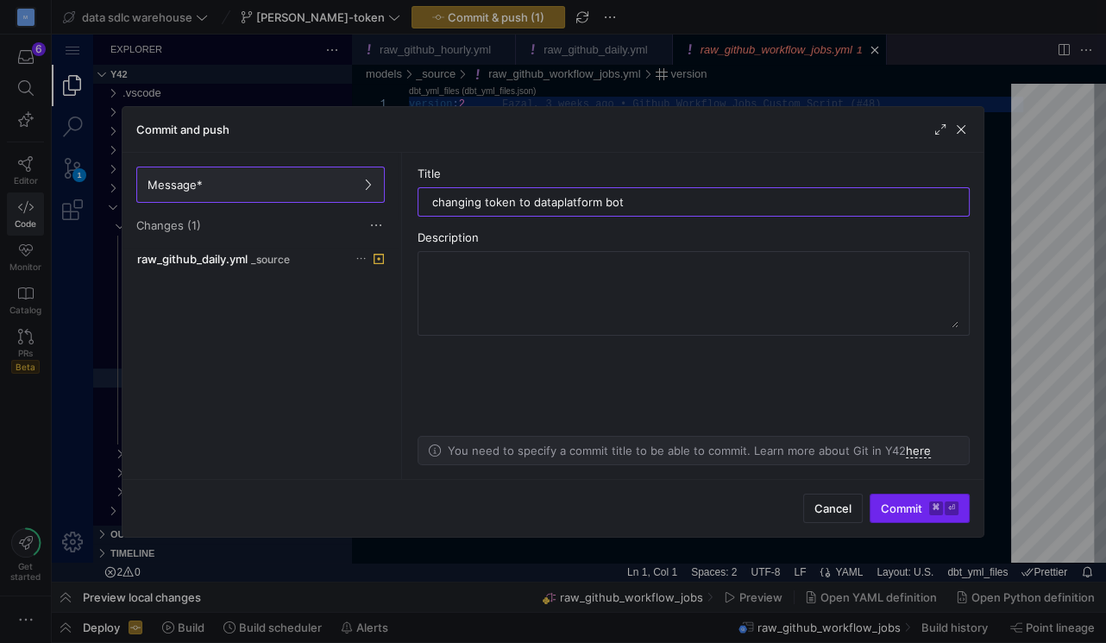
type input "changing token to dataplatform bot"
click at [899, 515] on span "submit" at bounding box center [920, 508] width 98 height 28
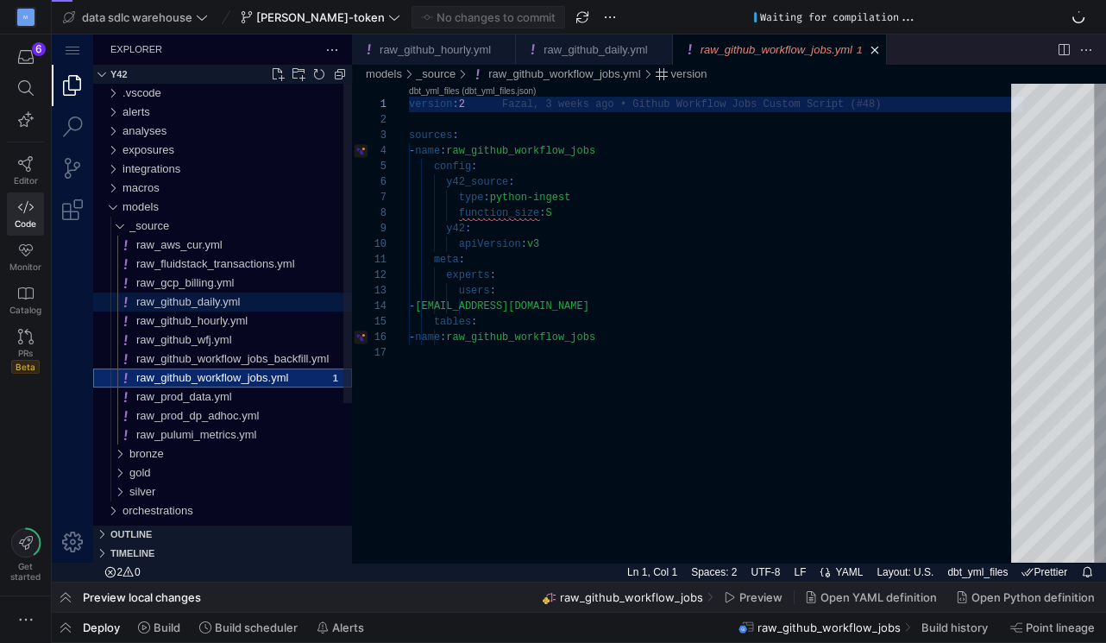
click at [191, 299] on span "raw_github_daily.yml" at bounding box center [188, 301] width 104 height 13
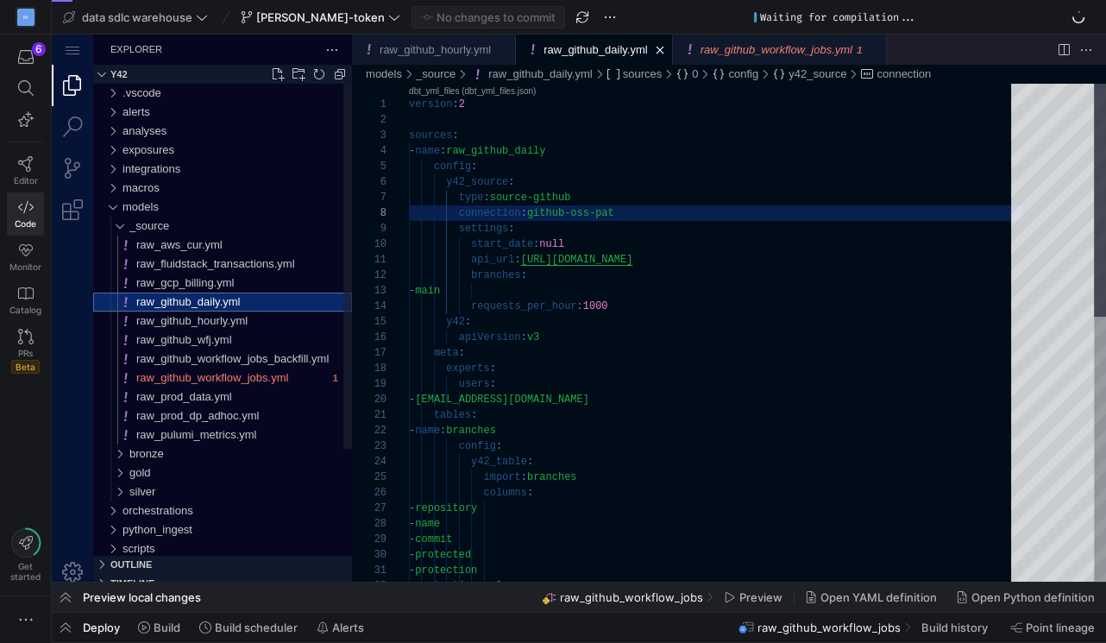
scroll to position [155, 211]
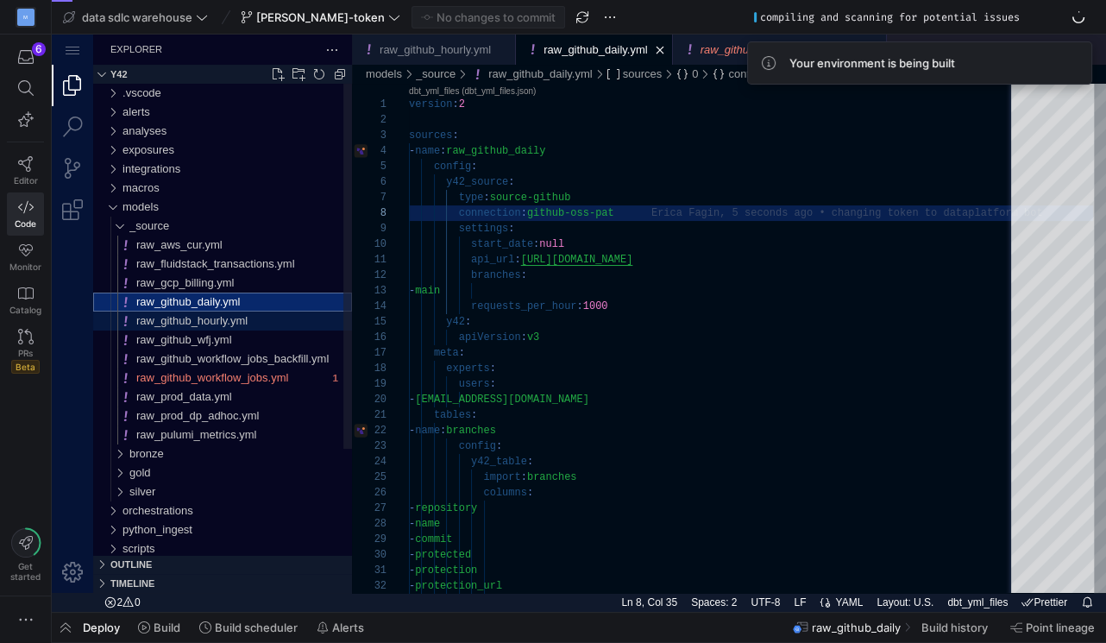
click at [193, 321] on span "raw_github_hourly.yml" at bounding box center [191, 320] width 111 height 13
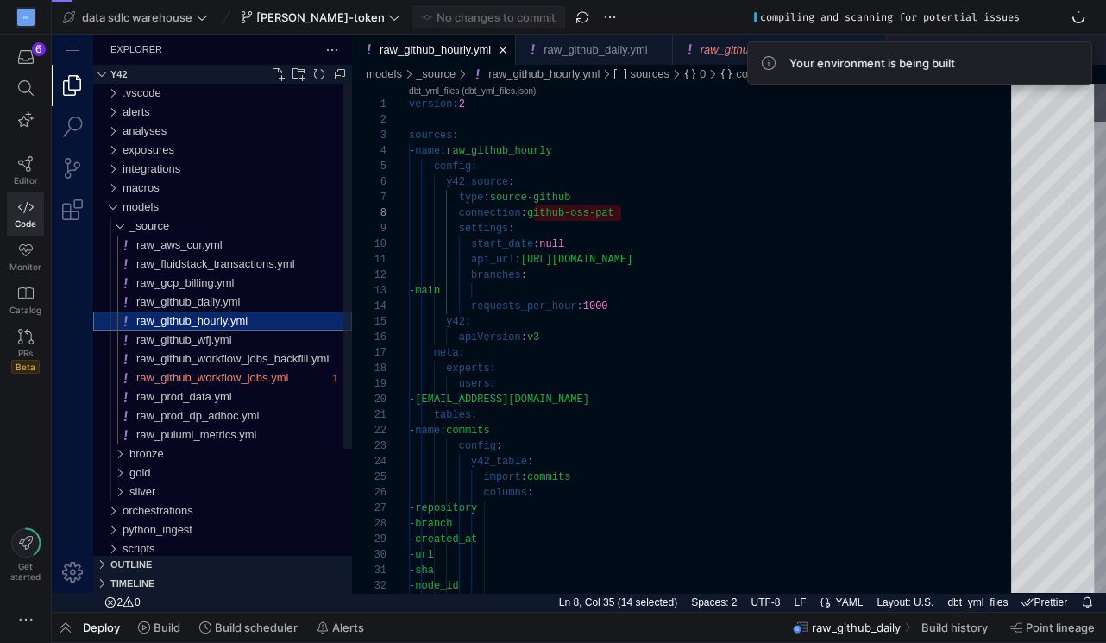
scroll to position [155, 211]
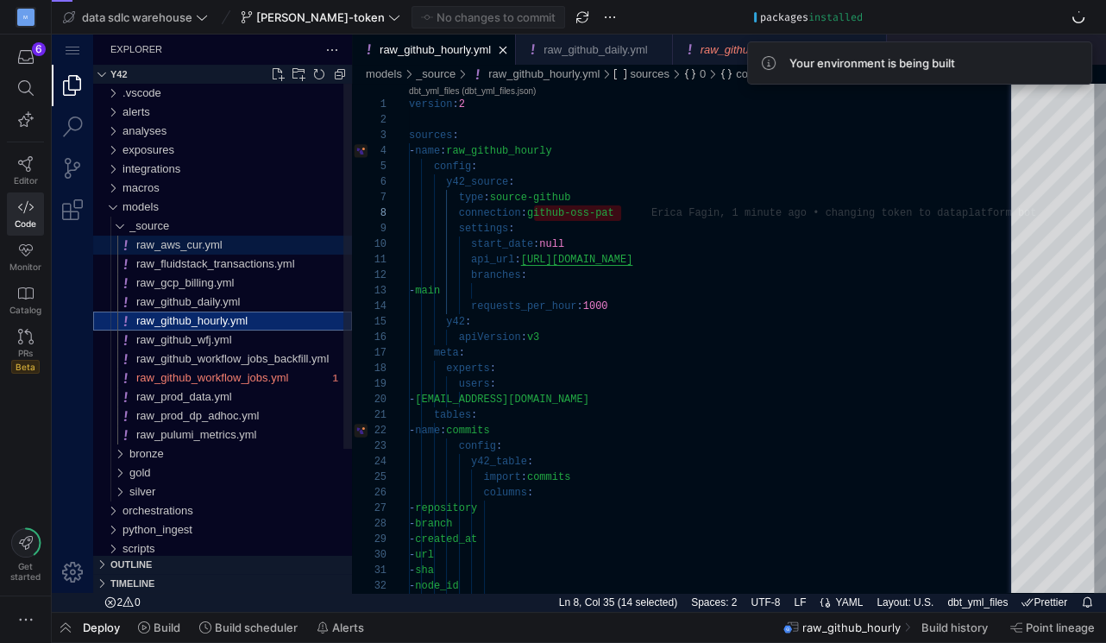
click at [201, 246] on span "raw_aws_cur.yml" at bounding box center [179, 244] width 86 height 13
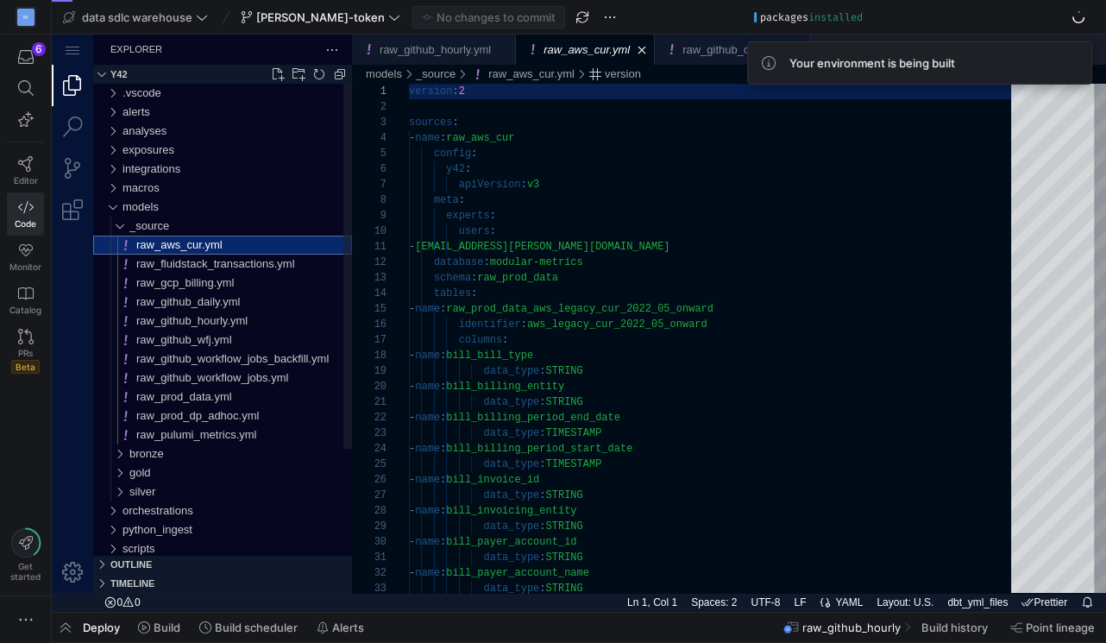
scroll to position [155, 0]
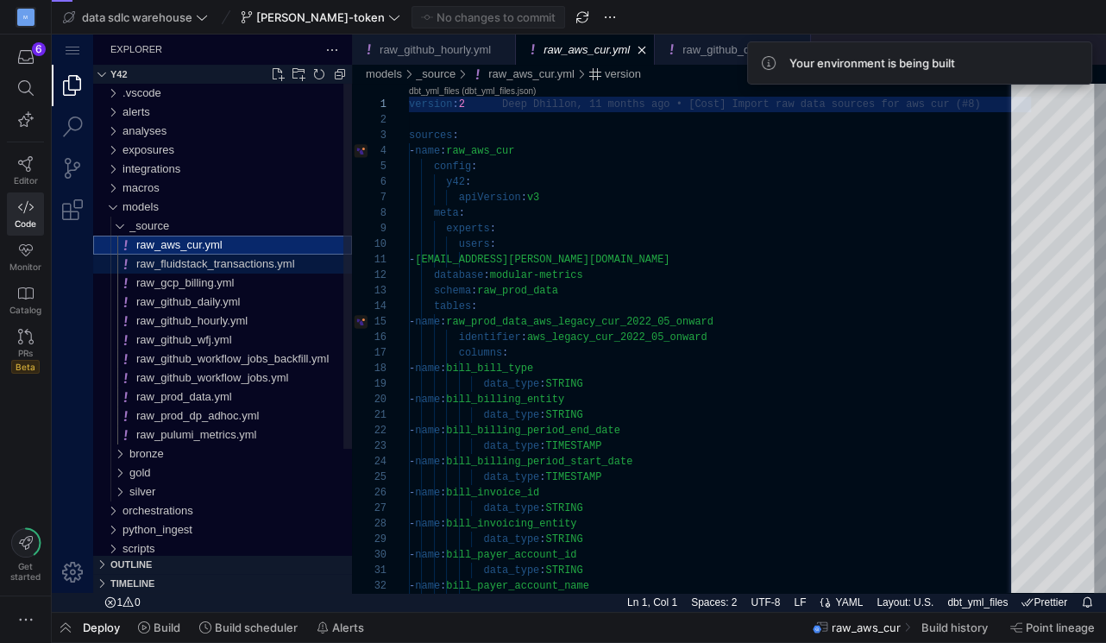
click at [204, 268] on span "raw_fluidstack_transactions.yml" at bounding box center [215, 263] width 159 height 13
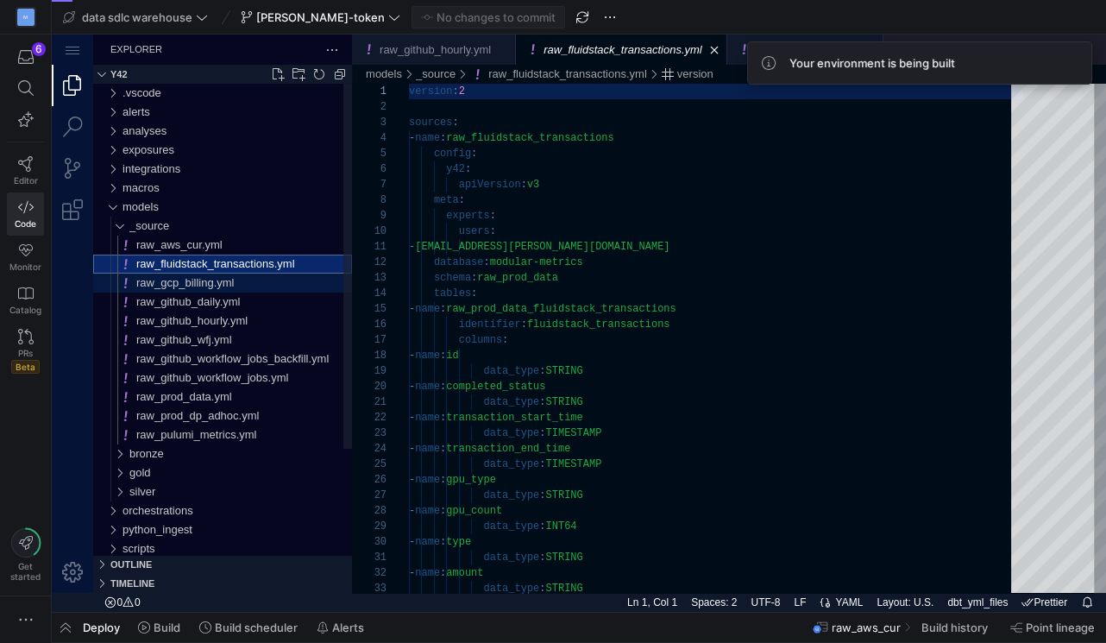
scroll to position [155, 0]
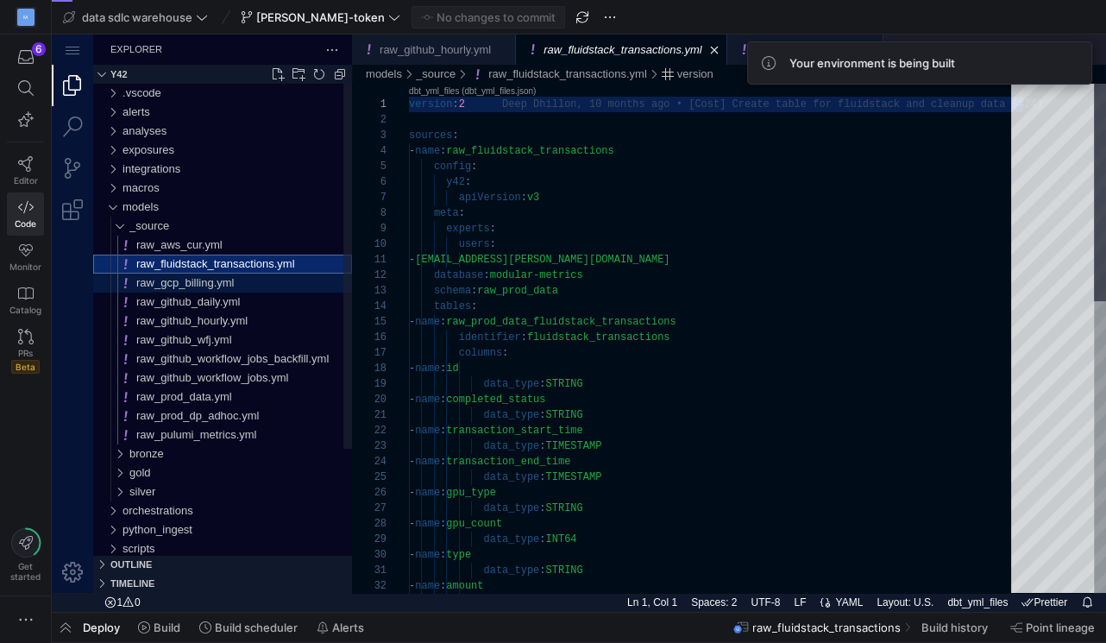
click at [206, 287] on span "raw_gcp_billing.yml" at bounding box center [185, 282] width 98 height 13
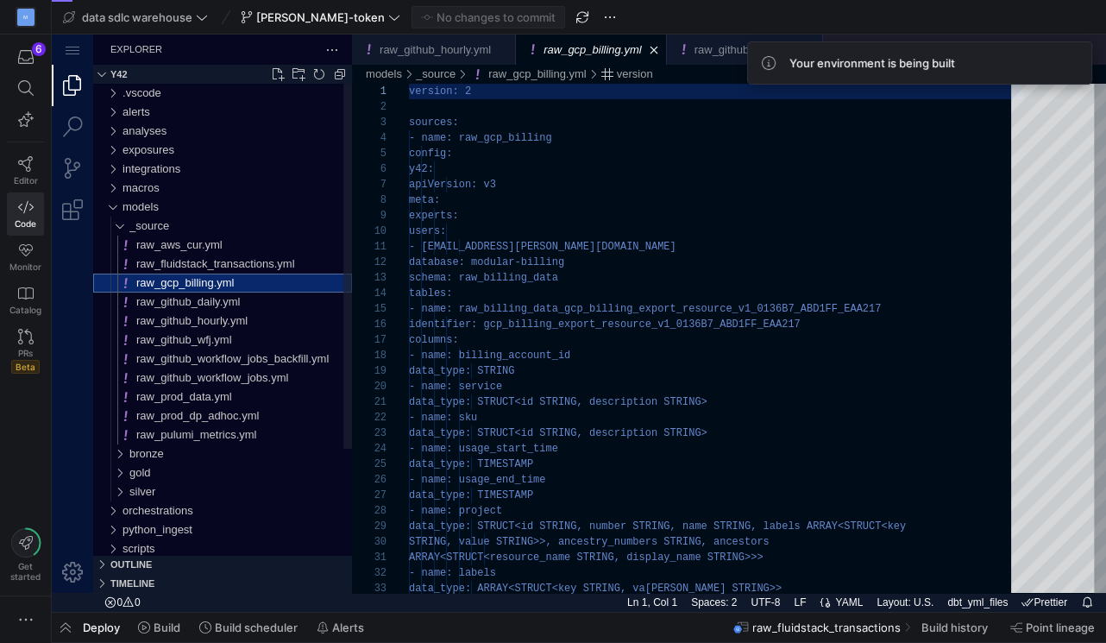
scroll to position [155, 0]
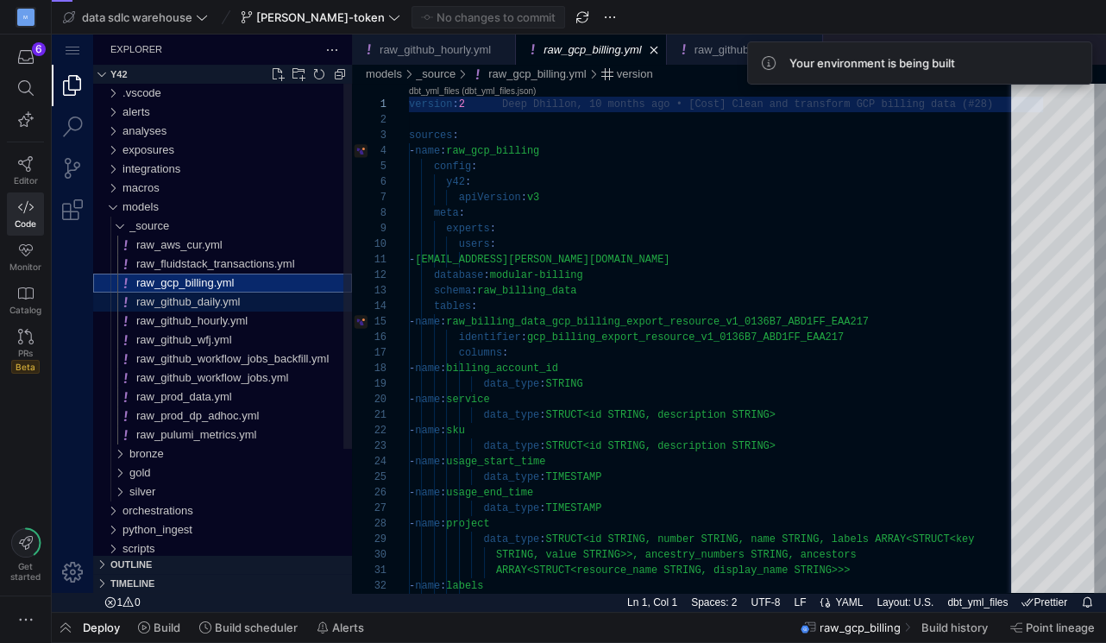
click at [207, 304] on span "raw_github_daily.yml" at bounding box center [188, 301] width 104 height 13
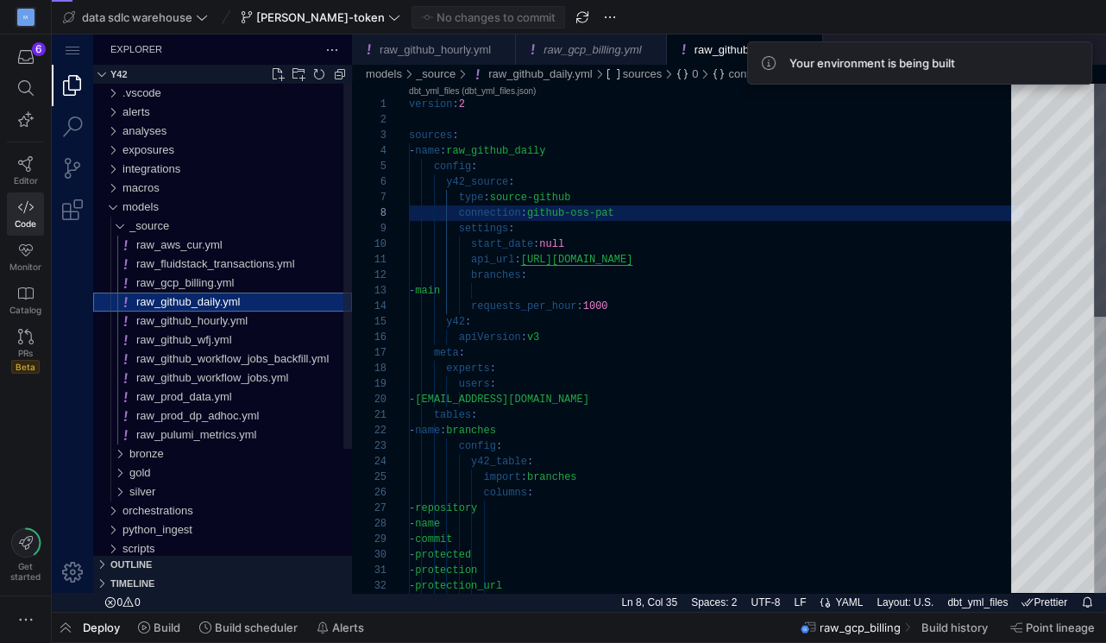
scroll to position [155, 211]
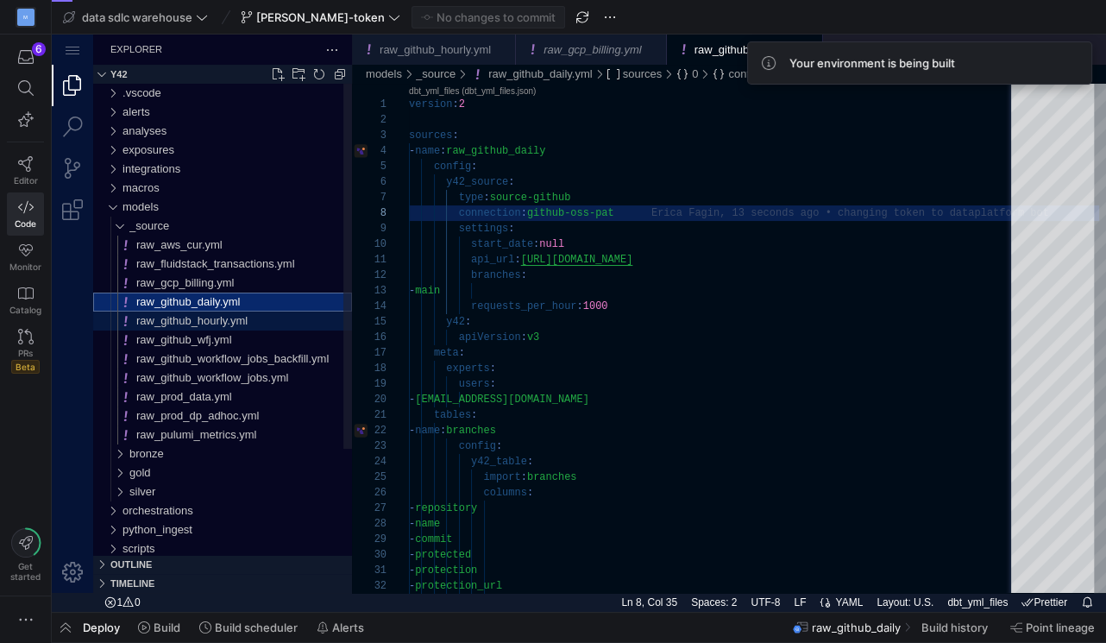
click at [293, 328] on div "raw_github_hourly.yml" at bounding box center [244, 321] width 216 height 19
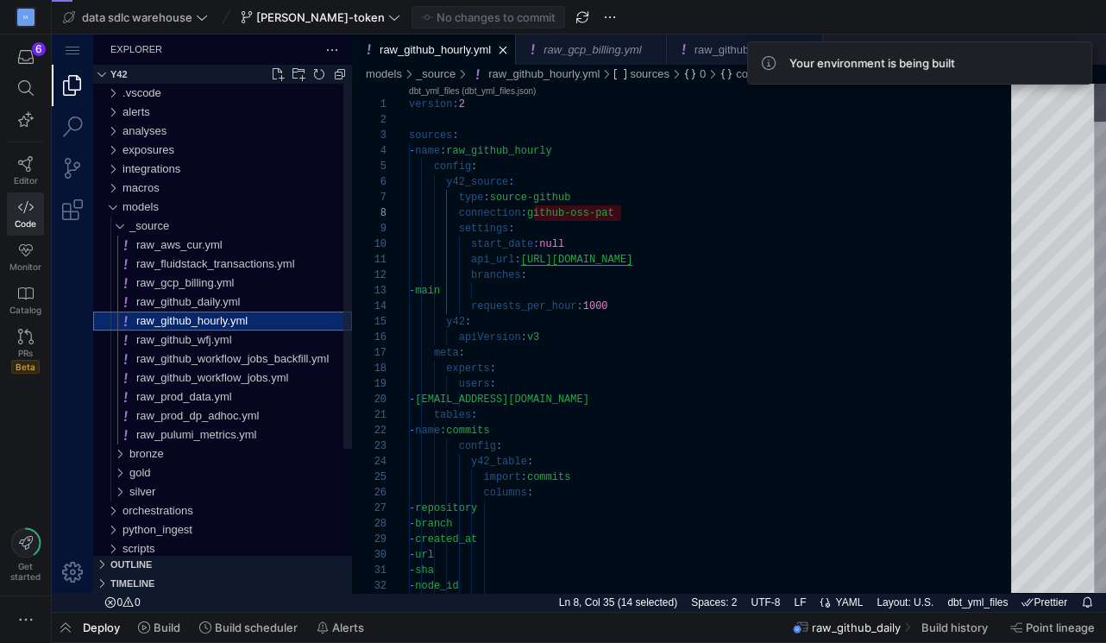
scroll to position [155, 211]
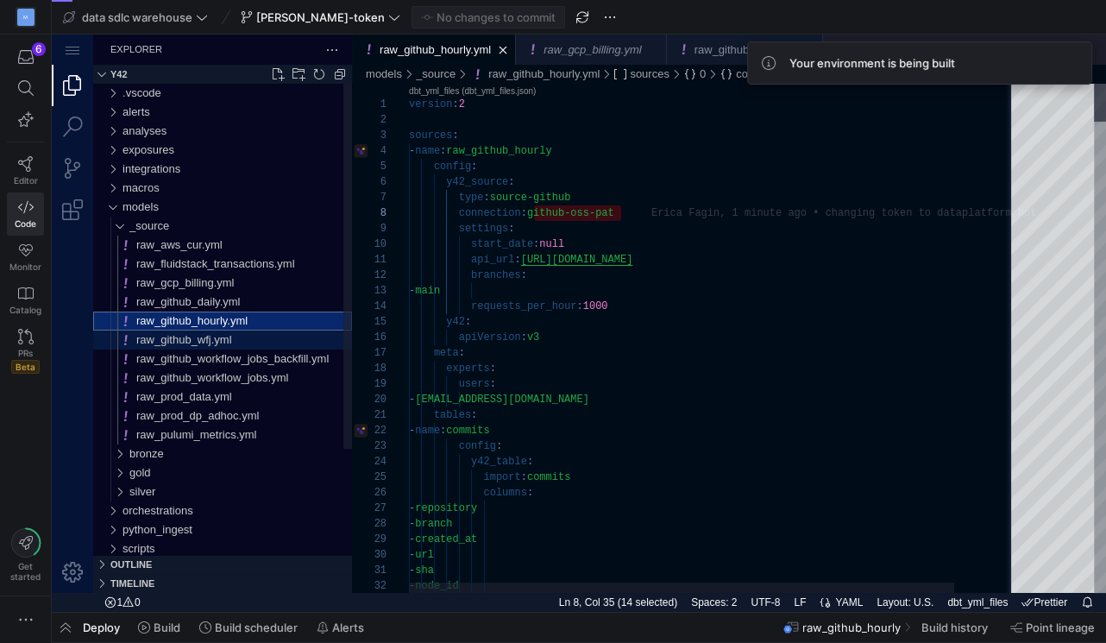
click at [280, 339] on div "raw_github_wfj.yml" at bounding box center [244, 340] width 216 height 19
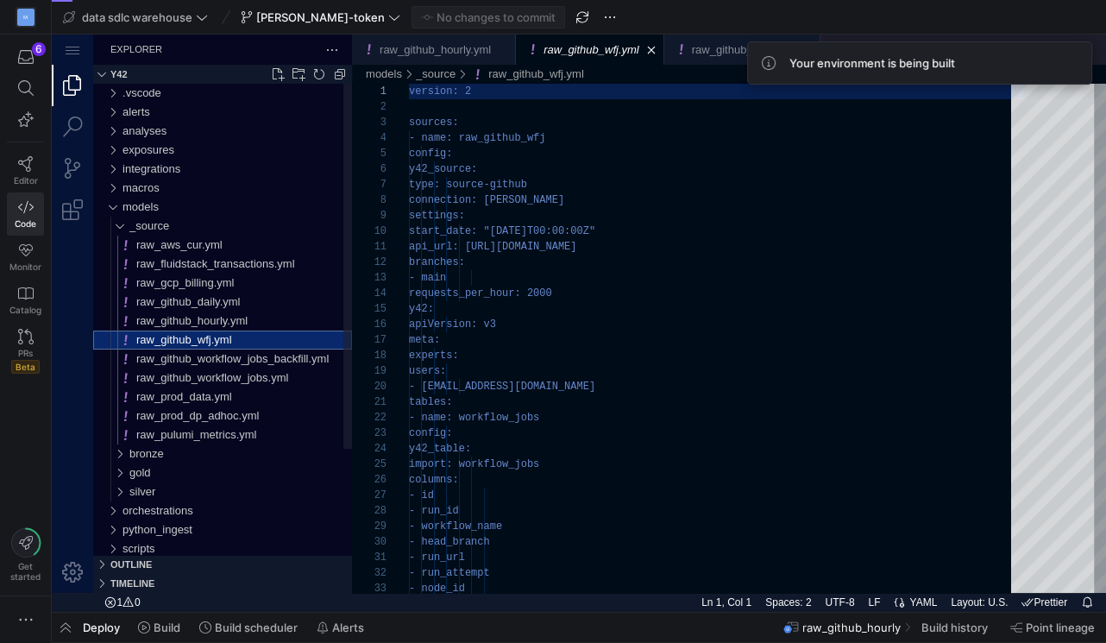
scroll to position [155, 0]
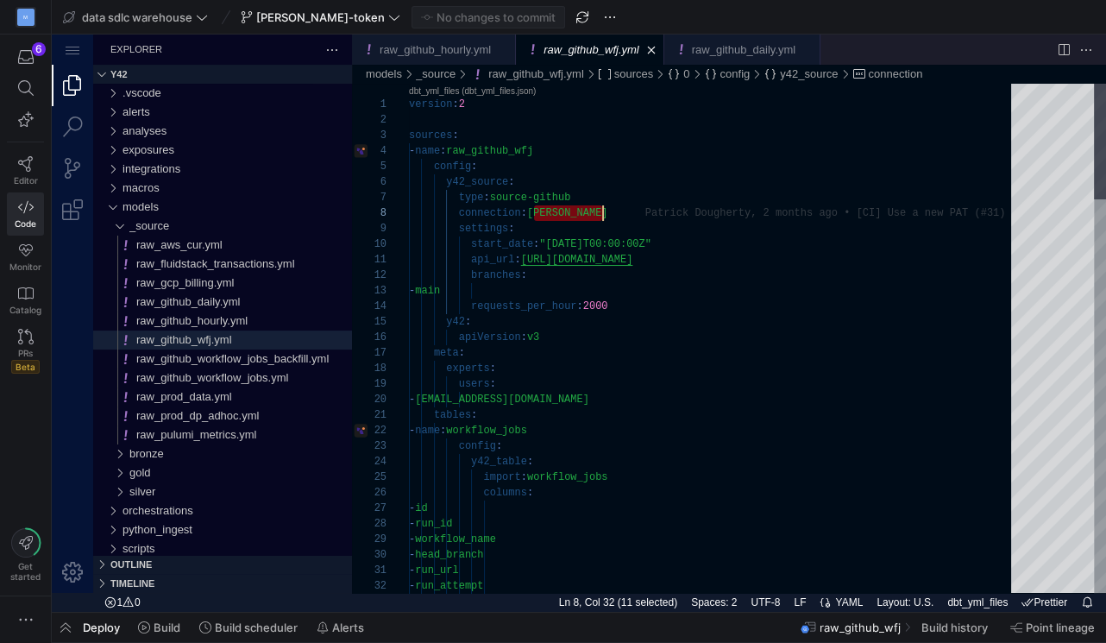
drag, startPoint x: 536, startPoint y: 216, endPoint x: 621, endPoint y: 216, distance: 85.4
paste textarea "github-oss"
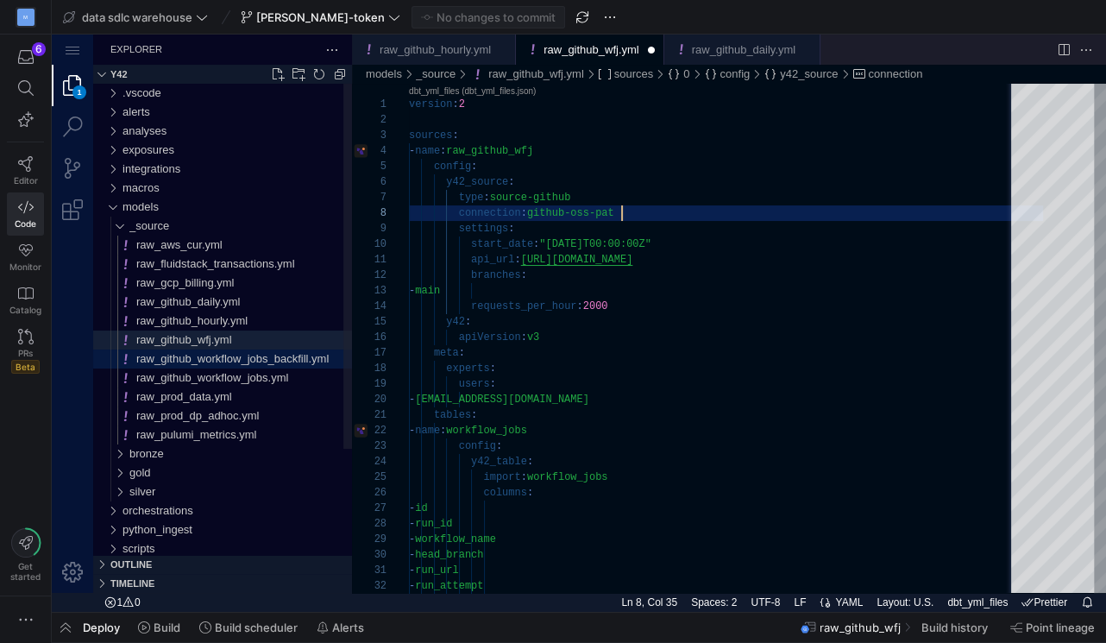
type textarea "version: 2 sources: - name: raw_github_wfj config: y42_source: type: source-git…"
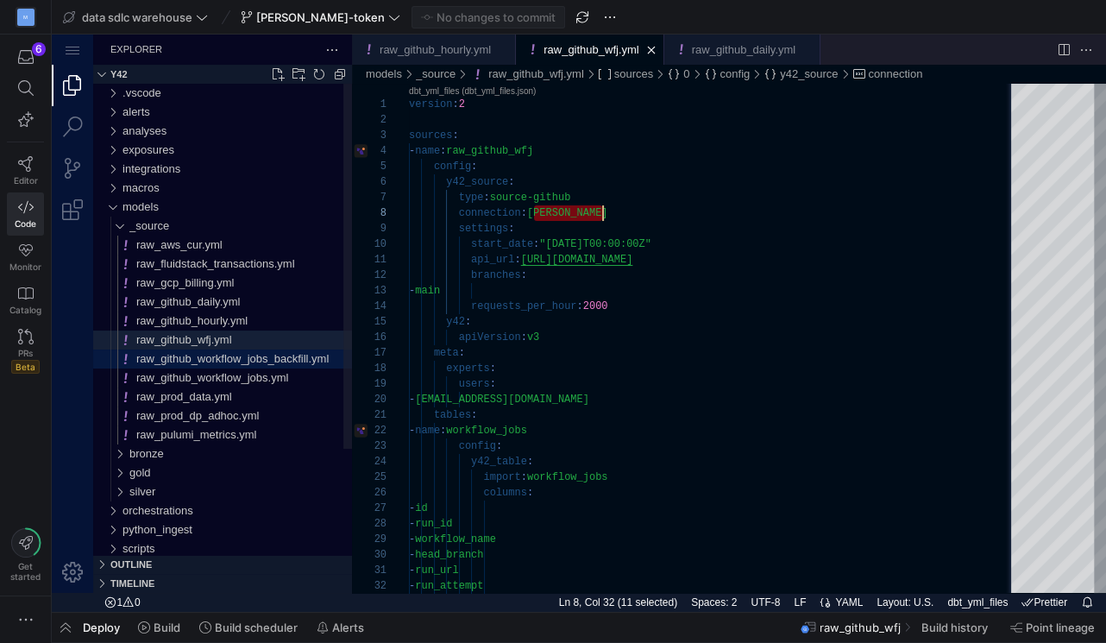
scroll to position [108, 193]
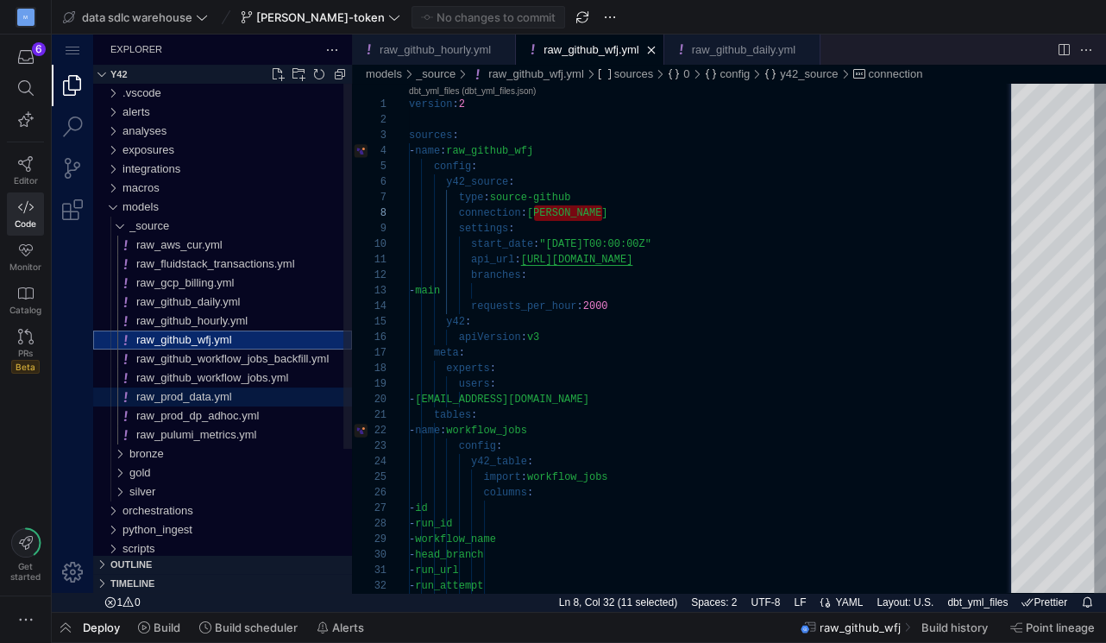
click at [261, 393] on div "raw_prod_data.yml" at bounding box center [244, 396] width 216 height 19
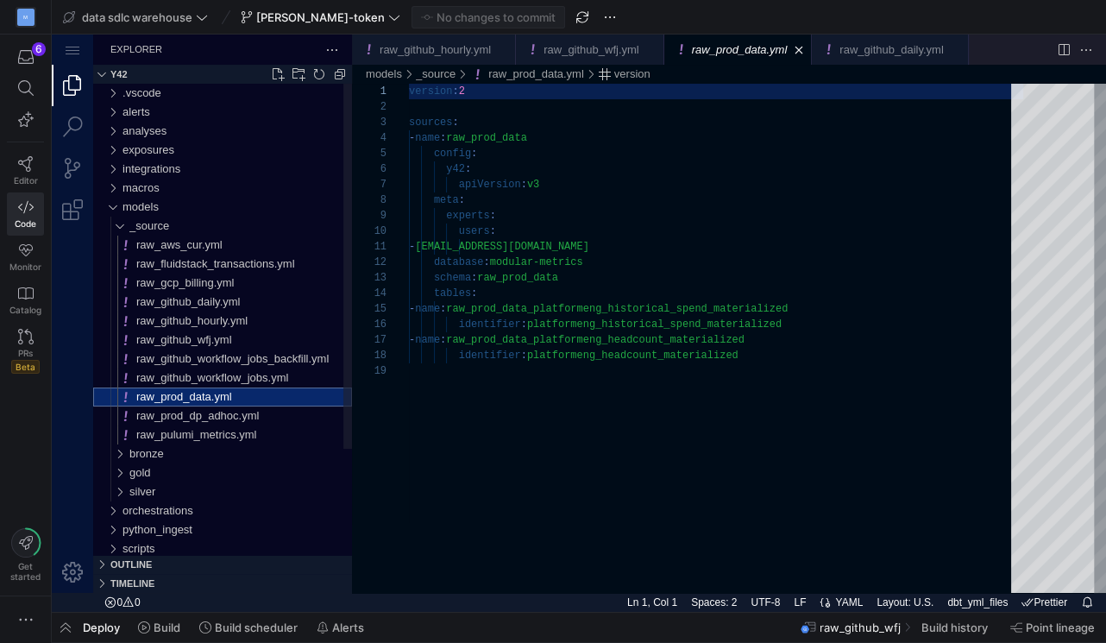
scroll to position [155, 0]
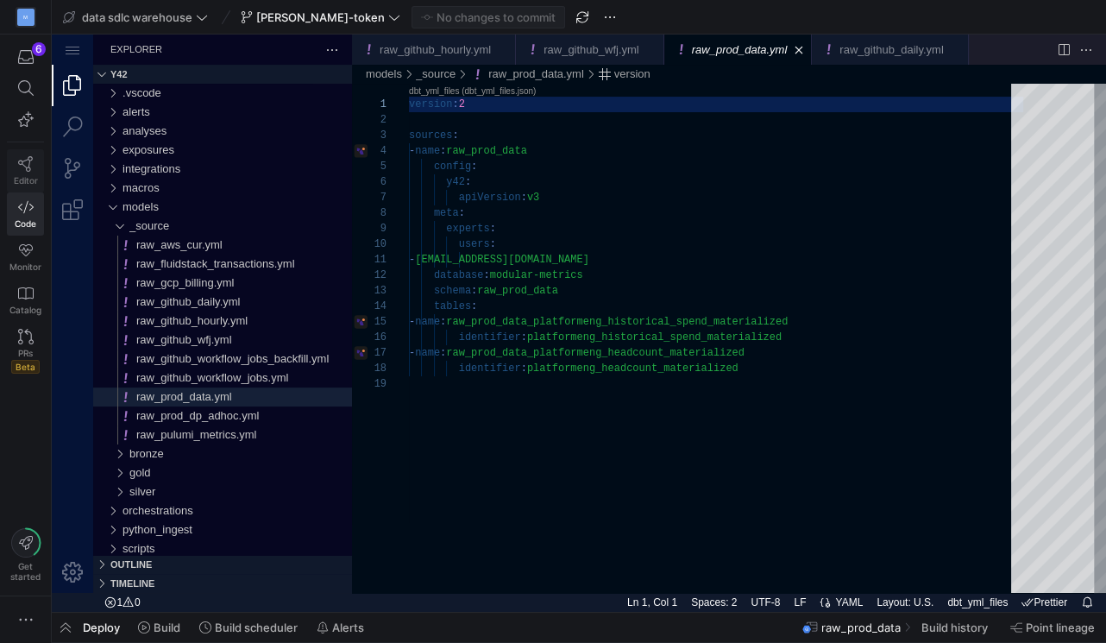
click at [18, 163] on icon at bounding box center [26, 164] width 16 height 16
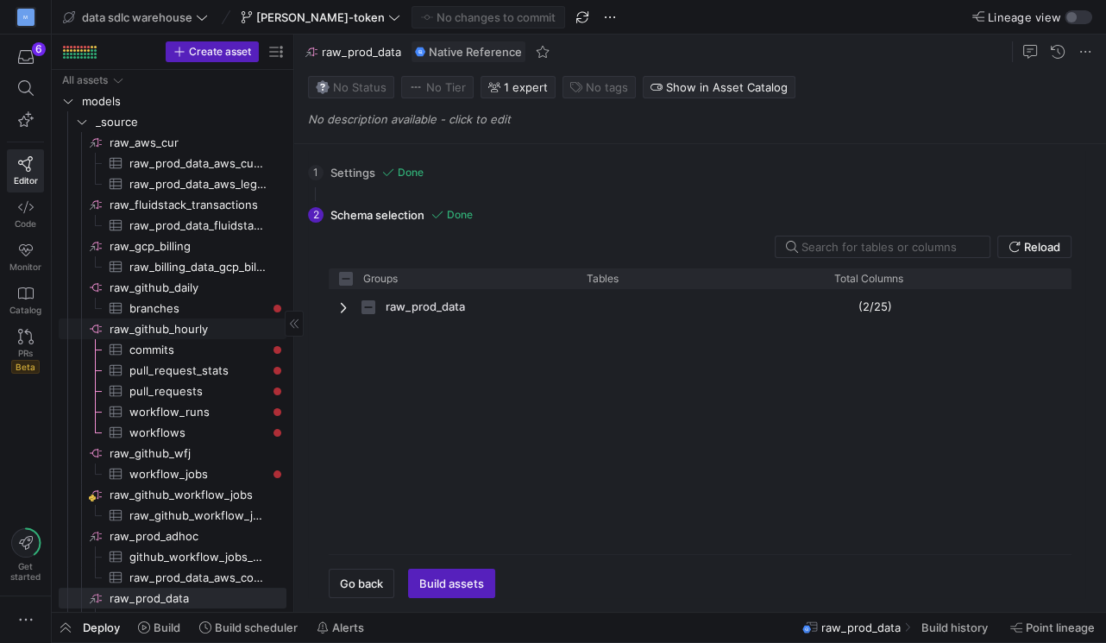
checkbox input "false"
click at [179, 329] on span "raw_github_hourly​​​​​​​​" at bounding box center [197, 329] width 174 height 20
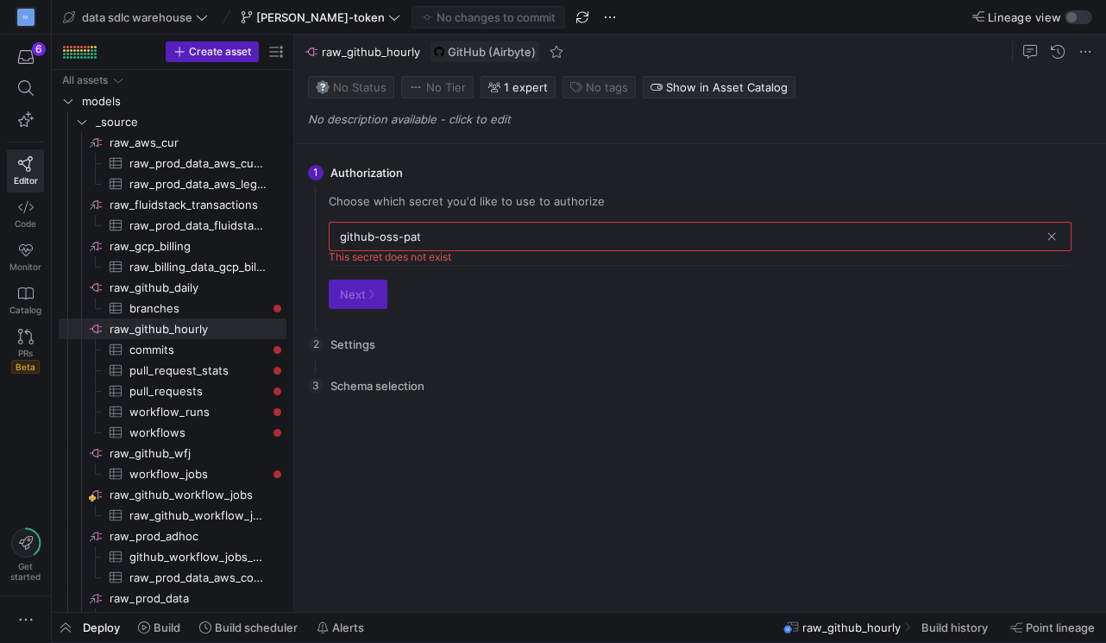
click at [385, 409] on div "There is no data to select from. Please configure the settings first. Go back B…" at bounding box center [700, 502] width 771 height 192
click at [22, 16] on div "M" at bounding box center [25, 17] width 17 height 17
click at [27, 17] on div "M" at bounding box center [25, 17] width 17 height 17
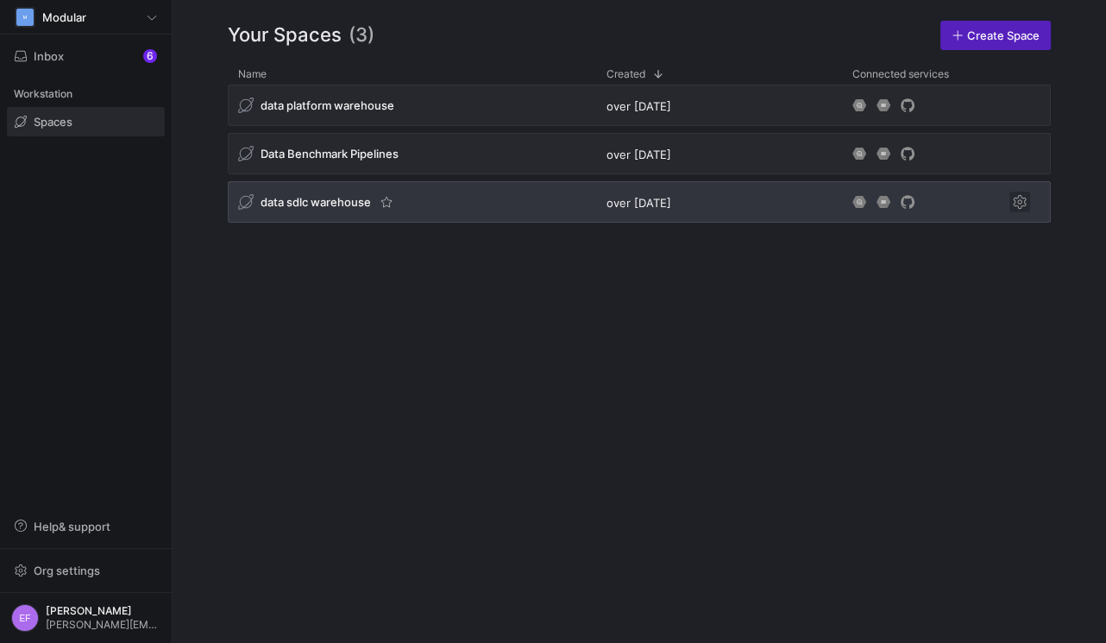
click at [1023, 197] on span "Press SPACE to select this row." at bounding box center [1020, 202] width 21 height 21
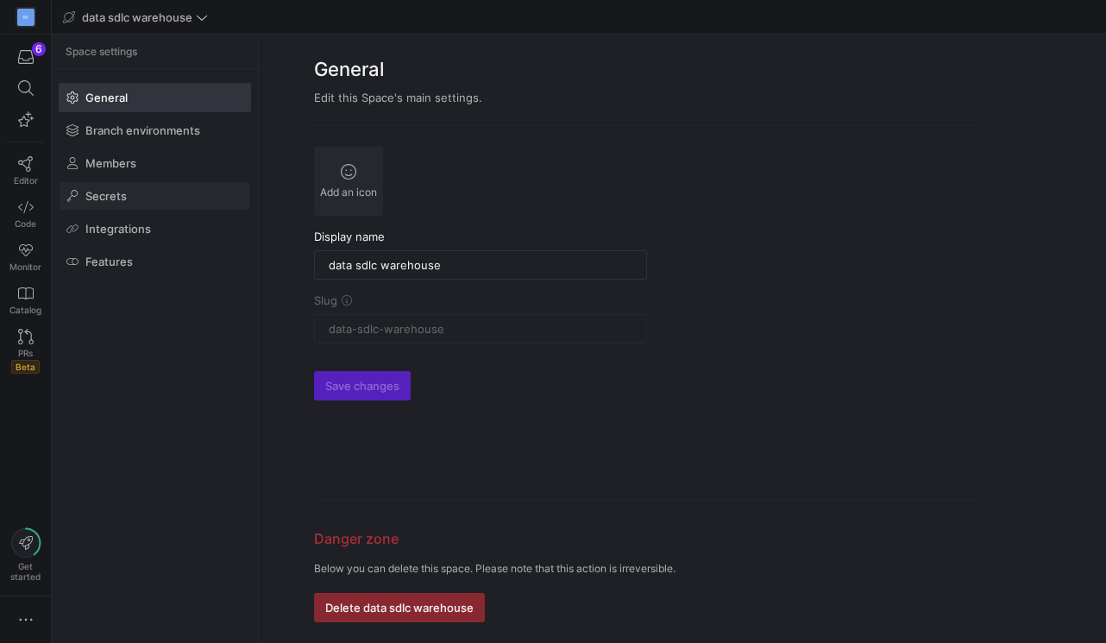
click at [142, 209] on link "Secrets" at bounding box center [155, 195] width 192 height 29
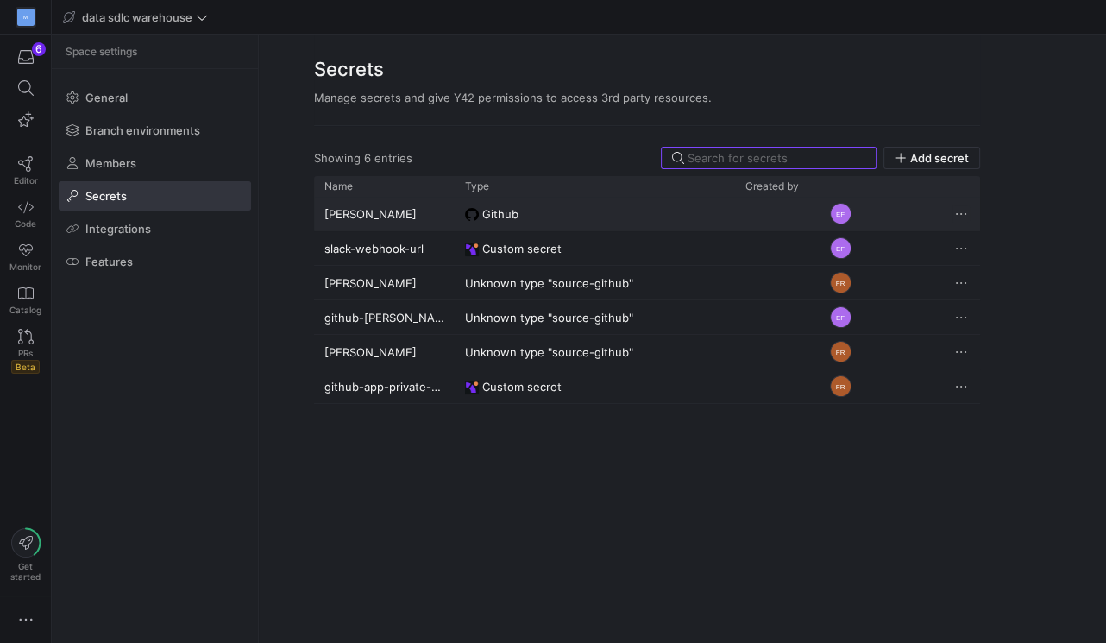
click at [966, 211] on span "Press SPACE to select this row." at bounding box center [961, 213] width 17 height 17
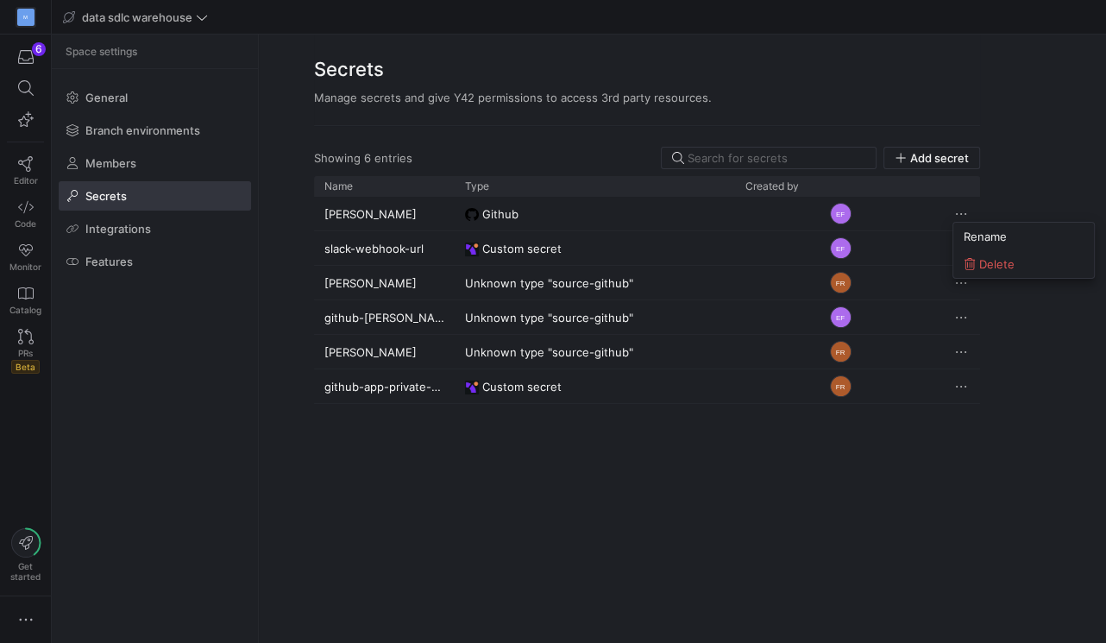
click at [945, 161] on div at bounding box center [553, 321] width 1106 height 643
click at [928, 160] on span "Add secret" at bounding box center [939, 158] width 59 height 14
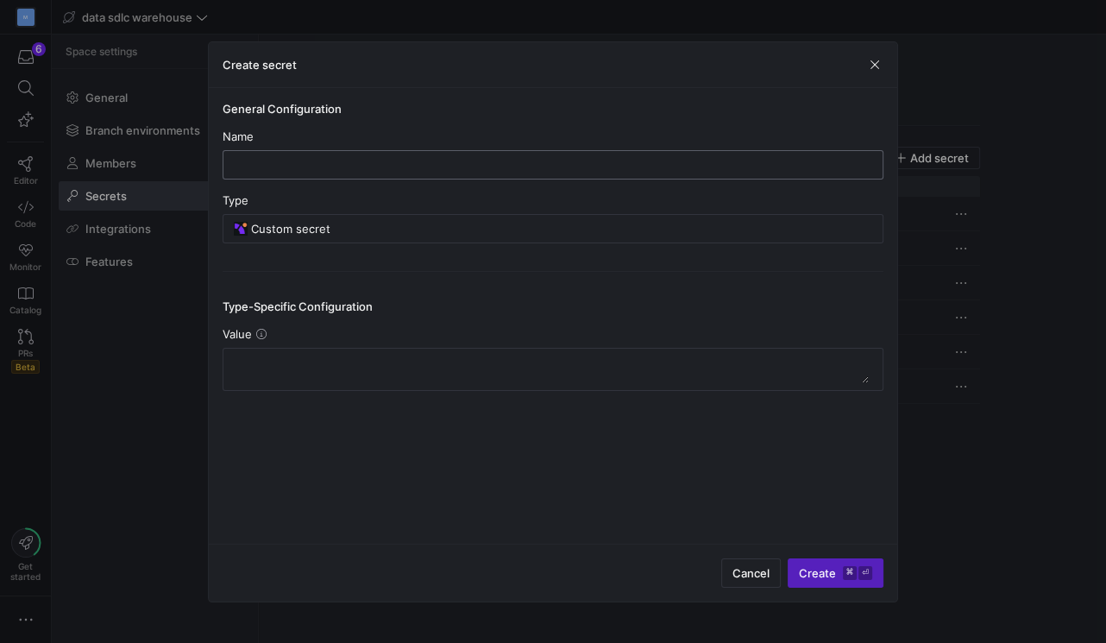
click at [604, 162] on input "text" at bounding box center [553, 165] width 632 height 14
paste input "github-oss-pat"
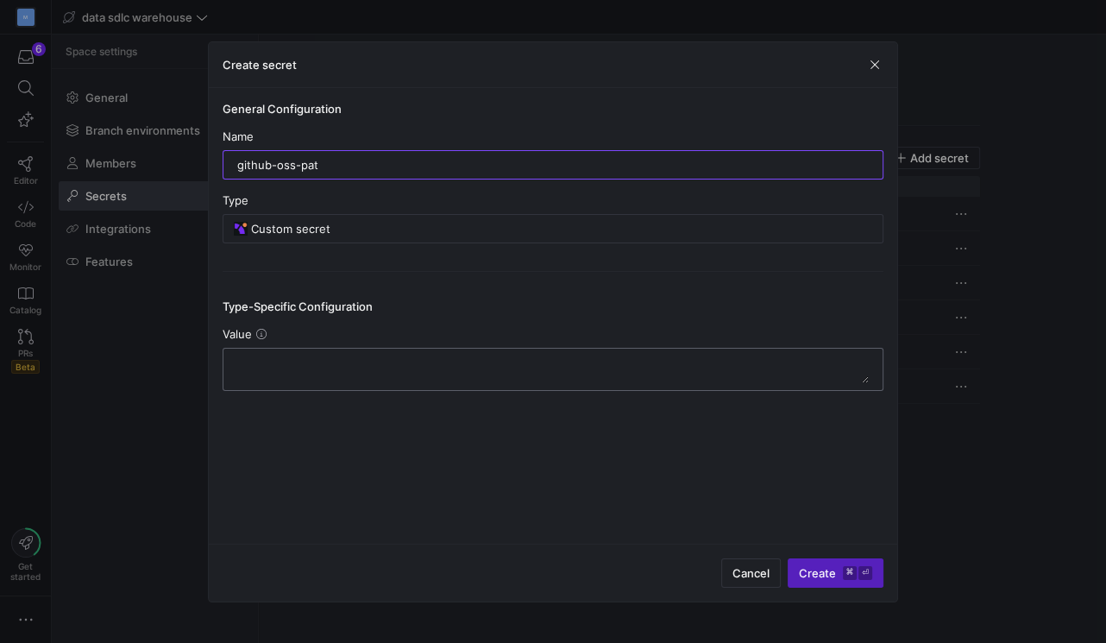
type input "github-oss-pat"
click at [477, 380] on textarea at bounding box center [553, 370] width 632 height 28
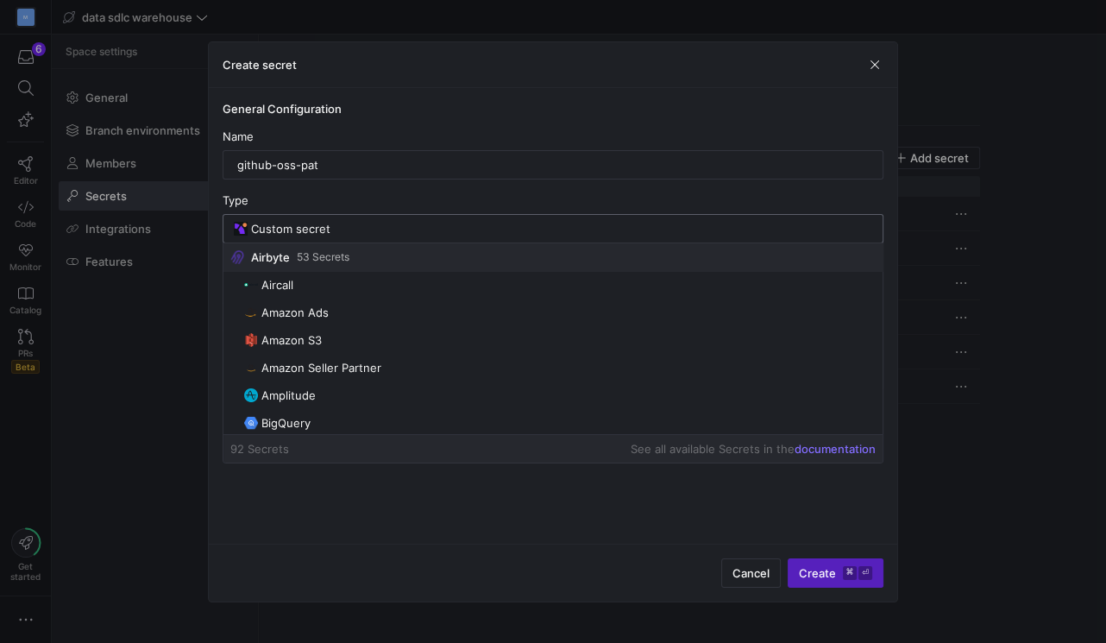
click at [503, 231] on input "Custom secret" at bounding box center [561, 229] width 621 height 14
click at [761, 576] on span "Cancel" at bounding box center [751, 573] width 37 height 14
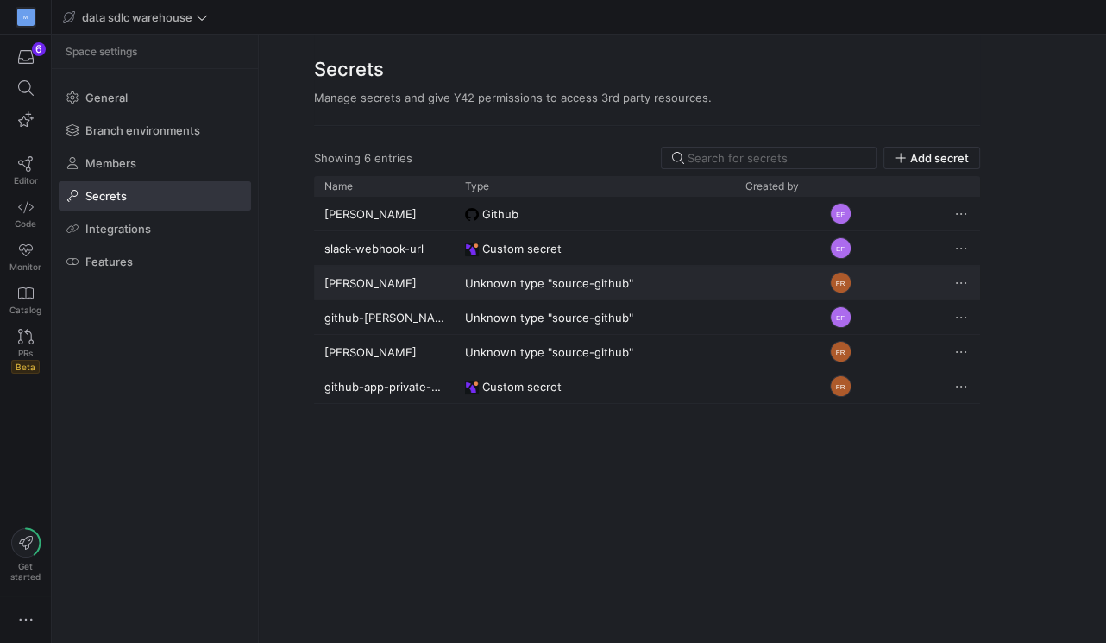
click at [689, 283] on y42-credential-type "Unknown type "source-github"" at bounding box center [595, 284] width 260 height 34
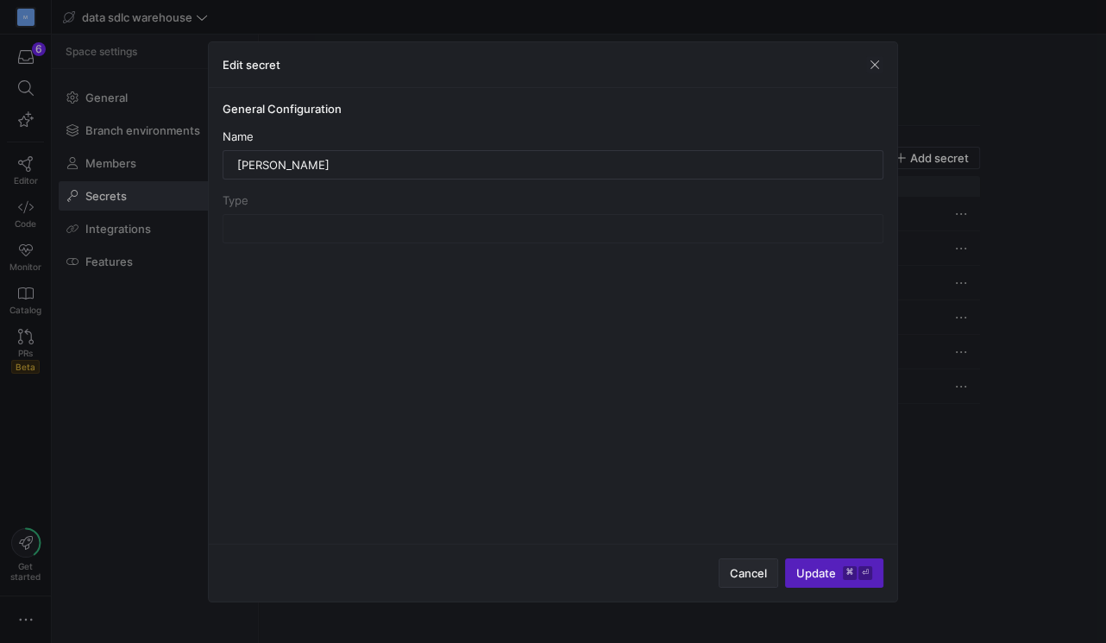
click at [761, 564] on span "button" at bounding box center [749, 573] width 58 height 28
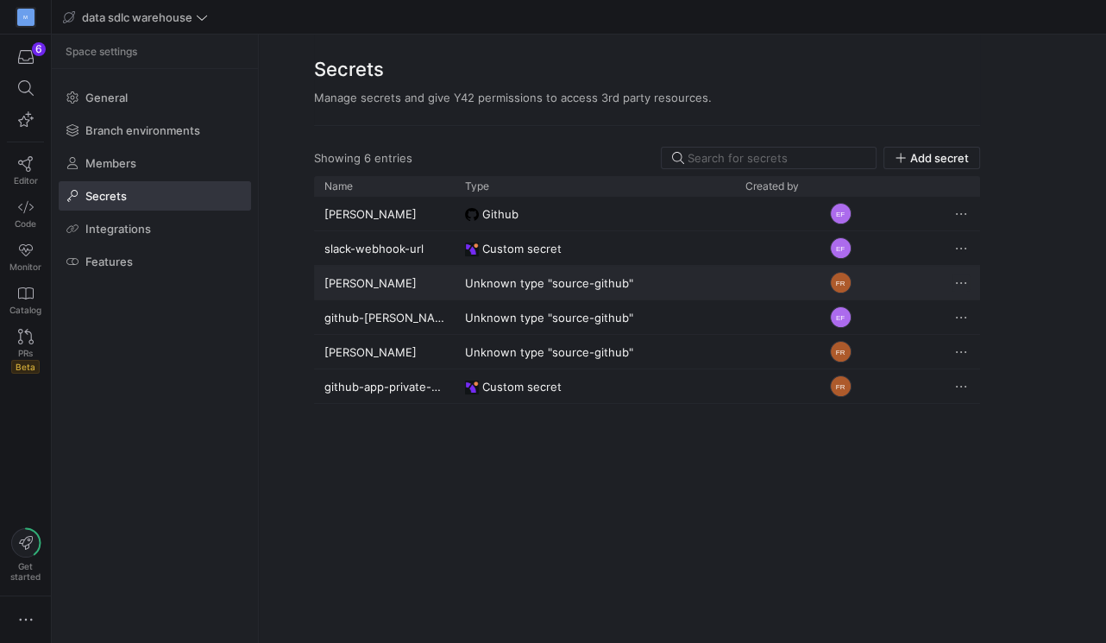
click at [958, 281] on span "Press SPACE to deselect this row." at bounding box center [961, 282] width 17 height 17
click at [928, 410] on div at bounding box center [553, 321] width 1106 height 643
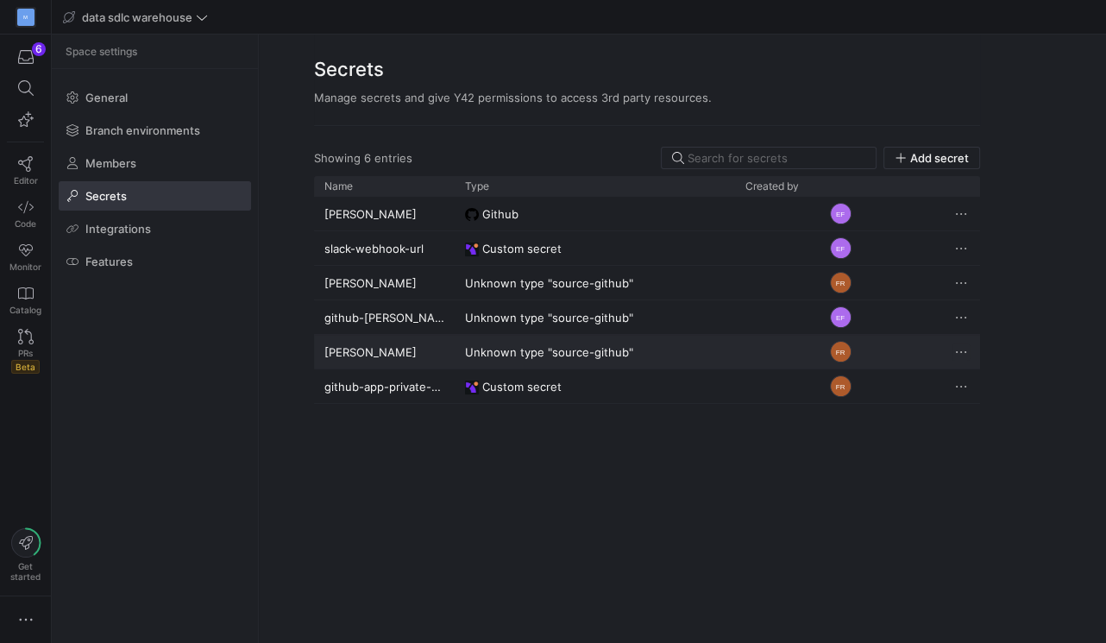
click at [961, 351] on span "Press SPACE to select this row." at bounding box center [961, 351] width 17 height 17
click at [983, 389] on button "Delete" at bounding box center [1024, 402] width 141 height 28
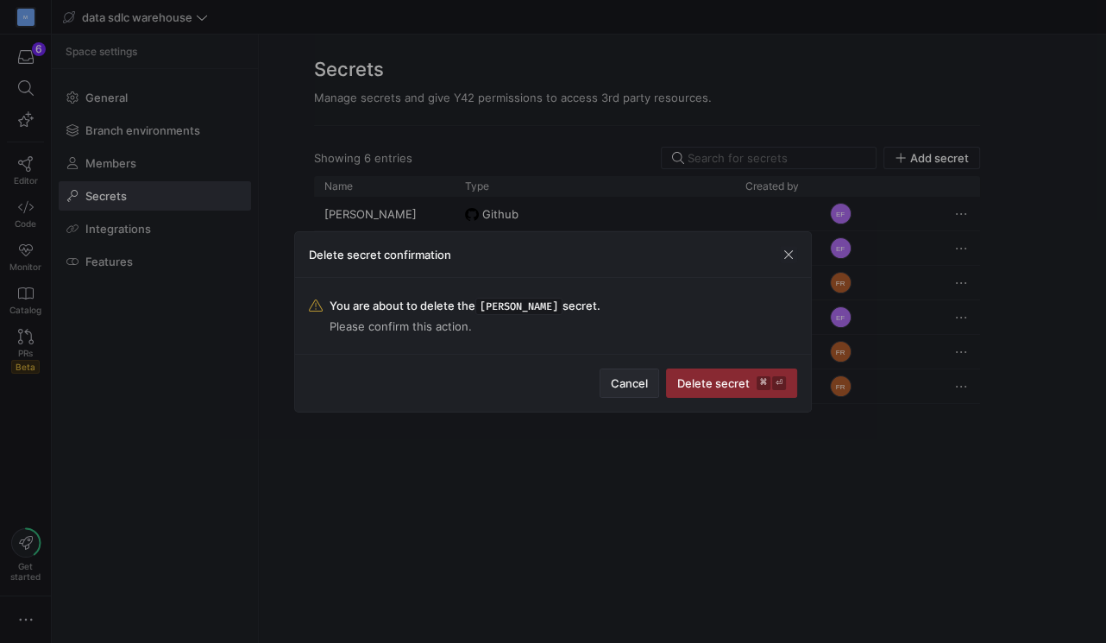
click at [617, 387] on span "Cancel" at bounding box center [629, 383] width 37 height 14
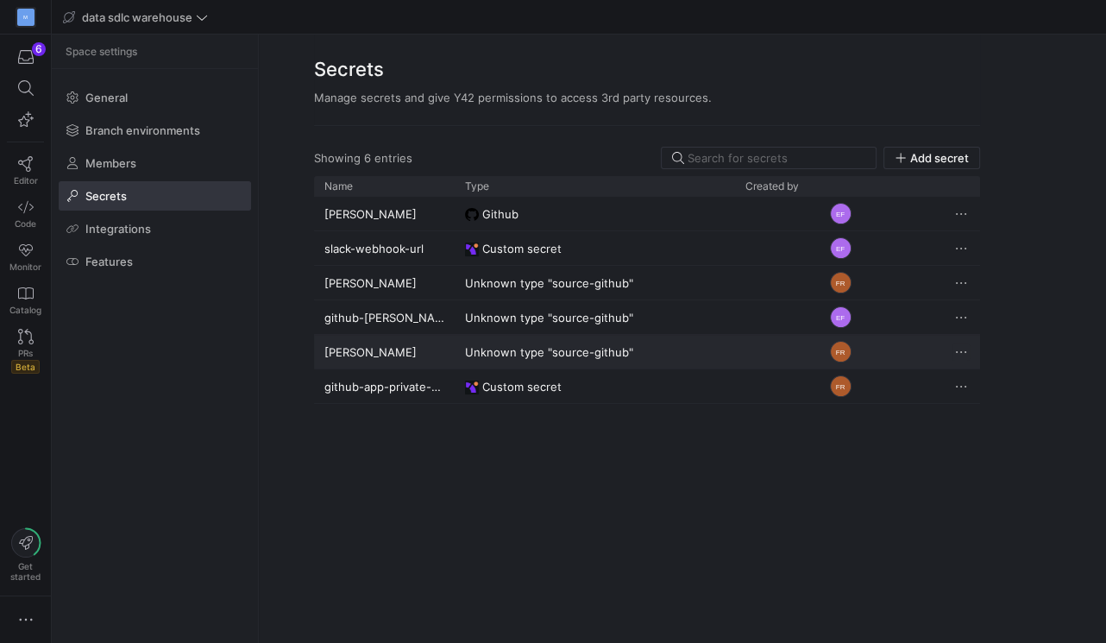
click at [960, 350] on span "Press SPACE to select this row." at bounding box center [961, 351] width 17 height 17
click at [985, 376] on span "Rename" at bounding box center [985, 375] width 43 height 14
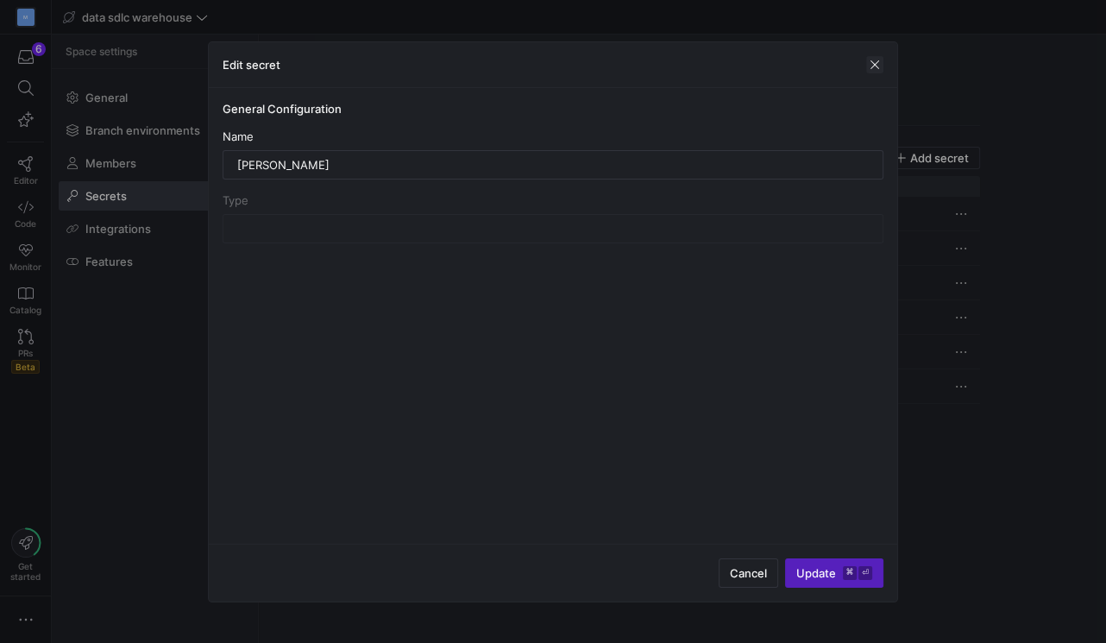
click at [876, 68] on span "button" at bounding box center [874, 64] width 17 height 17
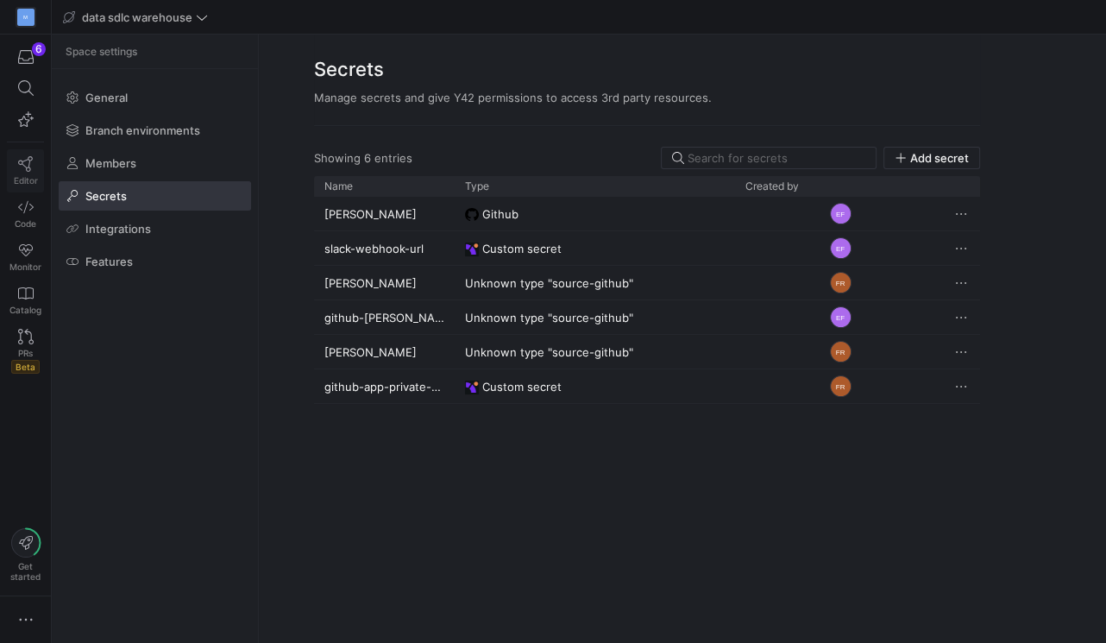
click at [22, 168] on icon at bounding box center [26, 164] width 16 height 16
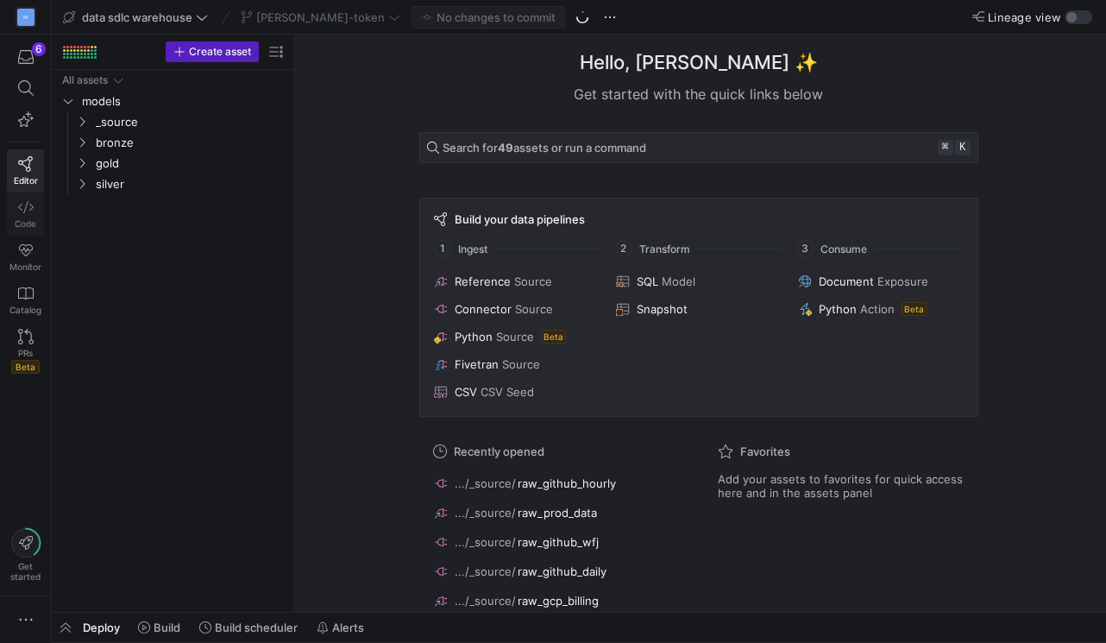
click at [26, 218] on span "Code" at bounding box center [26, 223] width 22 height 10
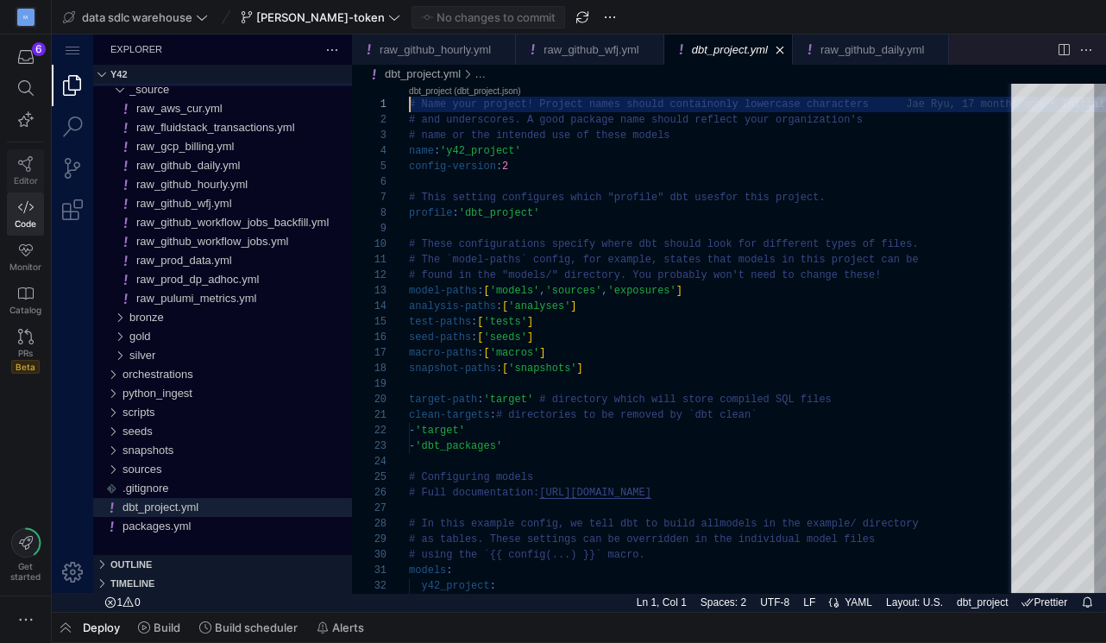
click at [19, 172] on link "Editor" at bounding box center [25, 170] width 37 height 43
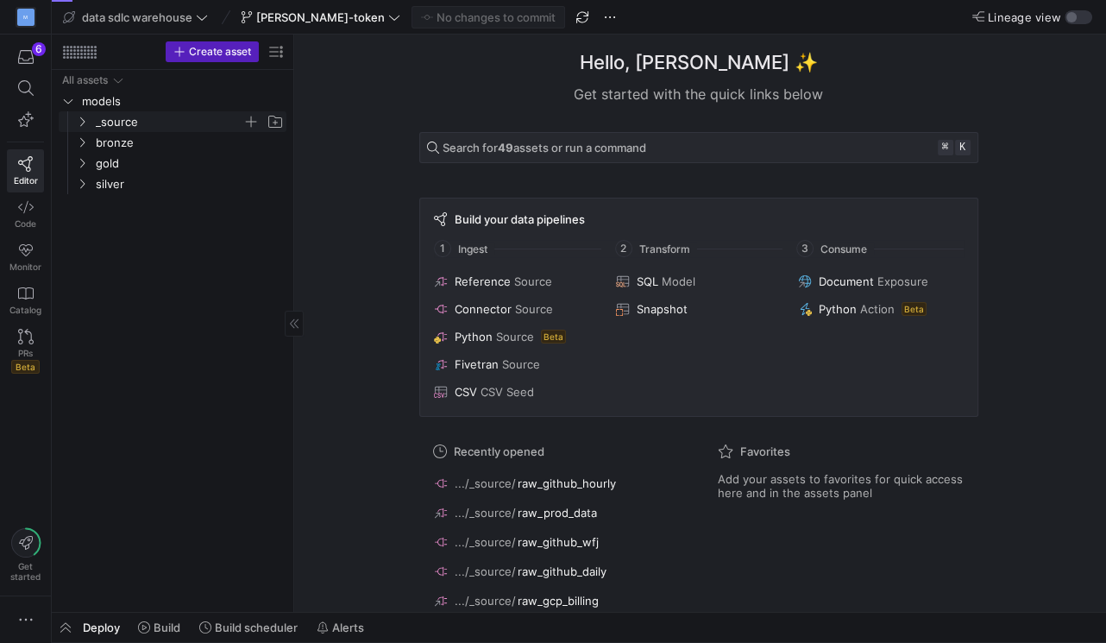
click at [79, 118] on icon "Press SPACE to select this row." at bounding box center [82, 121] width 12 height 10
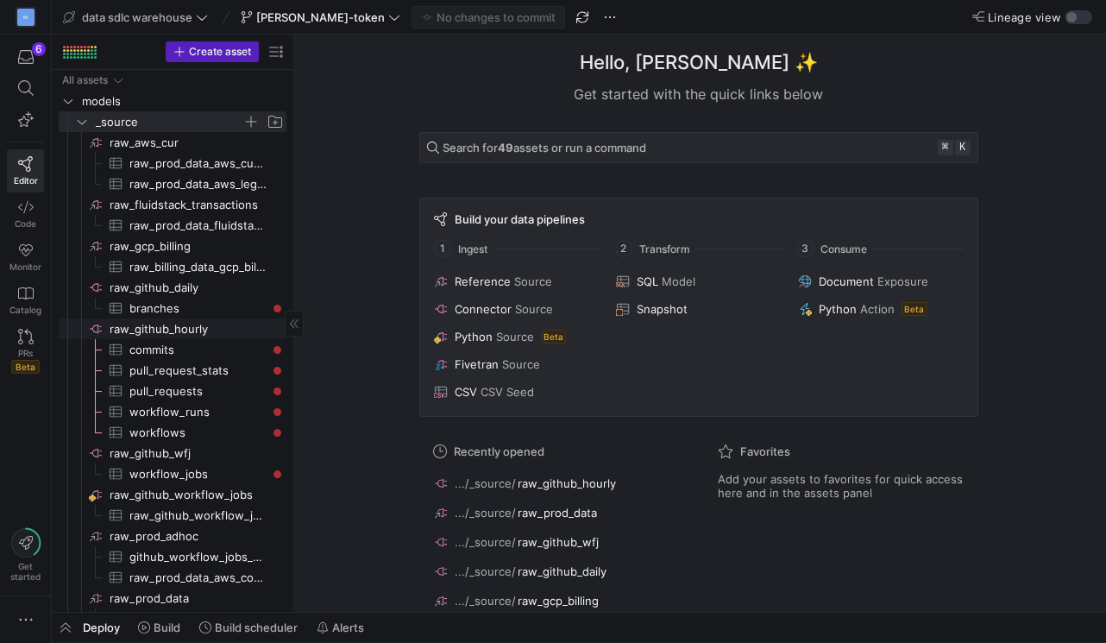
click at [161, 332] on span "raw_github_hourly​​​​​​​​" at bounding box center [197, 329] width 174 height 20
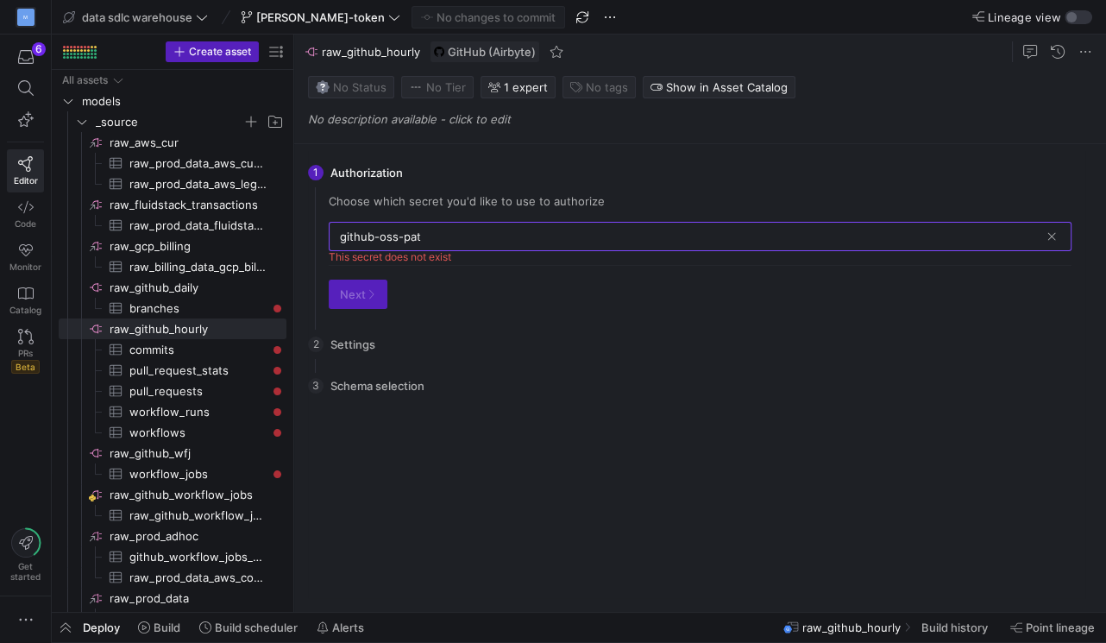
click at [422, 237] on input "github-oss-pat" at bounding box center [690, 237] width 700 height 14
click at [20, 213] on icon at bounding box center [26, 207] width 16 height 16
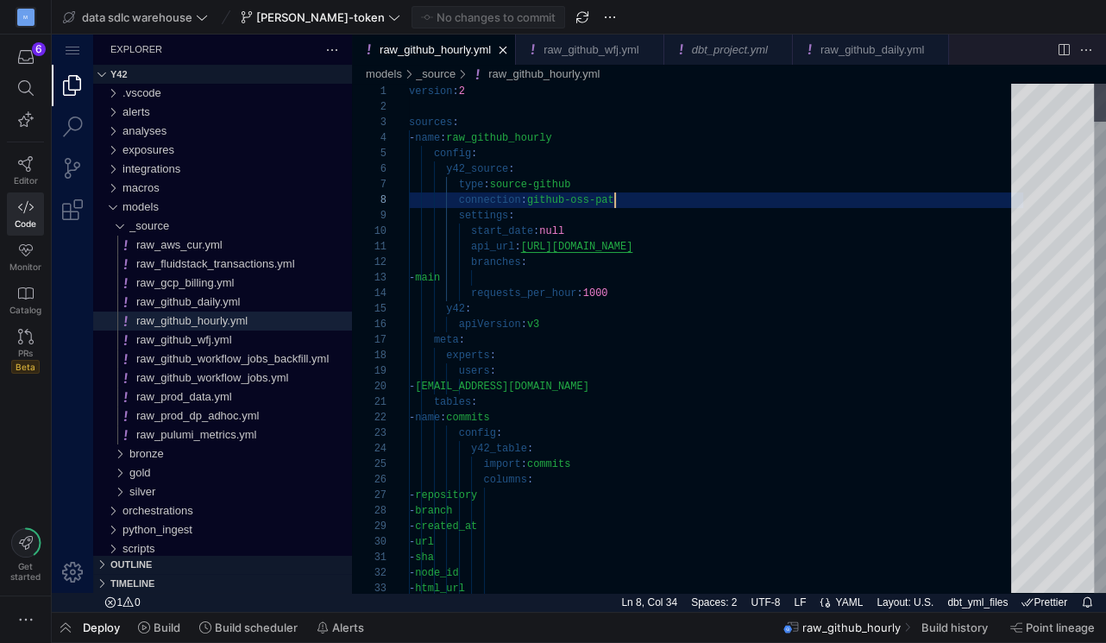
scroll to position [108, 205]
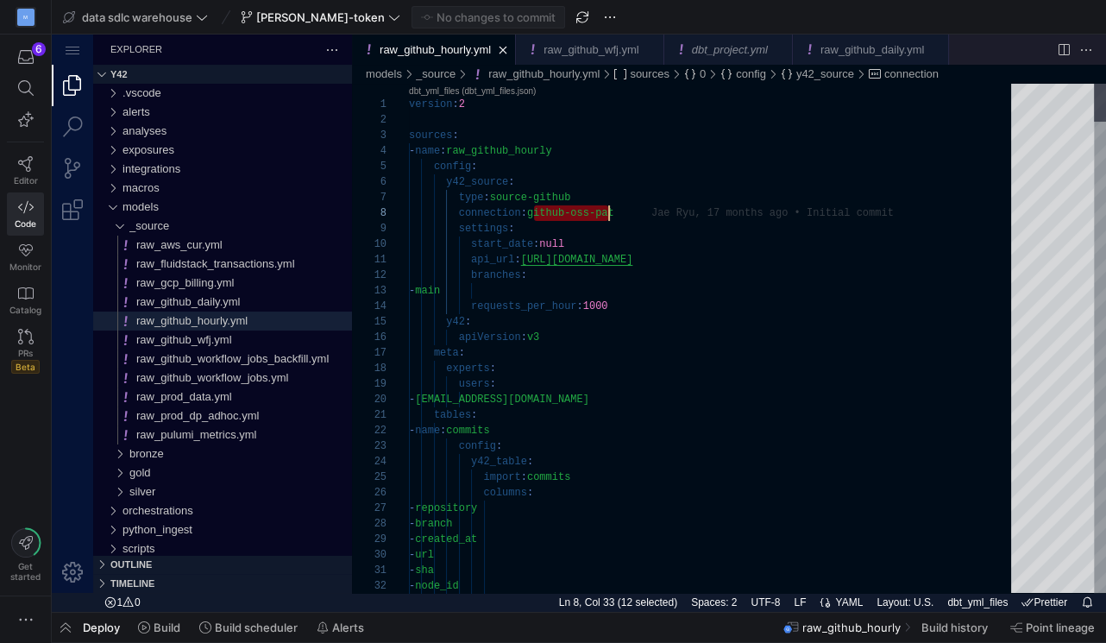
scroll to position [108, 211]
drag, startPoint x: 536, startPoint y: 215, endPoint x: 627, endPoint y: 214, distance: 91.5
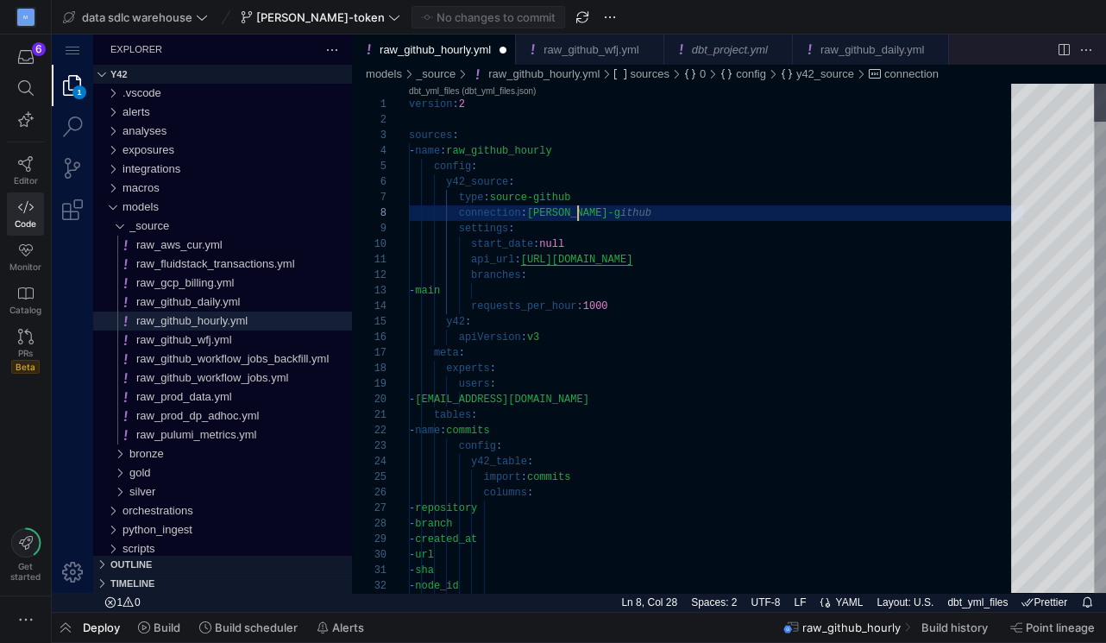
scroll to position [108, 173]
type textarea "version: 2 sources: - name: raw_github_hourly config: y42_source: type: source-…"
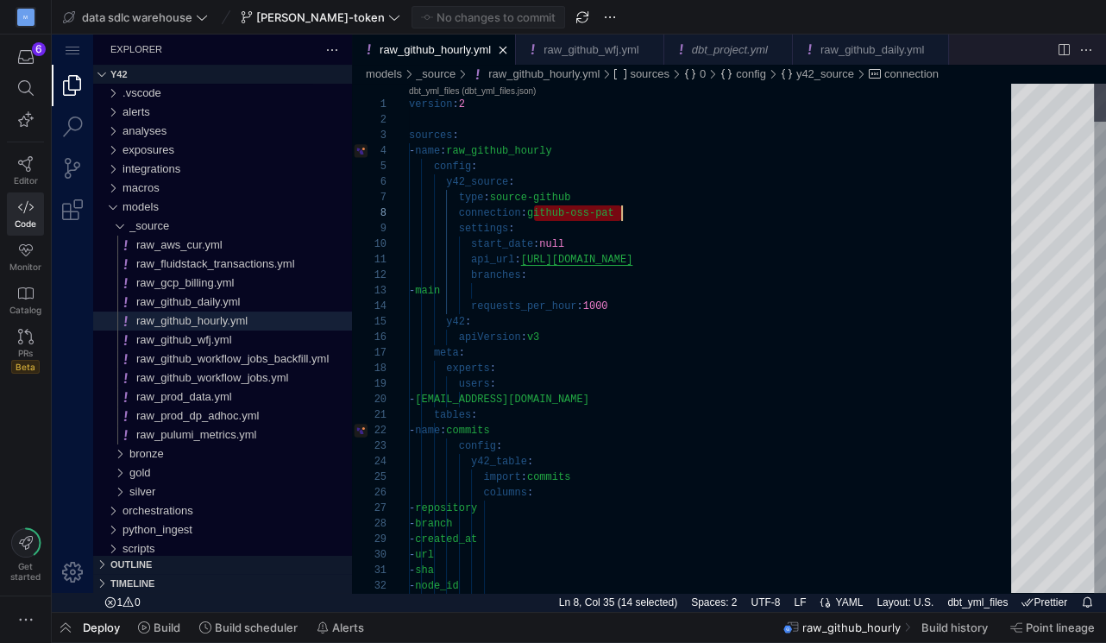
scroll to position [108, 211]
click at [27, 186] on link "Editor" at bounding box center [25, 170] width 37 height 43
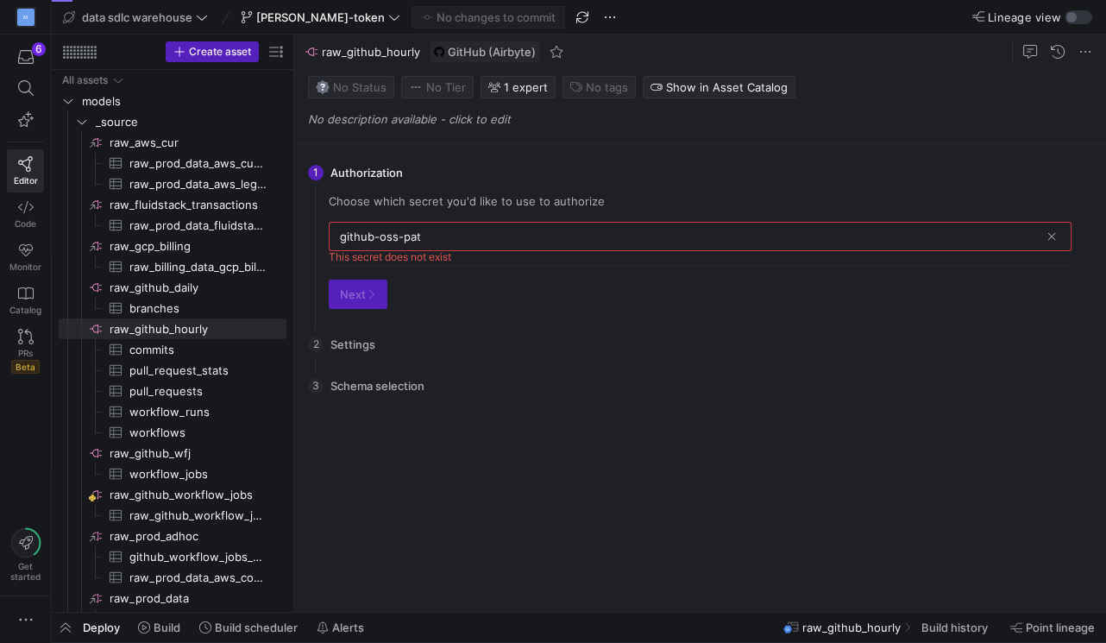
click at [432, 226] on div "github-oss-pat" at bounding box center [690, 237] width 700 height 28
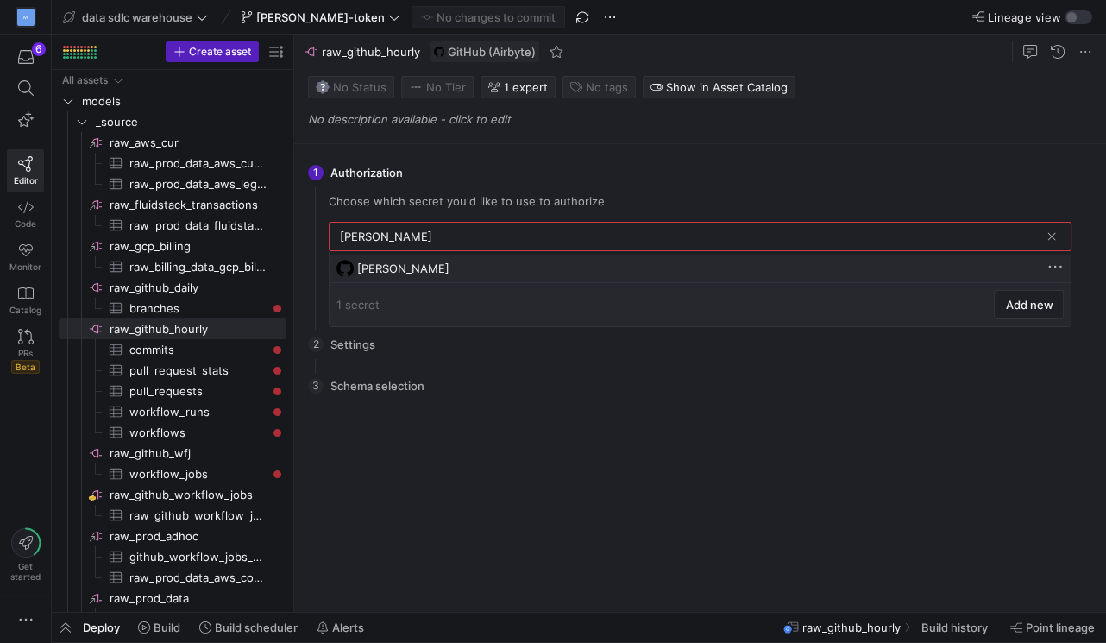
click at [394, 268] on div "[PERSON_NAME]" at bounding box center [701, 268] width 689 height 14
type input "[PERSON_NAME]"
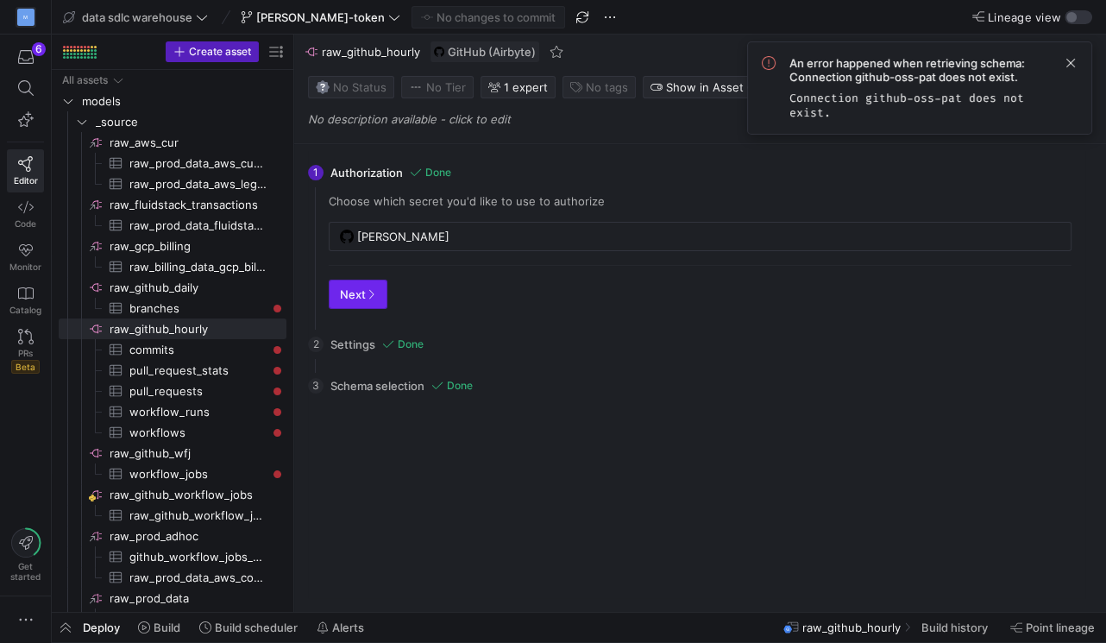
click at [357, 301] on span "button" at bounding box center [358, 294] width 57 height 28
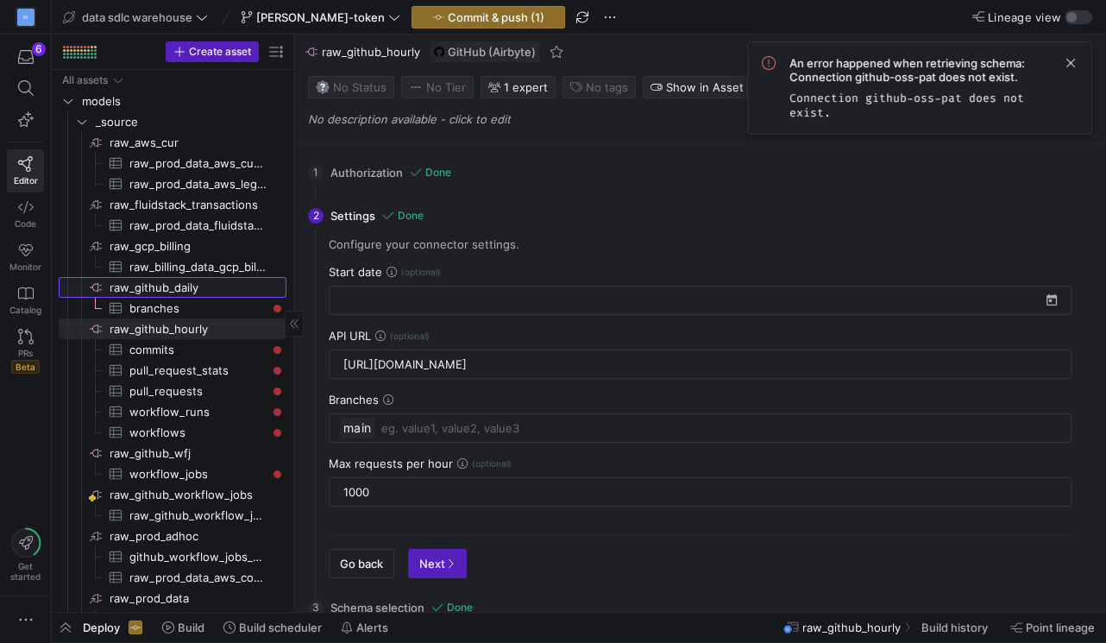
click at [201, 284] on span "raw_github_daily​​​​​​​​" at bounding box center [197, 288] width 174 height 20
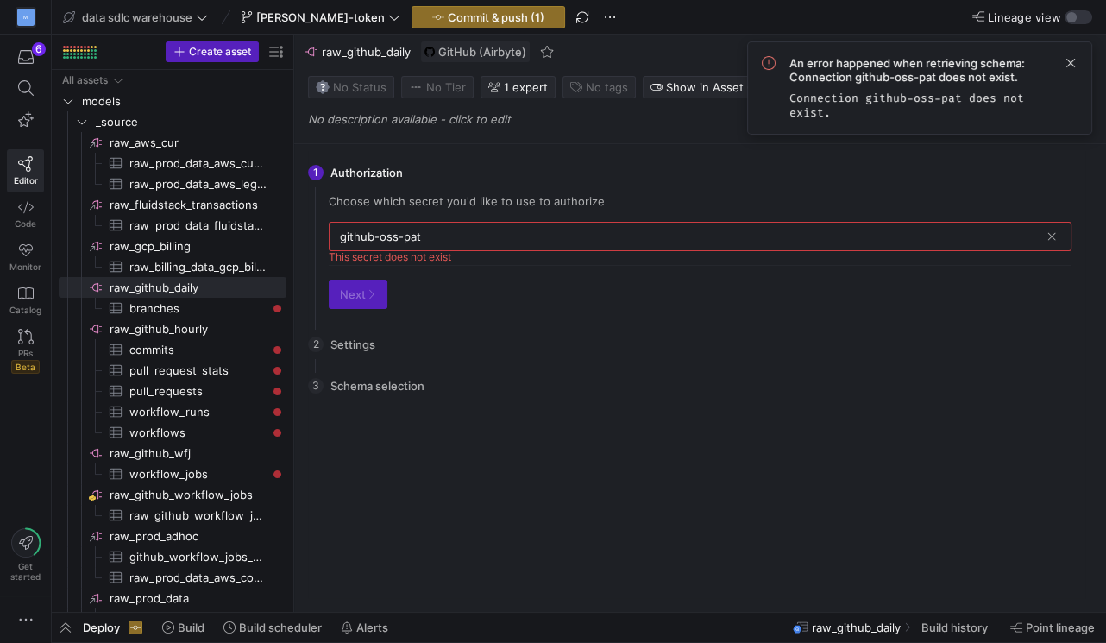
click at [396, 246] on div "github-oss-pat" at bounding box center [690, 237] width 700 height 28
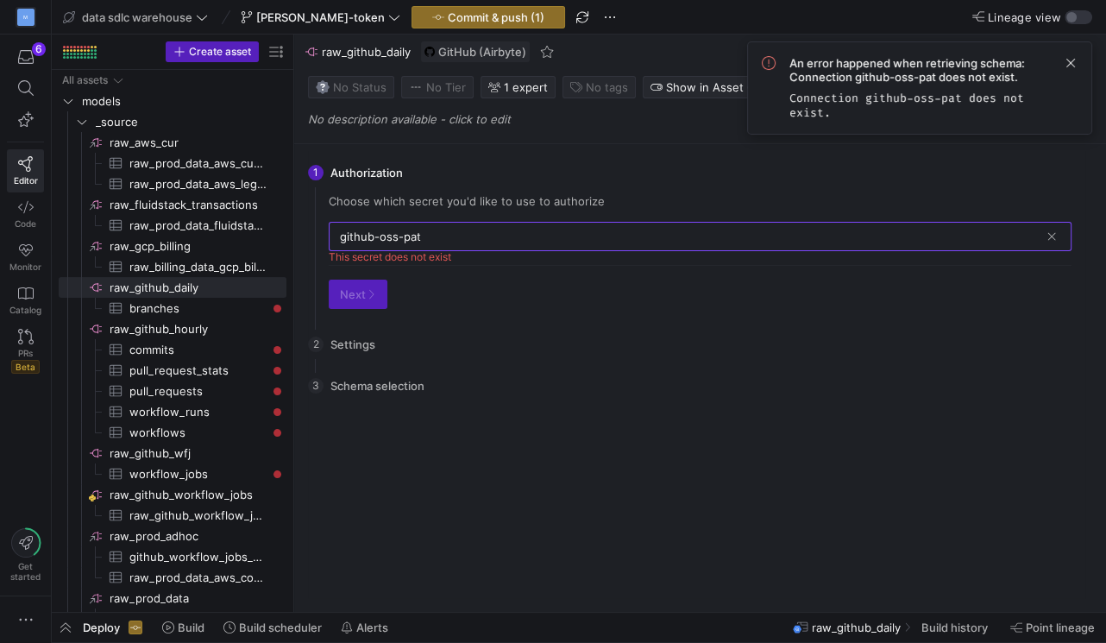
click at [395, 239] on input "github-oss-pat" at bounding box center [690, 237] width 700 height 14
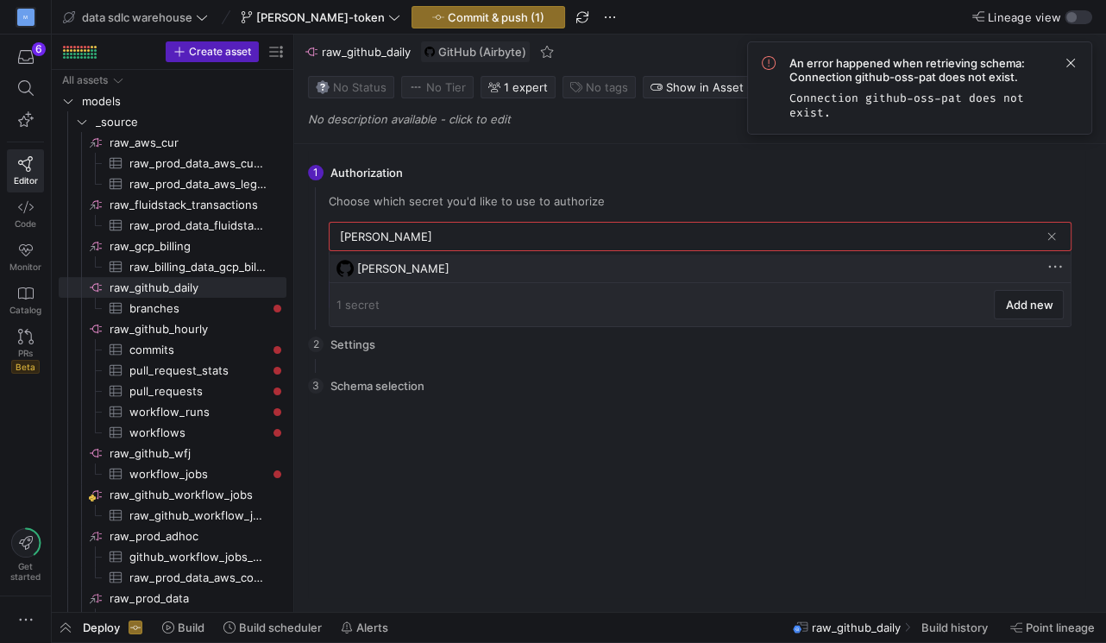
click at [413, 273] on div "[PERSON_NAME]" at bounding box center [701, 268] width 689 height 14
type input "[PERSON_NAME]"
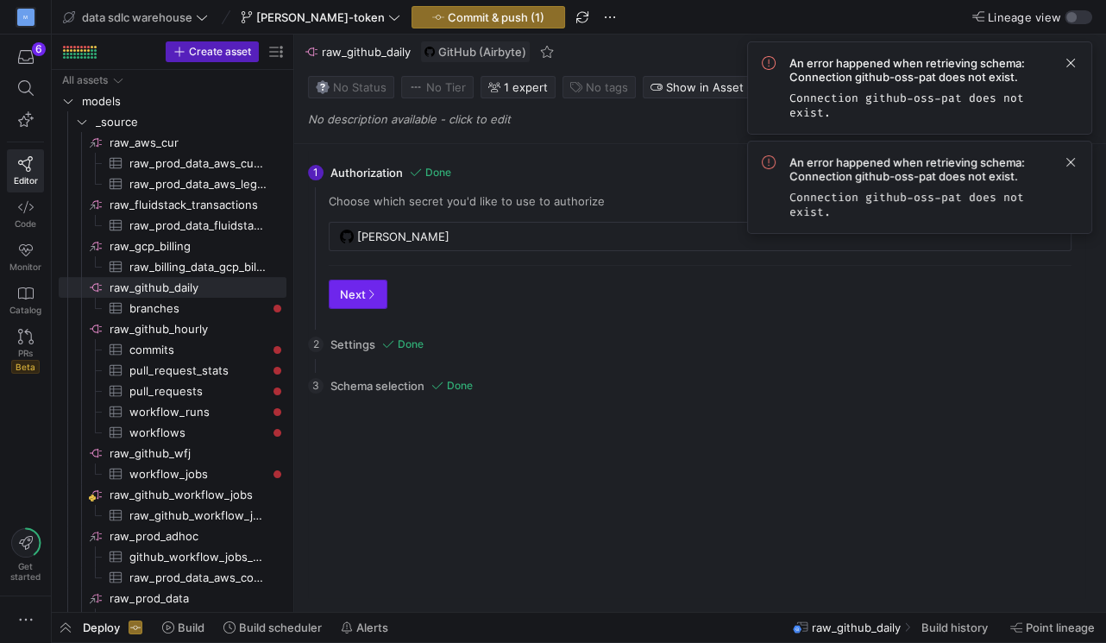
click at [357, 299] on span "Next" at bounding box center [358, 294] width 36 height 14
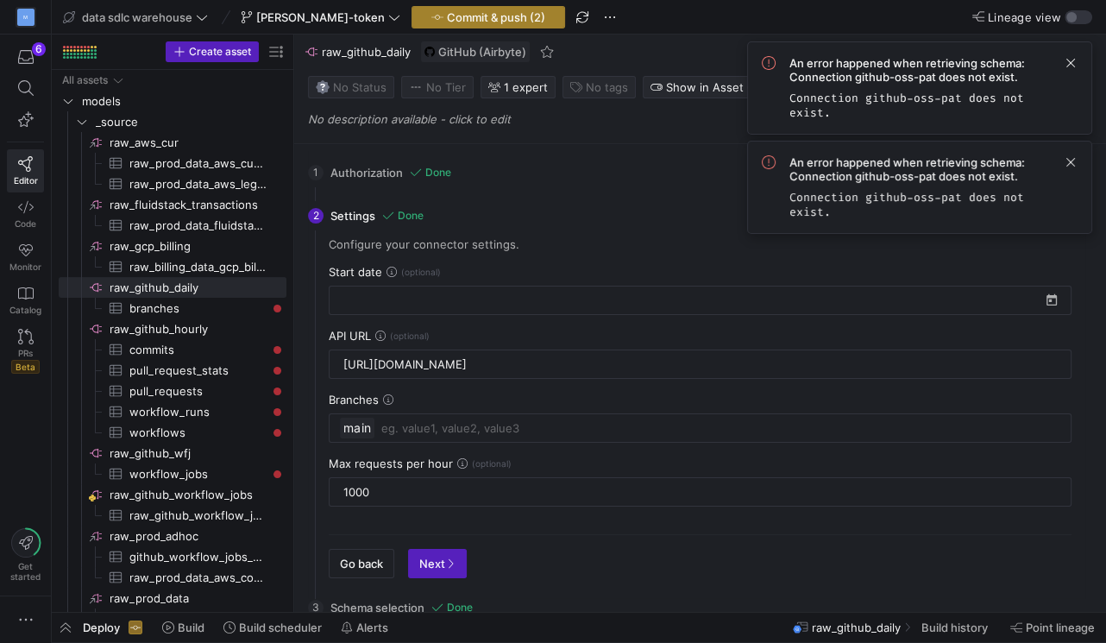
click at [447, 18] on span "Commit & push (2)" at bounding box center [496, 17] width 98 height 14
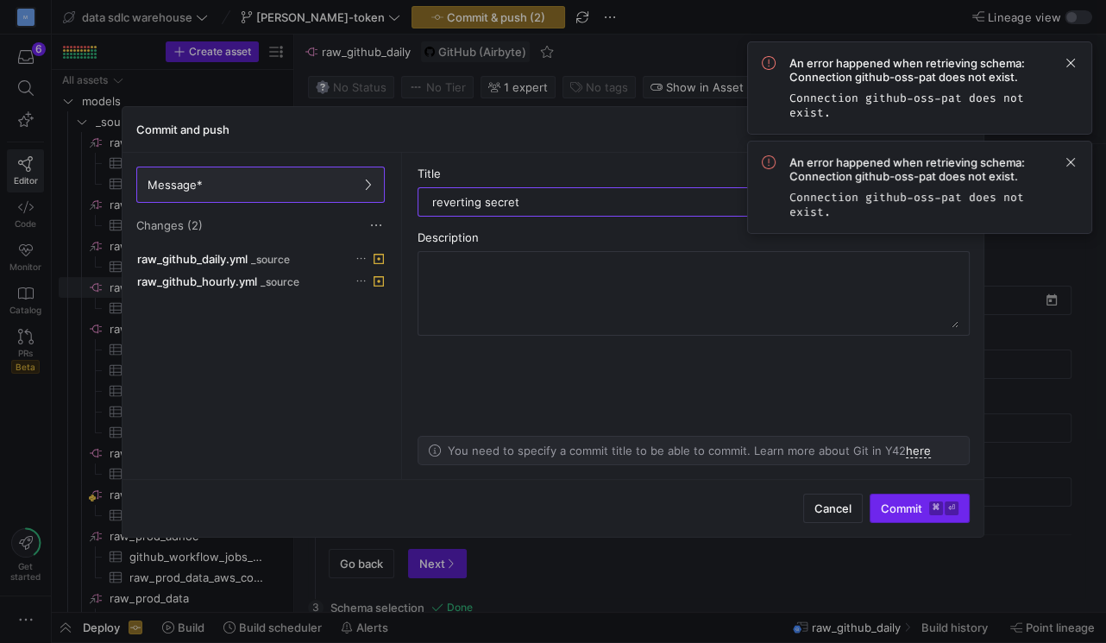
type input "reverting secret"
click at [883, 506] on span "Commit ⌘ ⏎" at bounding box center [920, 508] width 78 height 14
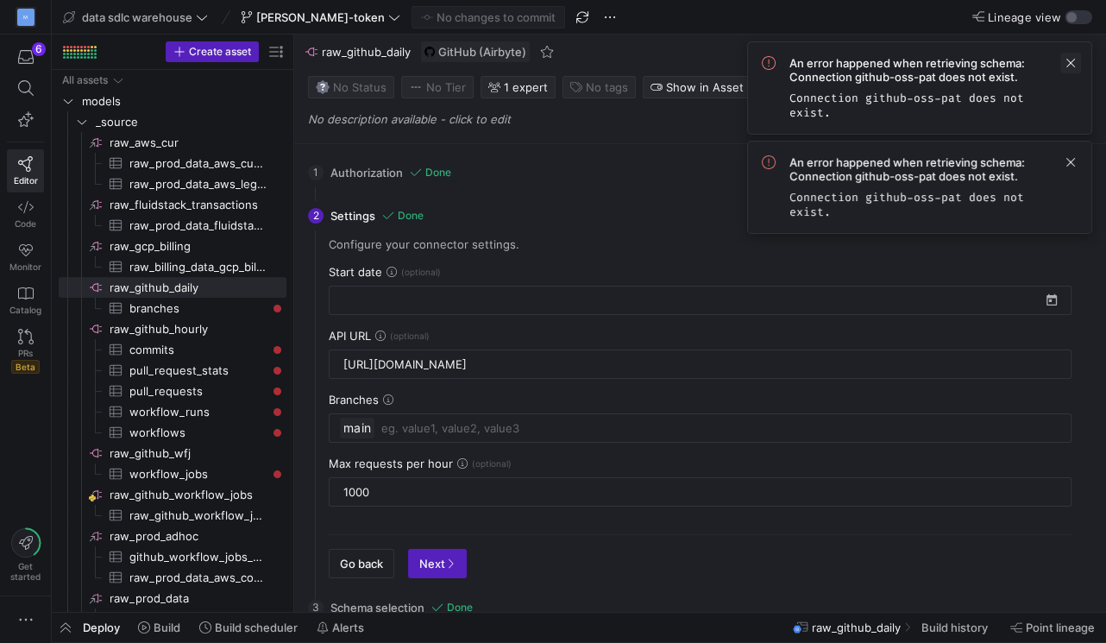
click at [1076, 66] on span at bounding box center [1071, 63] width 21 height 21
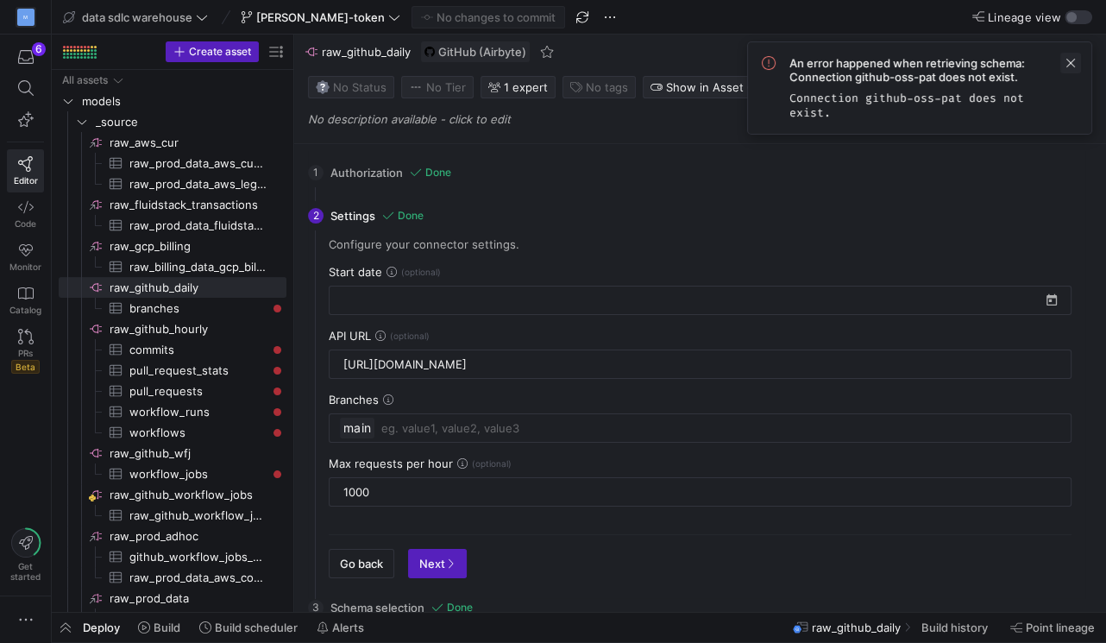
click at [1074, 56] on span at bounding box center [1071, 63] width 21 height 21
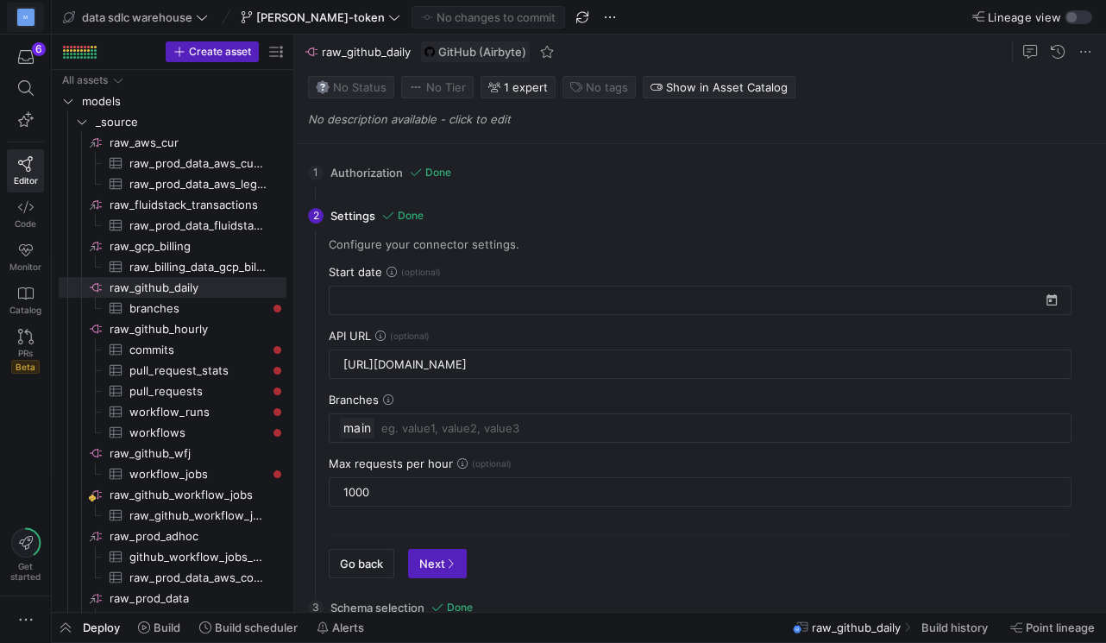
click at [27, 19] on div "M" at bounding box center [25, 17] width 17 height 17
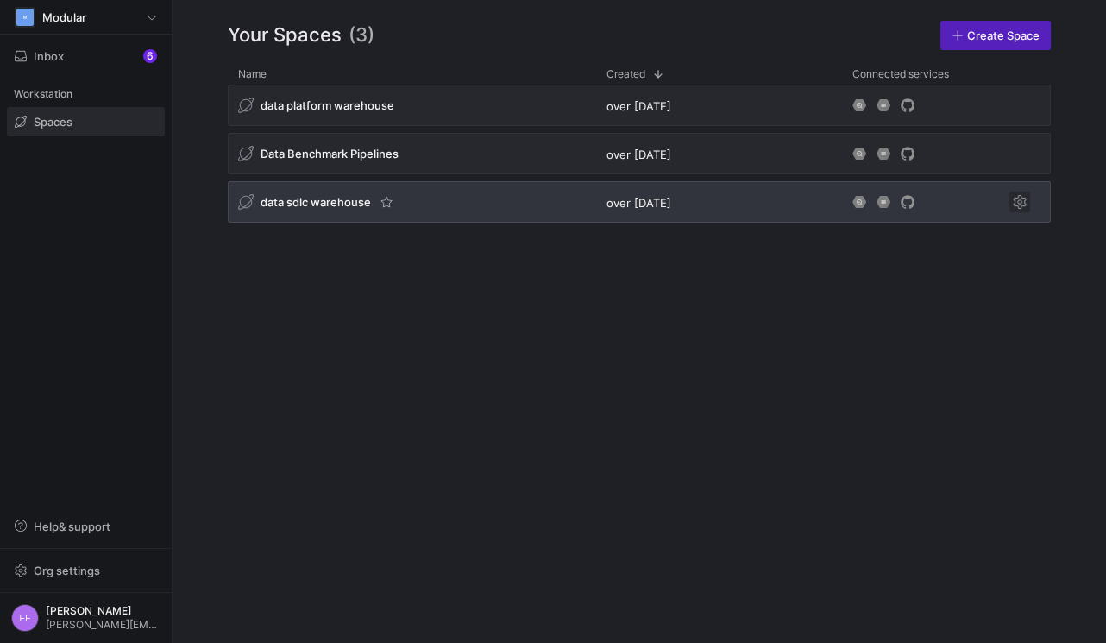
click at [1020, 203] on span "Press SPACE to select this row." at bounding box center [1020, 202] width 21 height 21
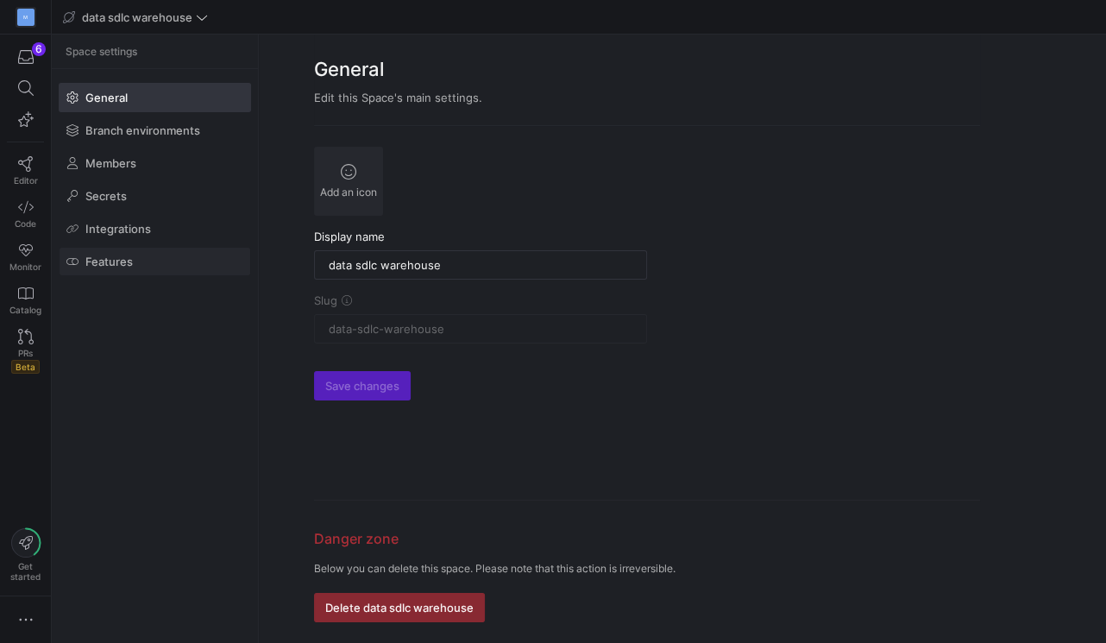
click at [141, 260] on span at bounding box center [155, 262] width 191 height 28
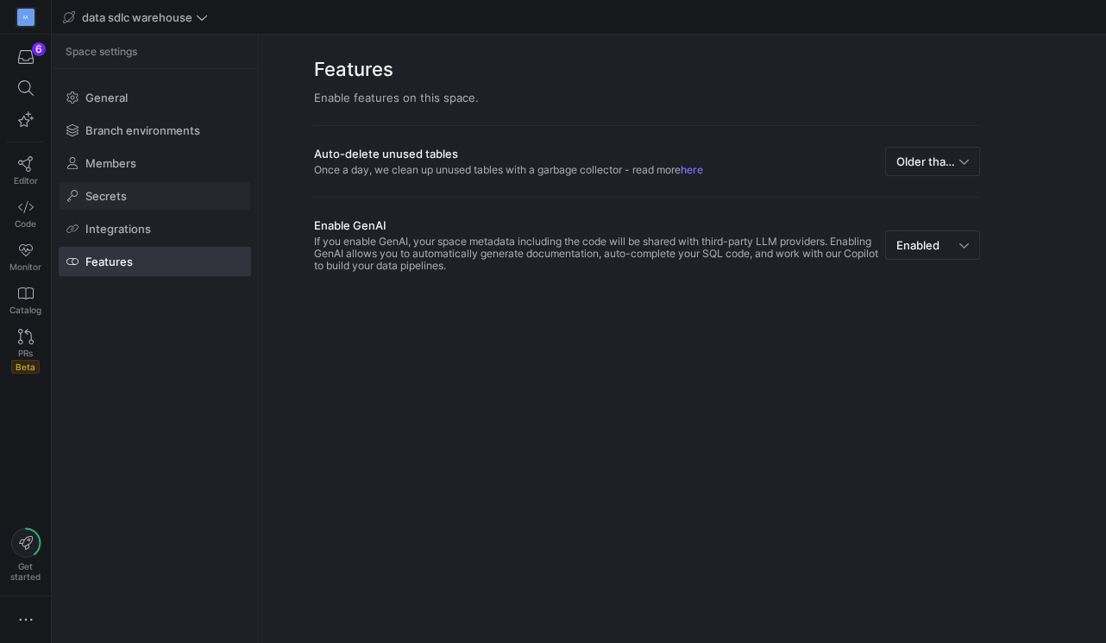
click at [141, 192] on span at bounding box center [155, 196] width 191 height 28
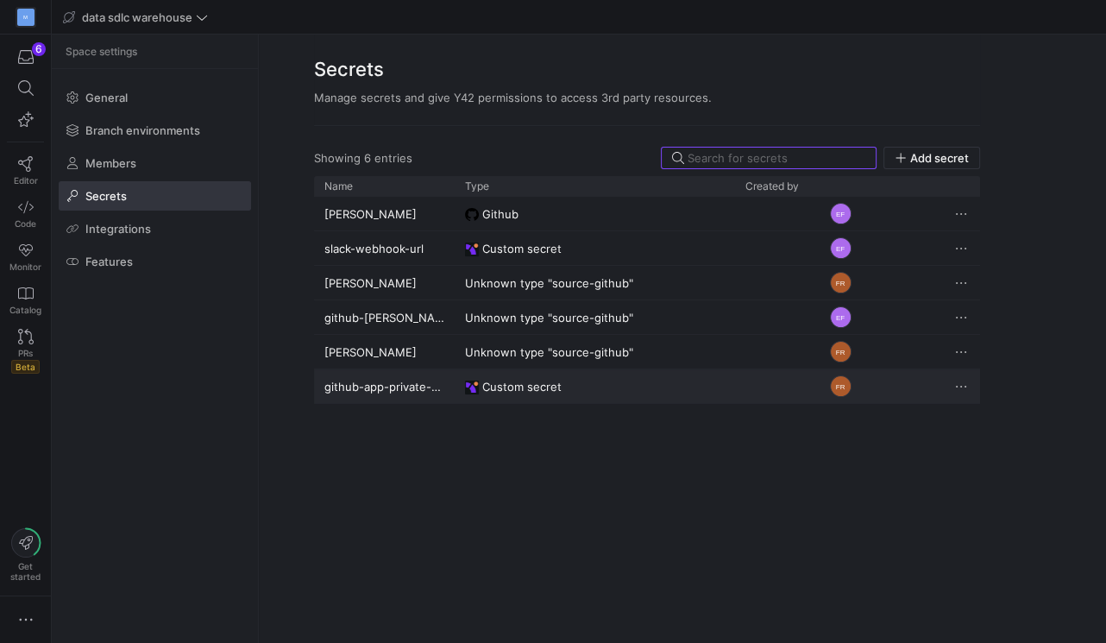
click at [438, 390] on div "github-app-private-key" at bounding box center [384, 386] width 141 height 34
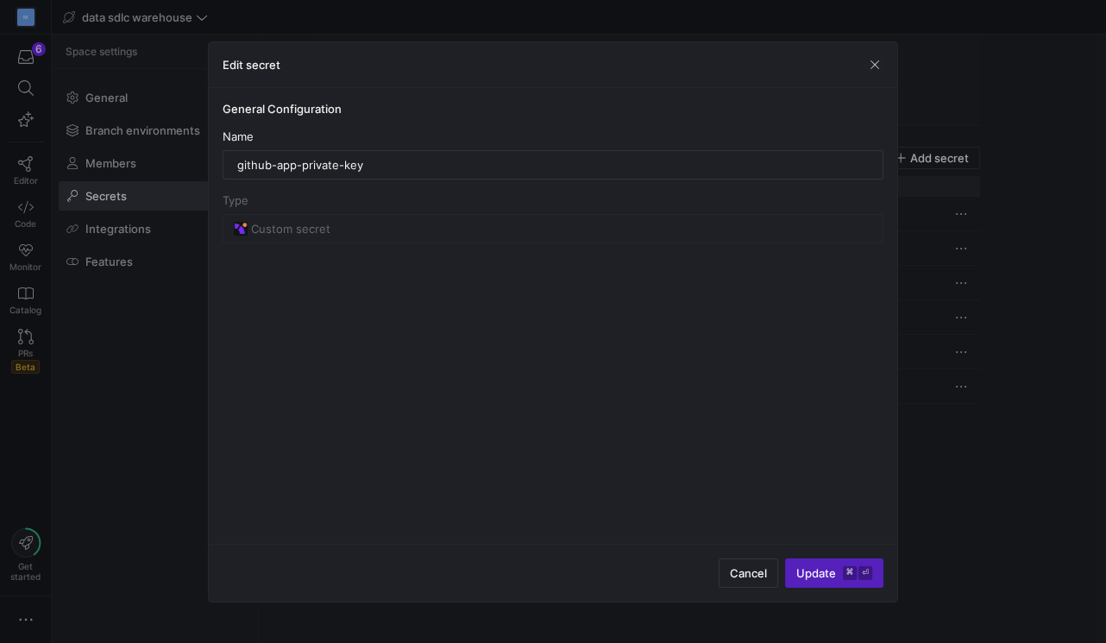
click at [1063, 336] on div at bounding box center [553, 321] width 1106 height 643
